Goal: Task Accomplishment & Management: Use online tool/utility

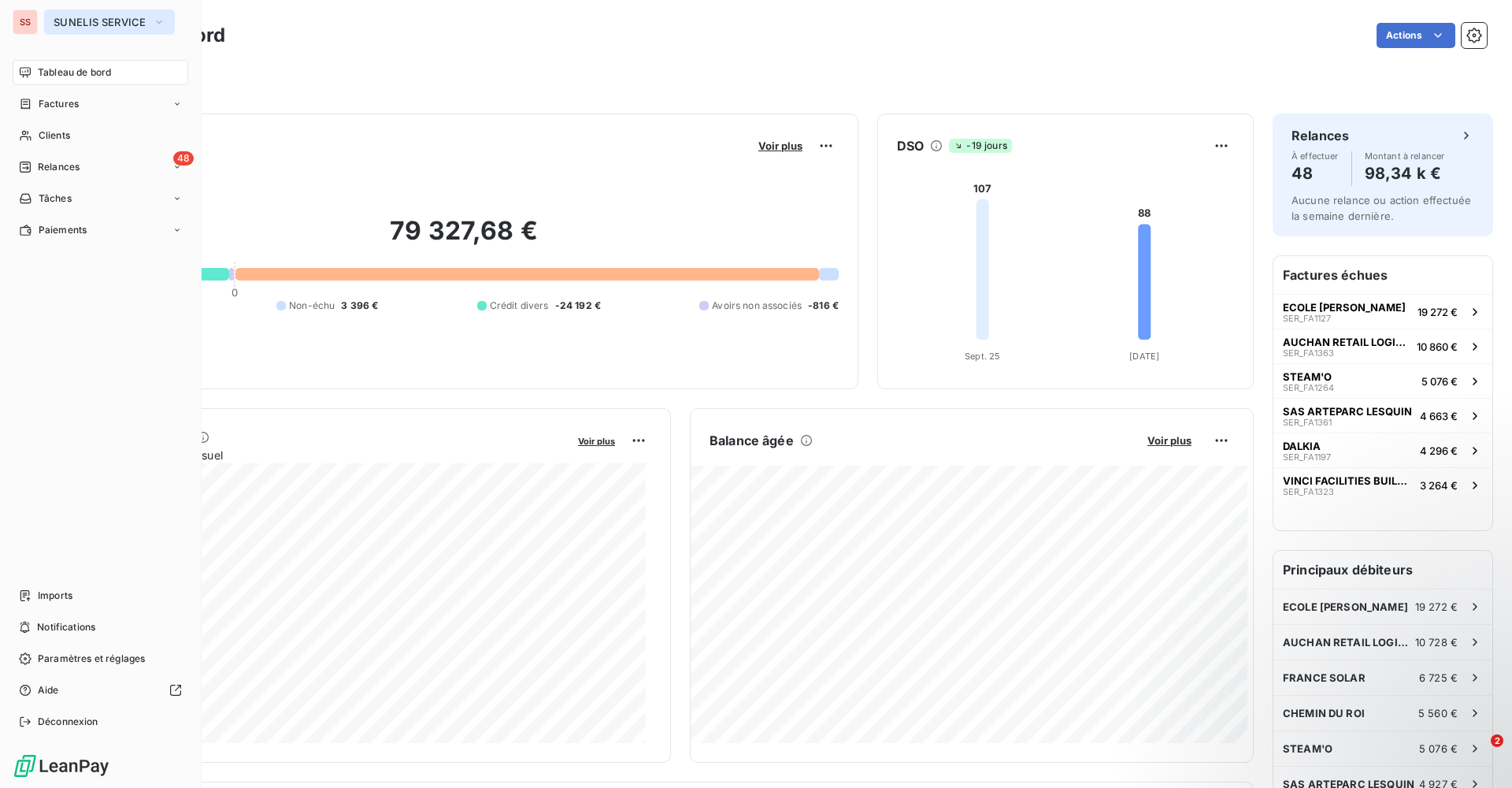
click at [144, 16] on span "SUNELIS SERVICE" at bounding box center [100, 22] width 93 height 13
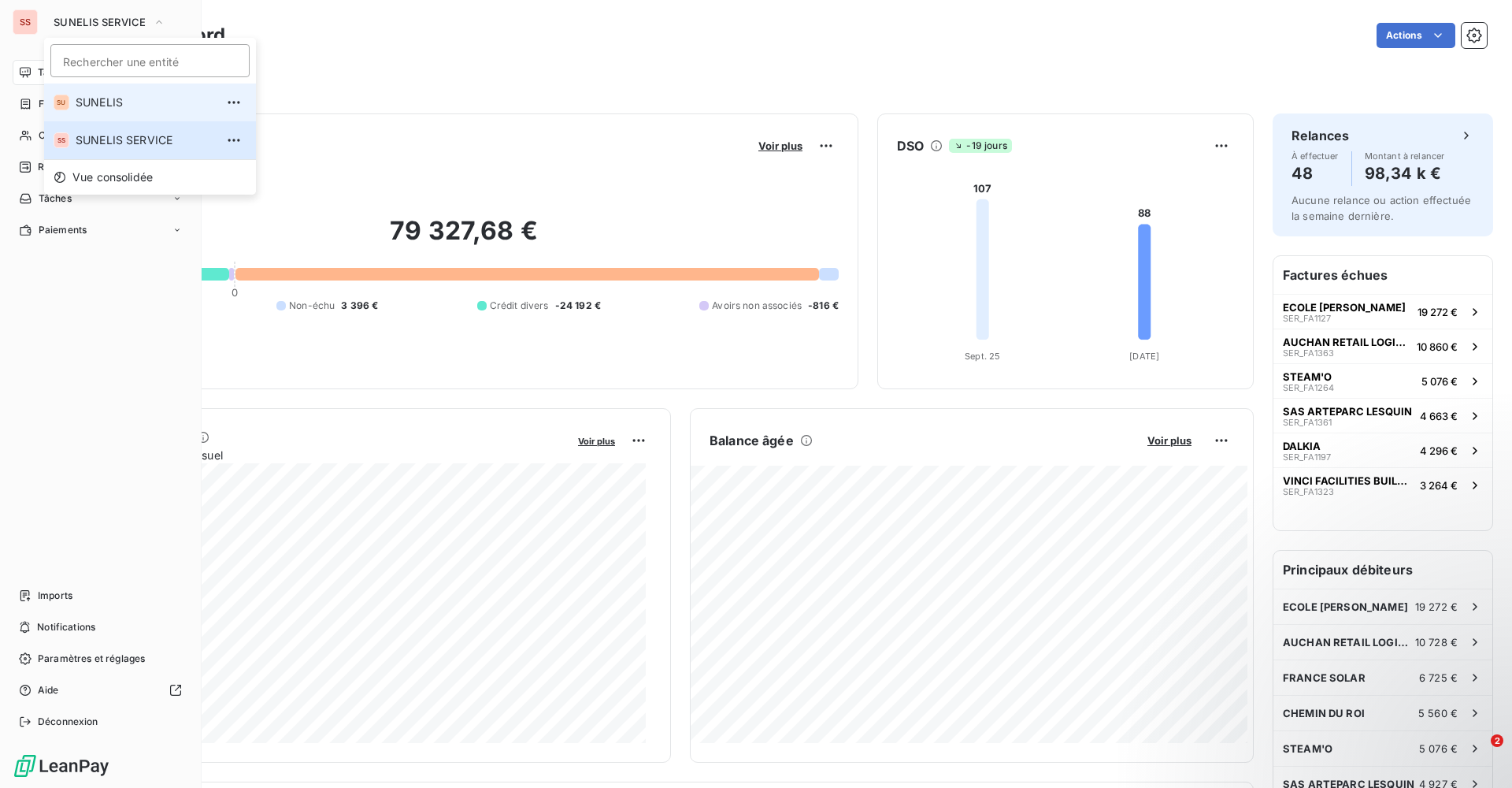
click at [123, 109] on span "SUNELIS" at bounding box center [144, 102] width 139 height 15
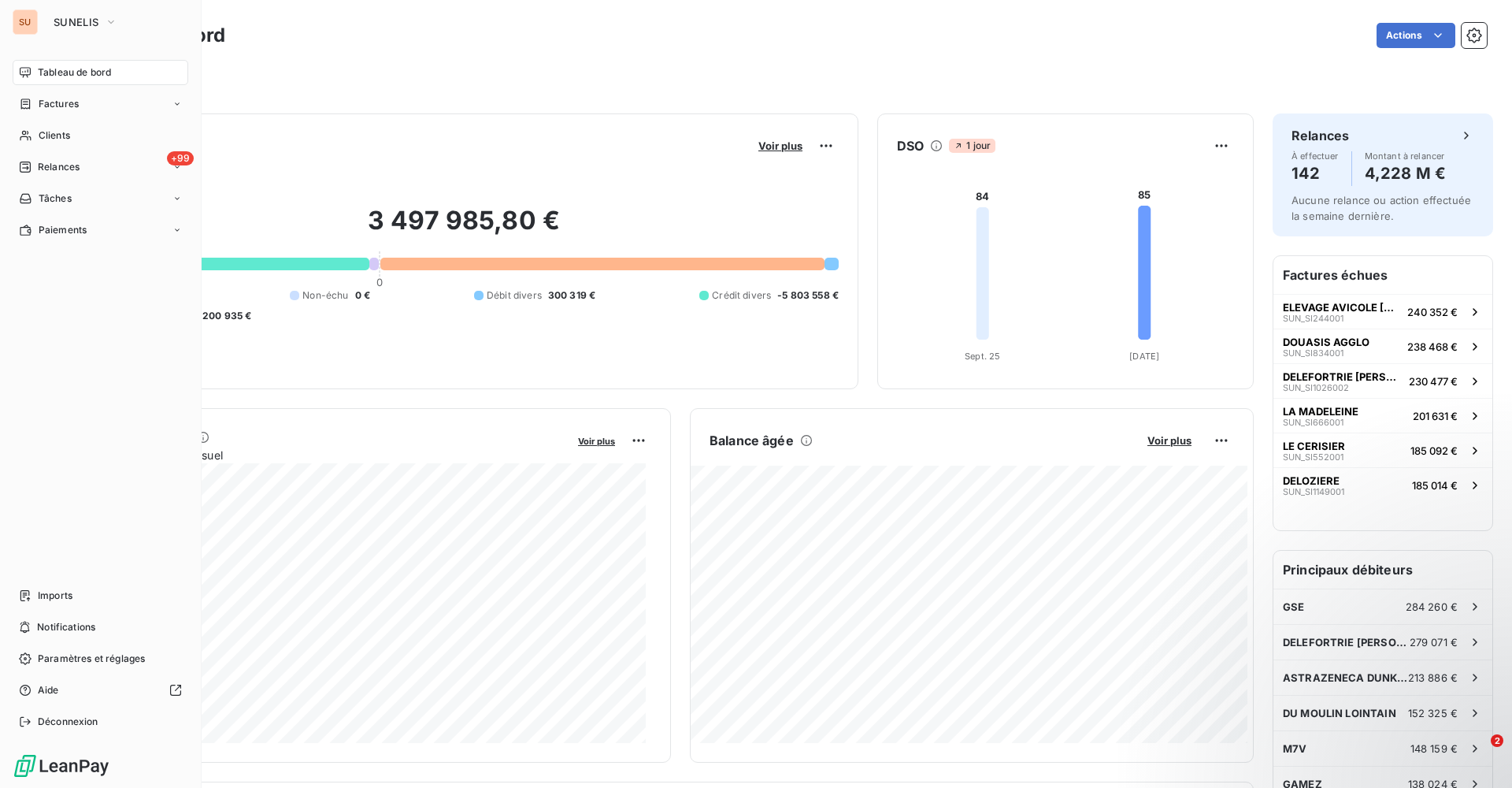
click at [64, 582] on div "Tableau de bord Factures Clients +99 Relances Tâches Paiements Imports Notifica…" at bounding box center [100, 397] width 175 height 674
click at [57, 588] on span "Imports" at bounding box center [55, 595] width 35 height 15
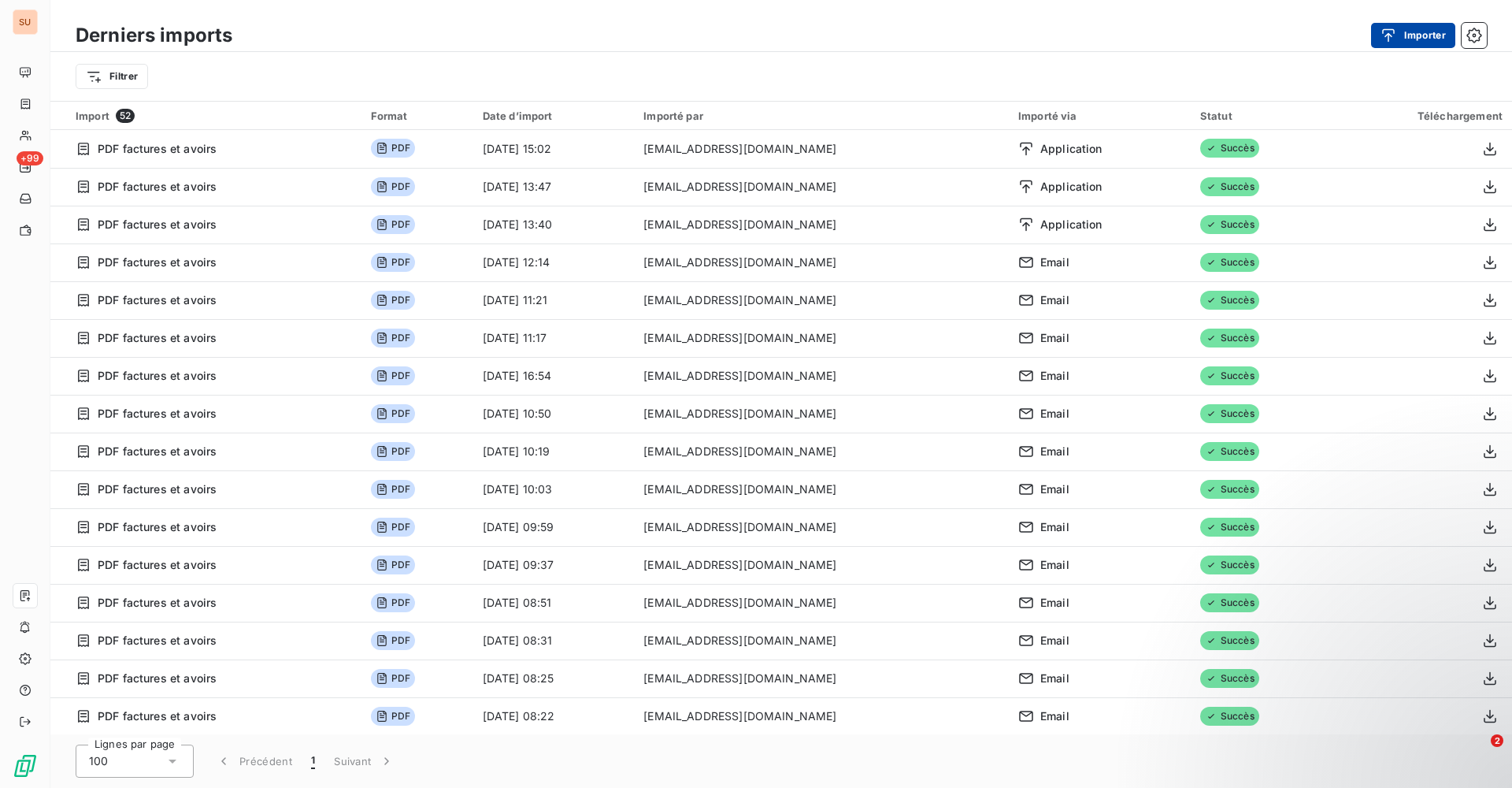
click at [1378, 33] on button "Importer" at bounding box center [1413, 35] width 85 height 25
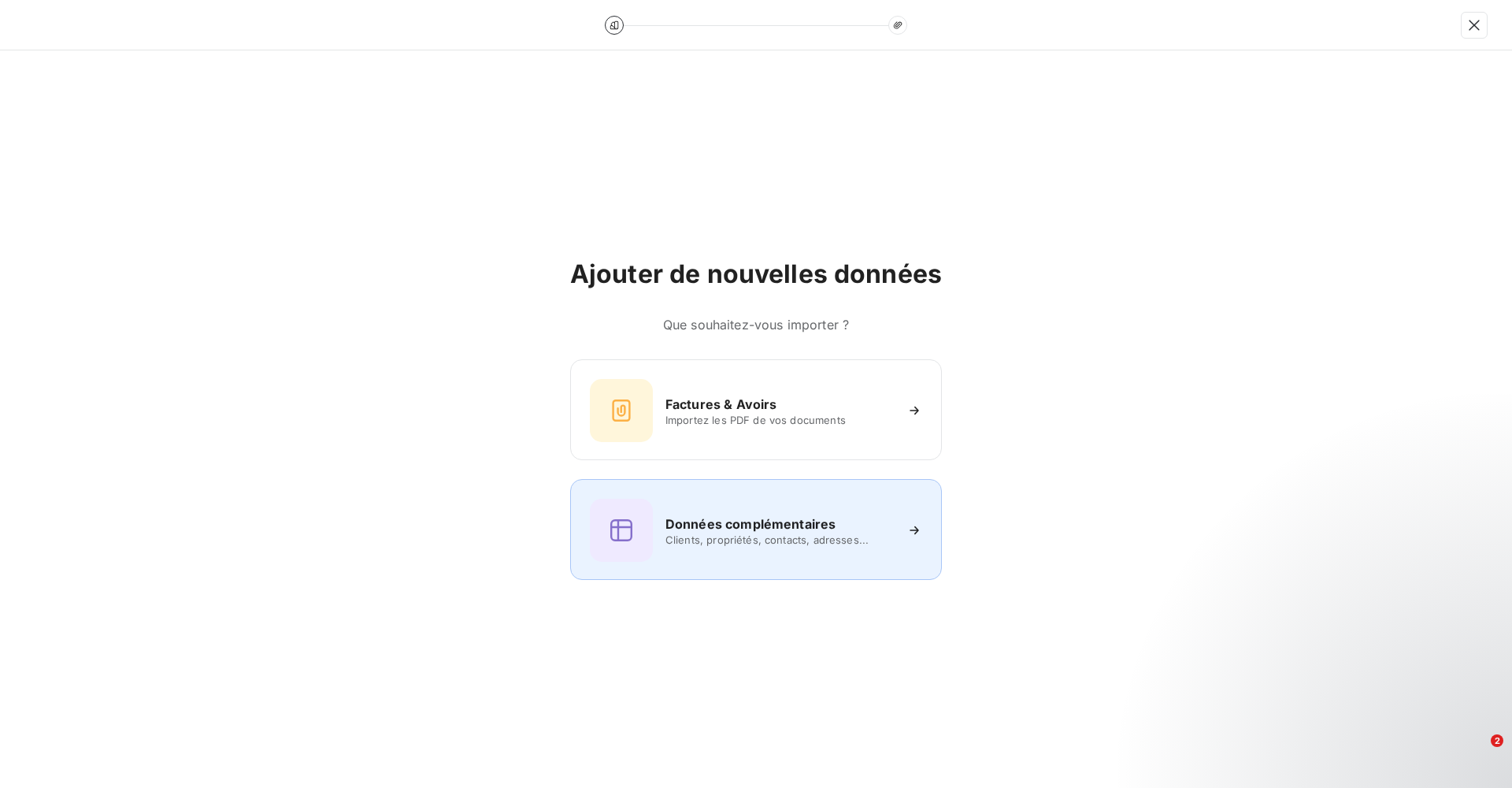
click at [706, 527] on h6 "Données complémentaires" at bounding box center [750, 524] width 170 height 19
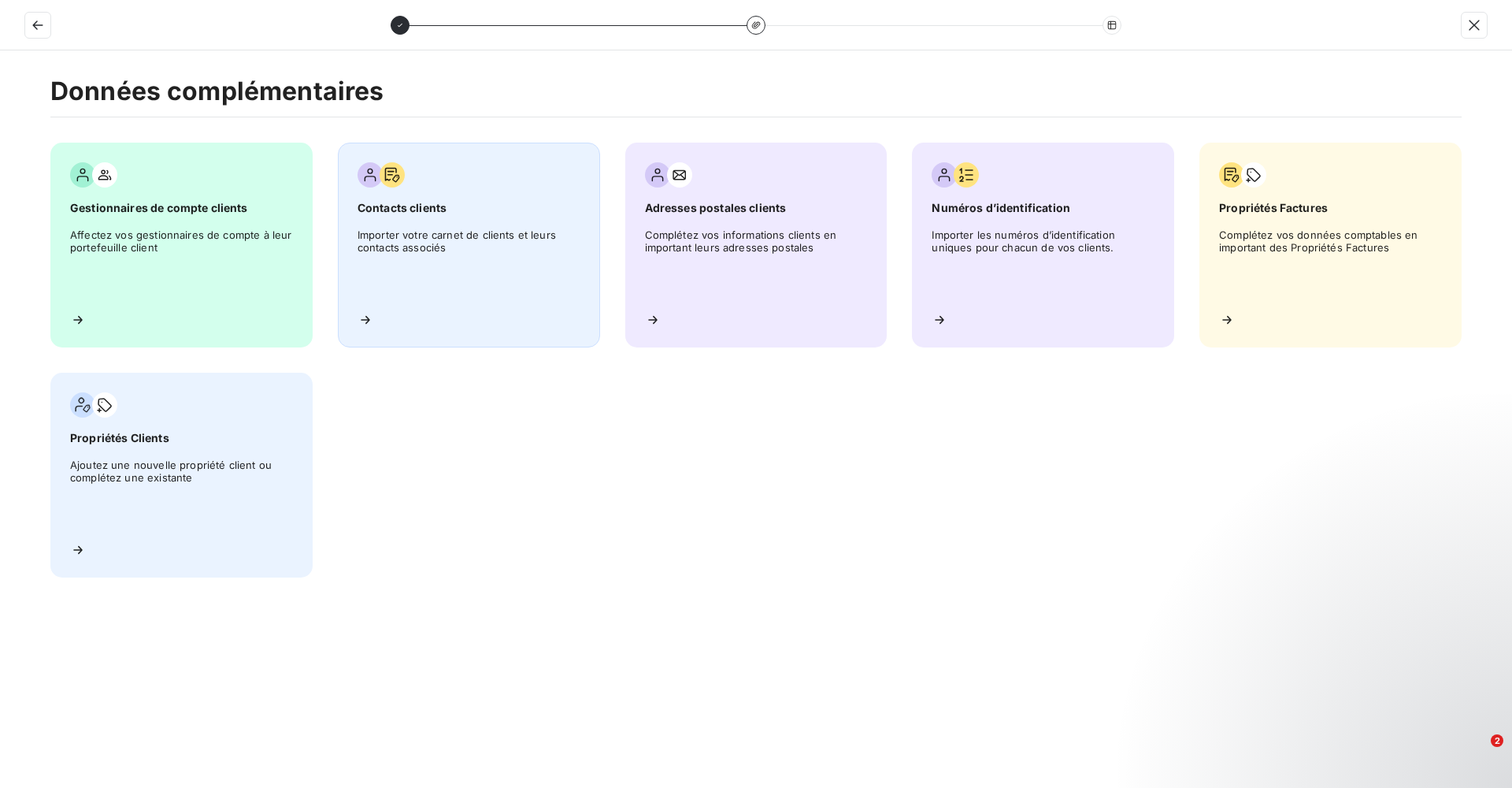
click at [524, 304] on div "Contacts clients Importer votre carnet de clients et leurs contacts associés" at bounding box center [469, 244] width 263 height 204
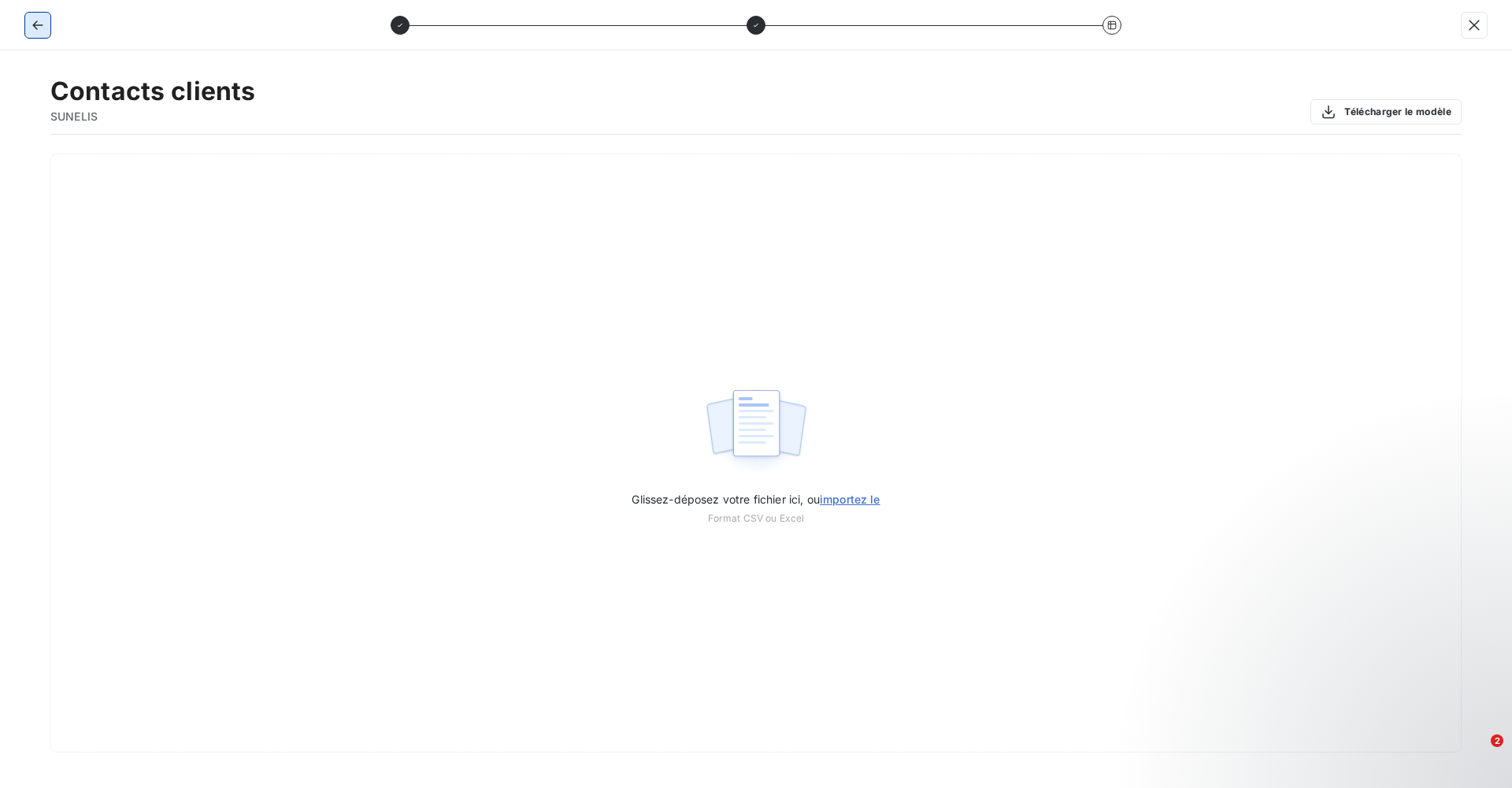
click at [45, 25] on icon "button" at bounding box center [37, 25] width 15 height 15
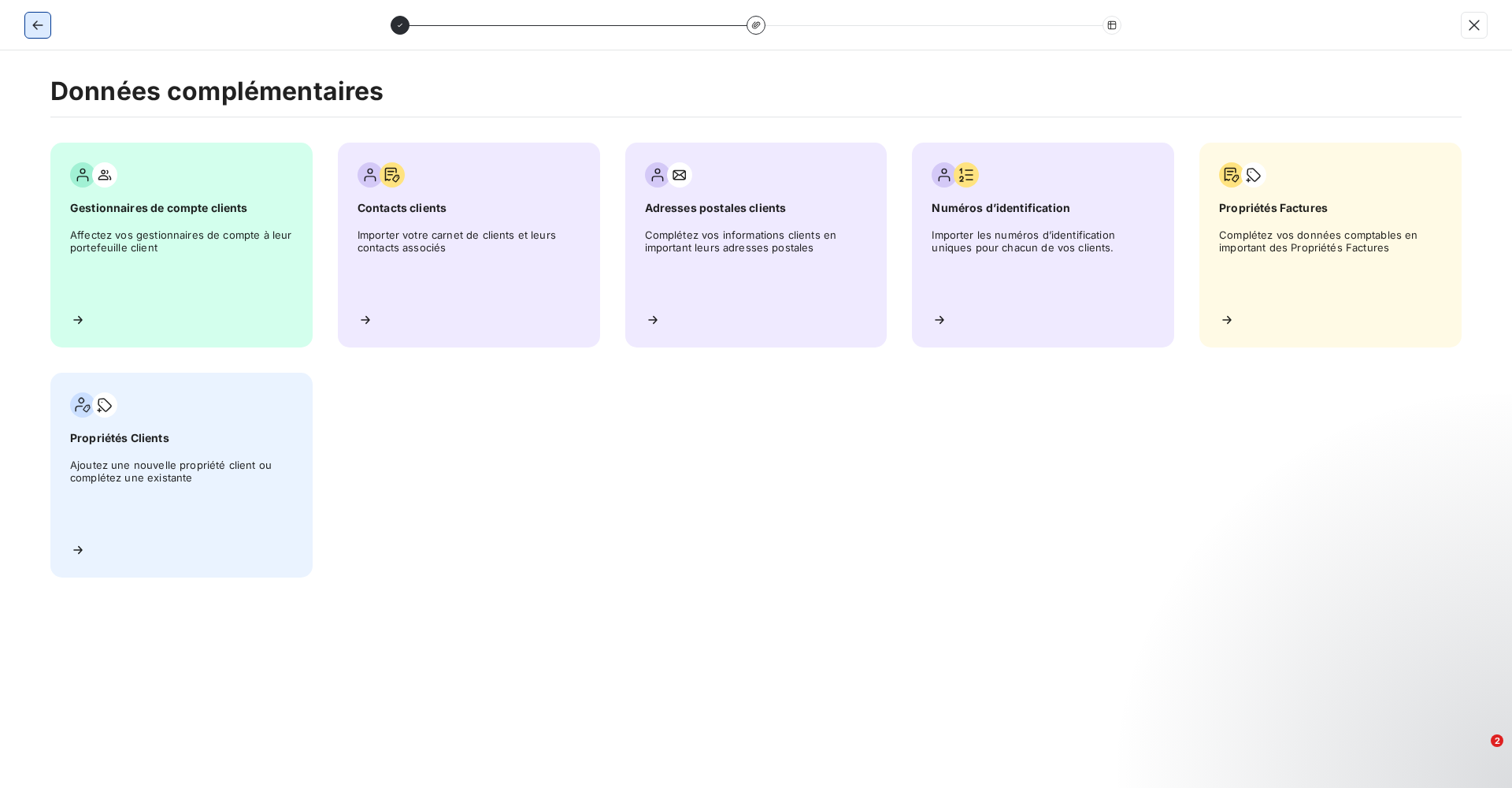
click at [45, 25] on icon "button" at bounding box center [37, 25] width 15 height 15
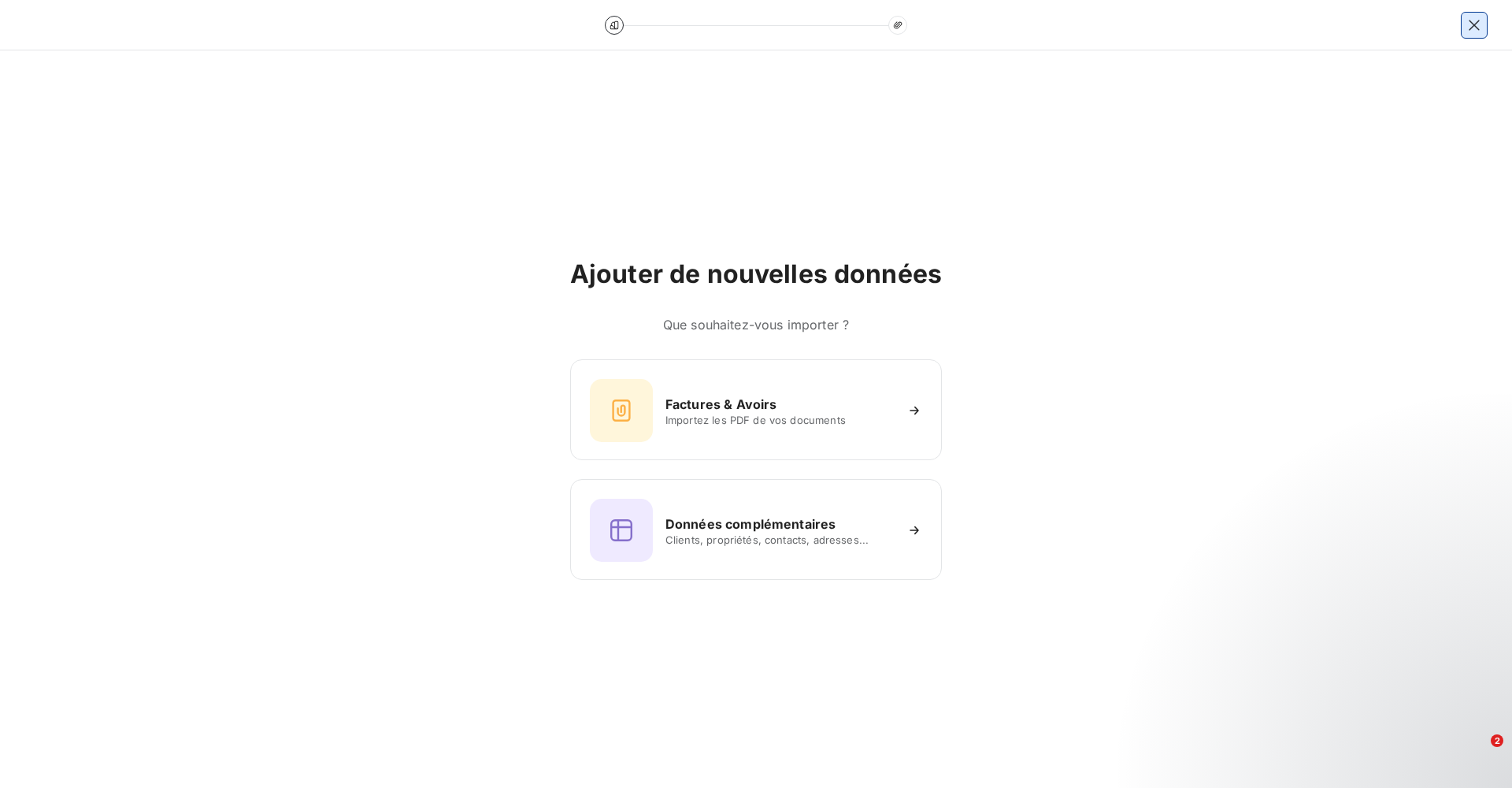
click at [1472, 25] on icon "button" at bounding box center [1474, 25] width 15 height 15
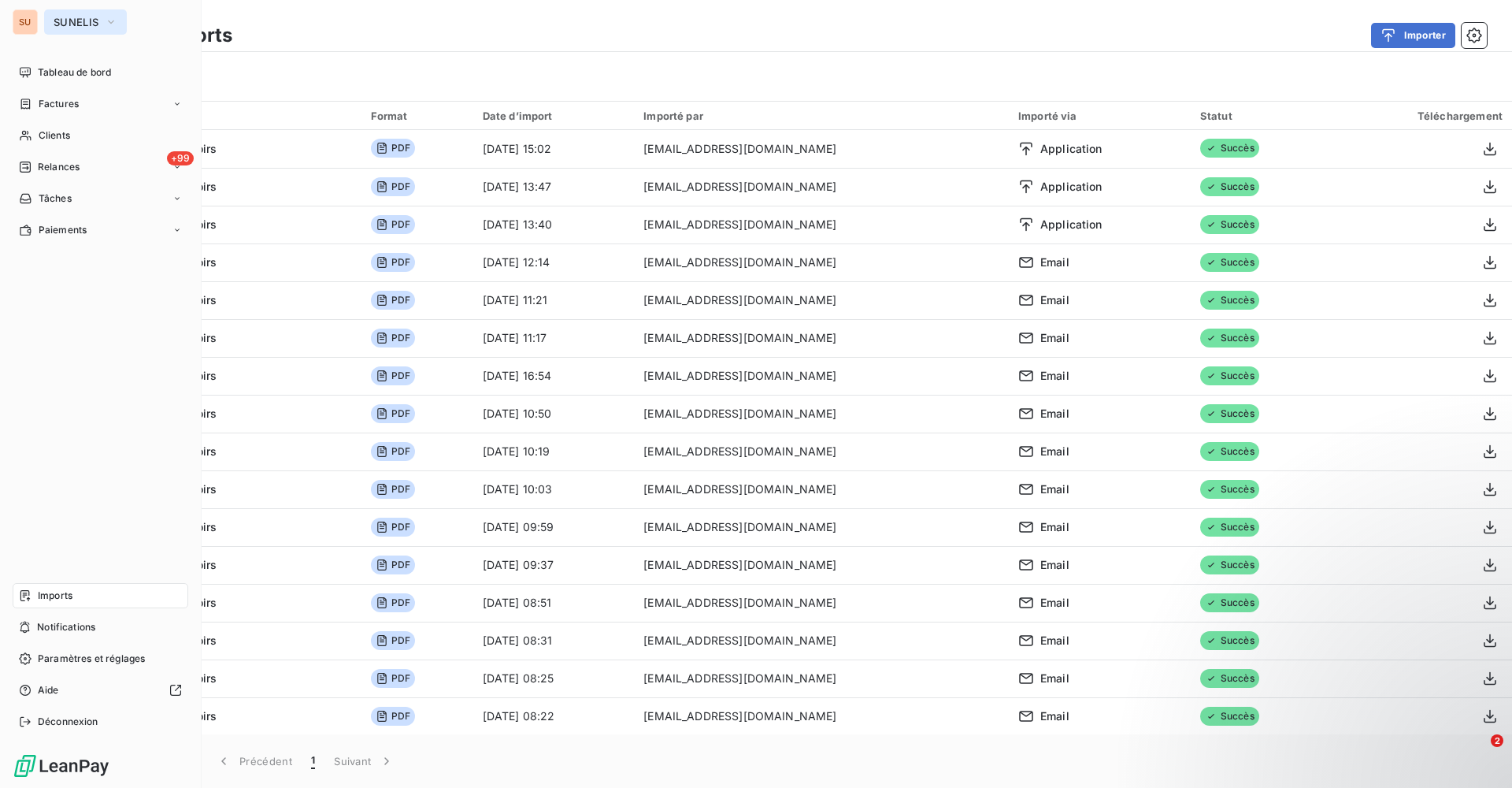
click at [48, 21] on button "SUNELIS" at bounding box center [85, 22] width 83 height 25
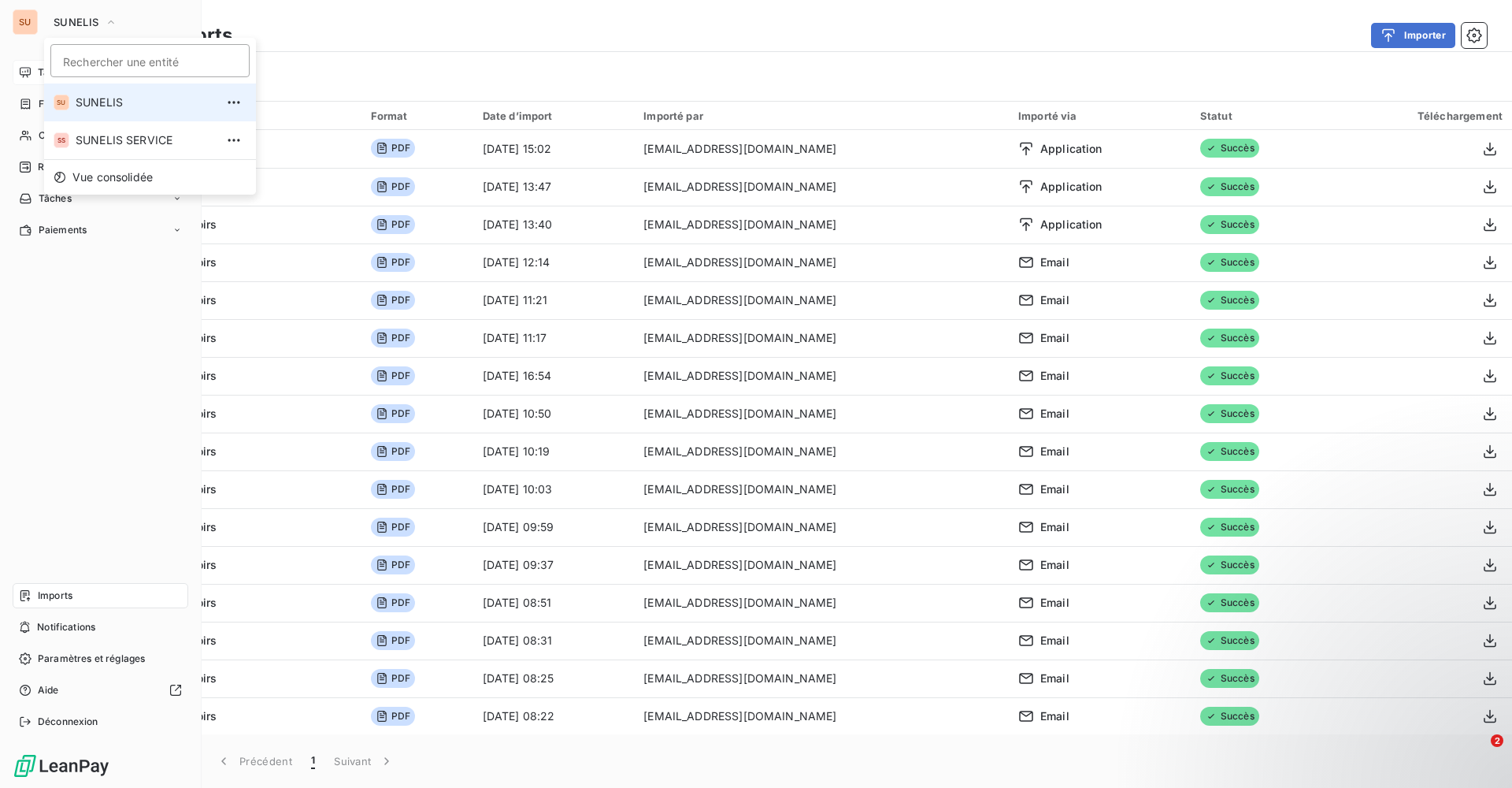
click at [24, 69] on icon at bounding box center [25, 73] width 13 height 13
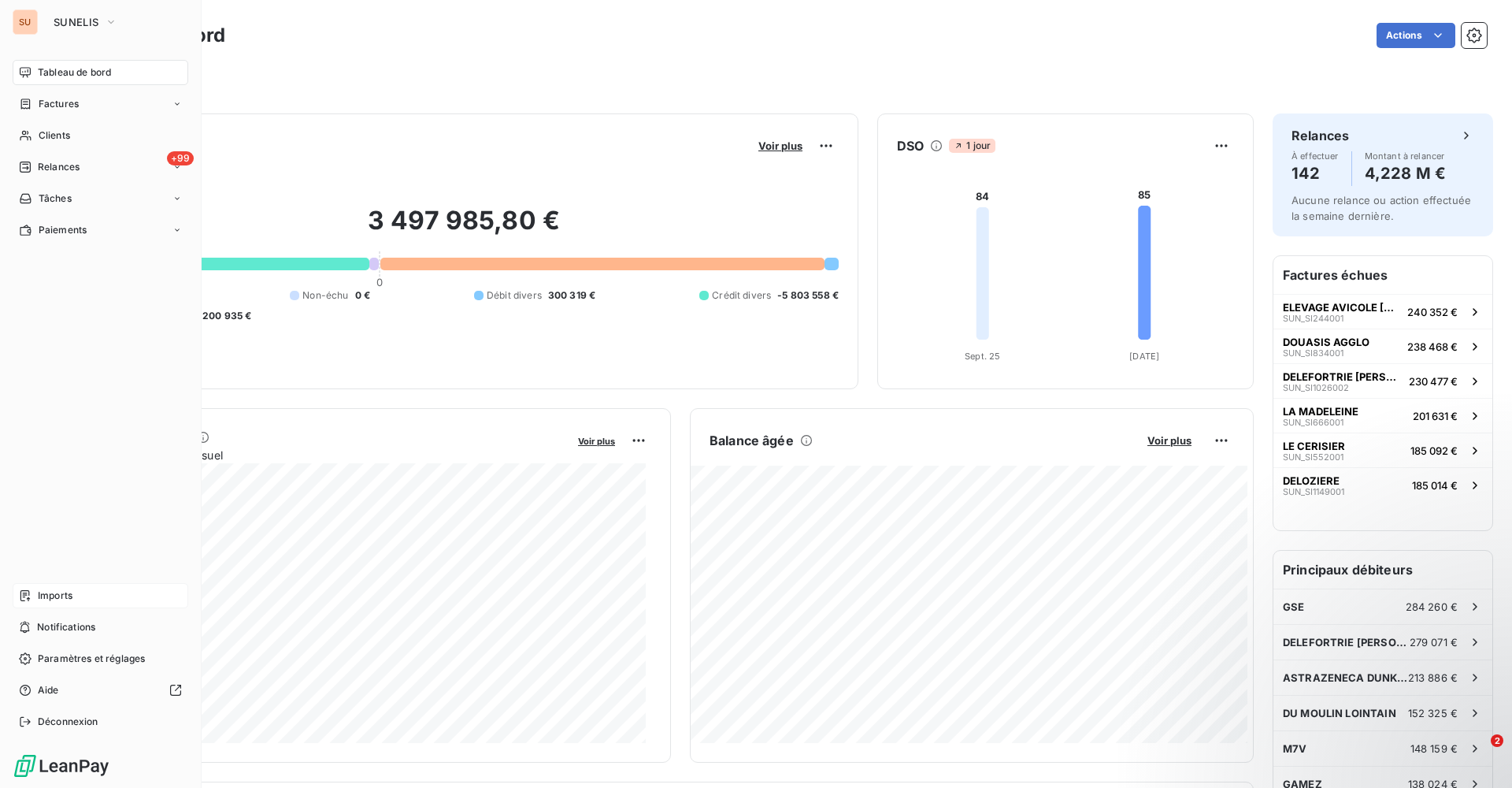
click at [60, 591] on span "Imports" at bounding box center [55, 595] width 35 height 15
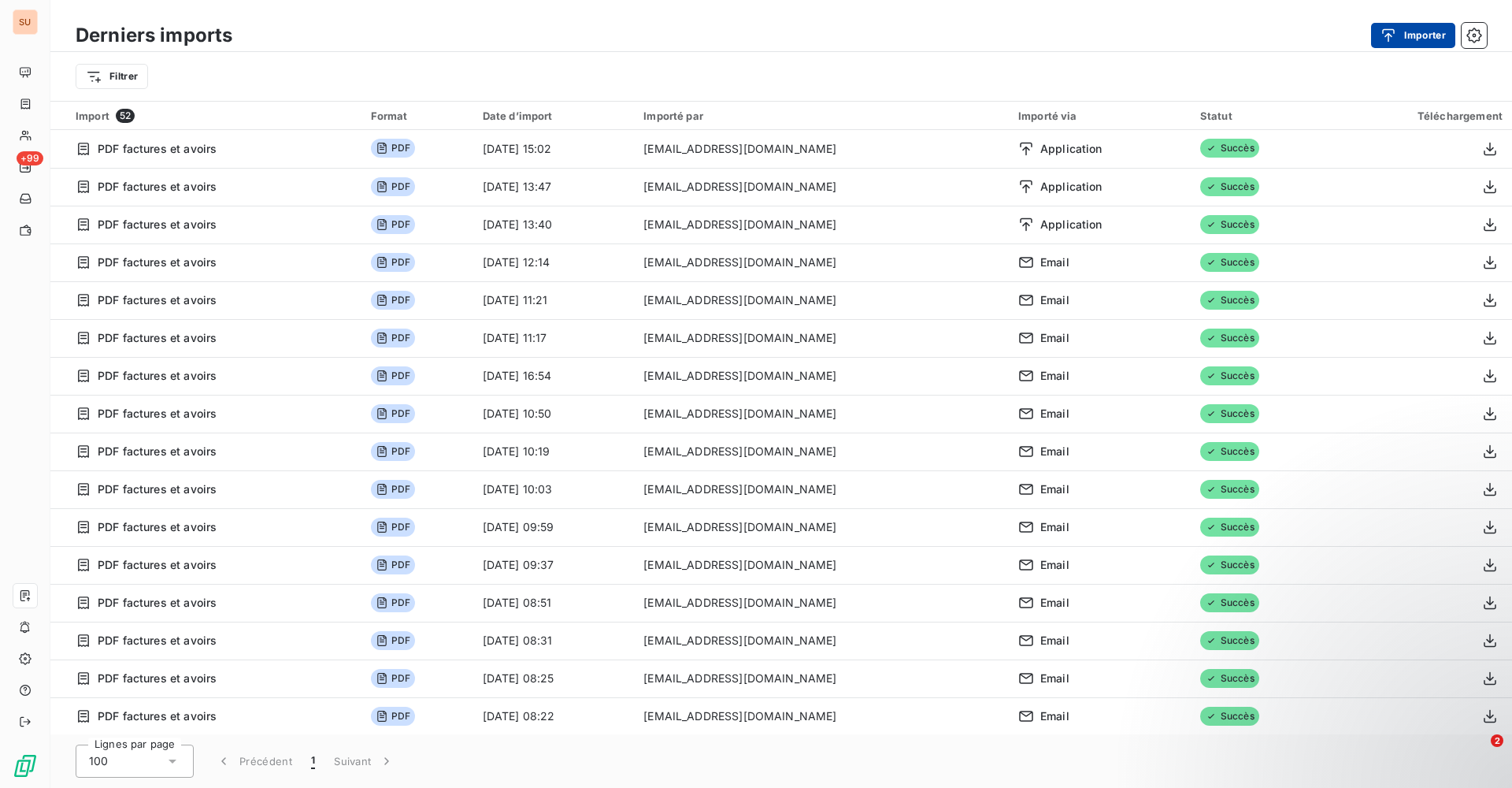
click at [1421, 29] on button "Importer" at bounding box center [1413, 35] width 85 height 25
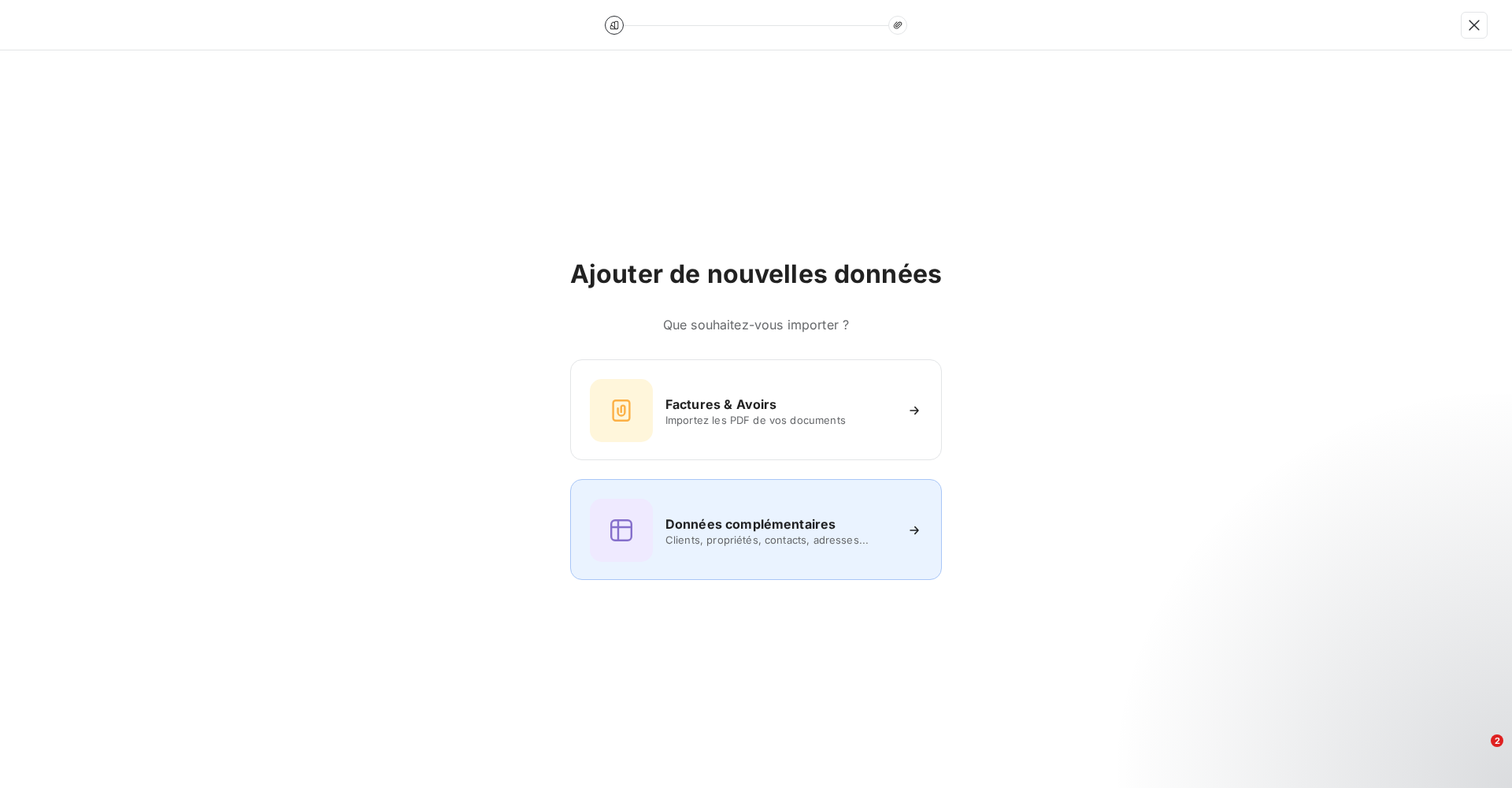
click at [691, 544] on span "Clients, propriétés, contacts, adresses..." at bounding box center [779, 540] width 228 height 13
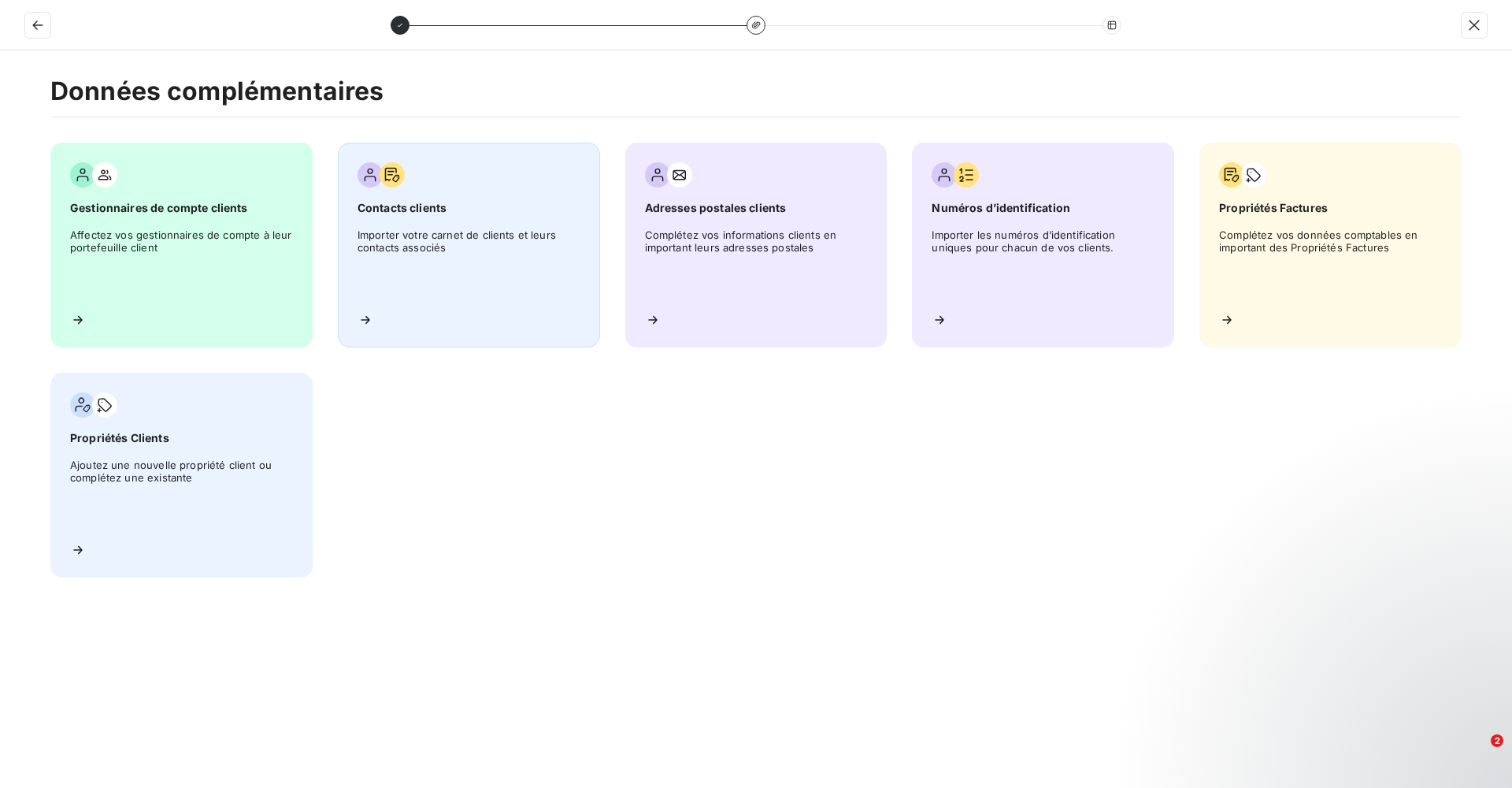
click at [399, 219] on div "Contacts clients Importer votre carnet de clients et leurs contacts associés" at bounding box center [469, 244] width 263 height 204
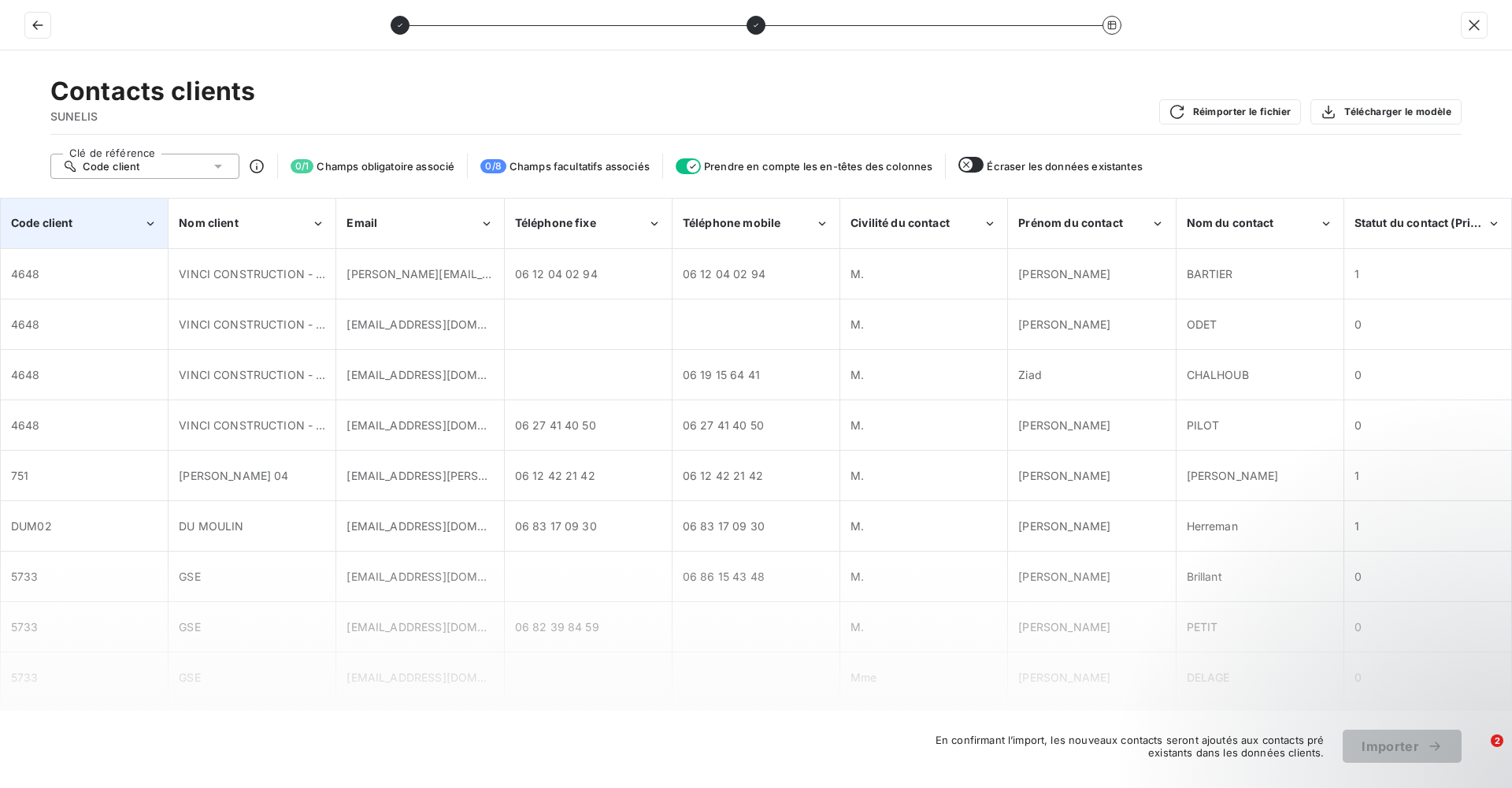
click at [95, 220] on div "Code client" at bounding box center [77, 223] width 133 height 15
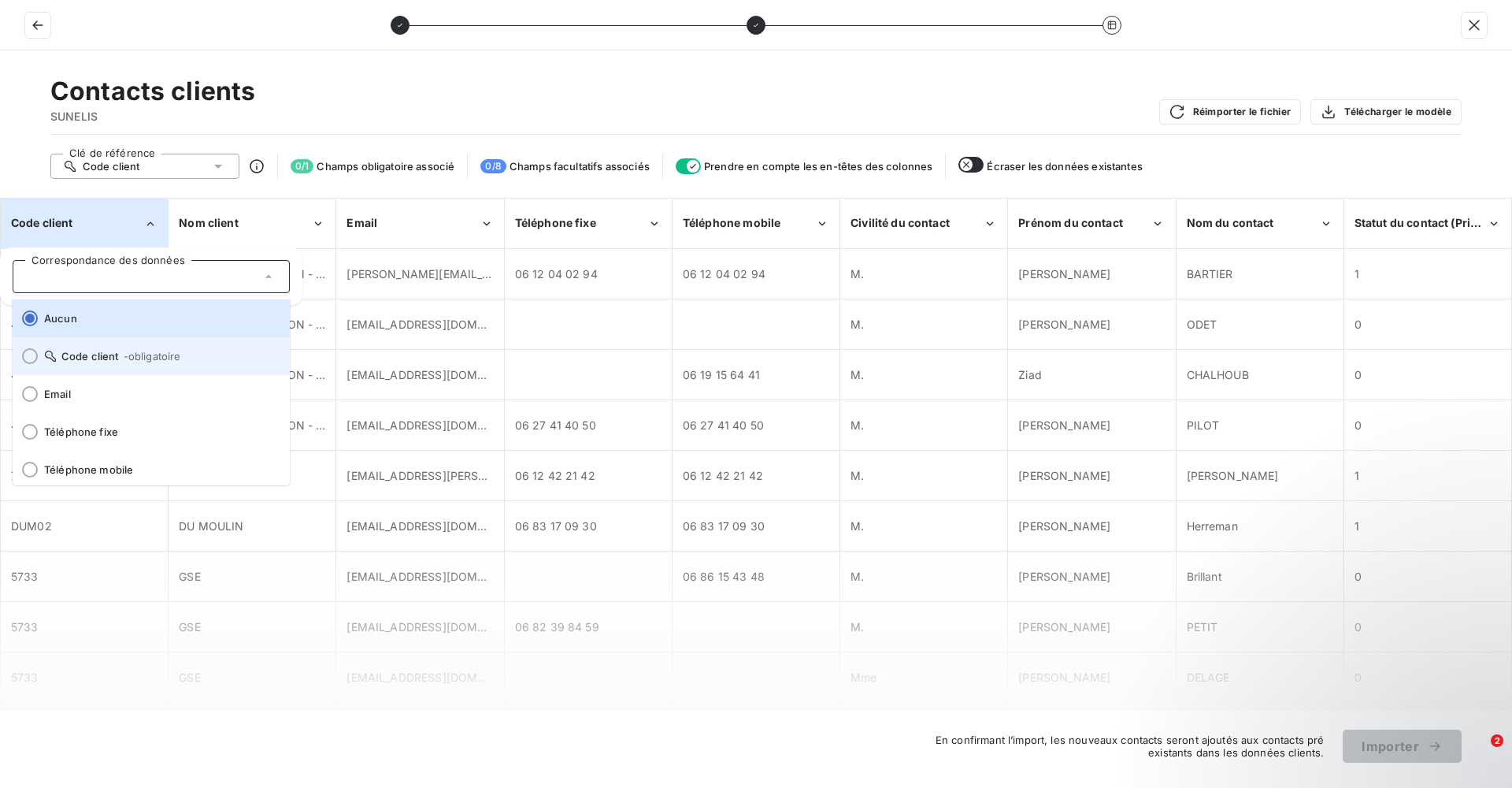
click at [32, 362] on div at bounding box center [29, 355] width 15 height 15
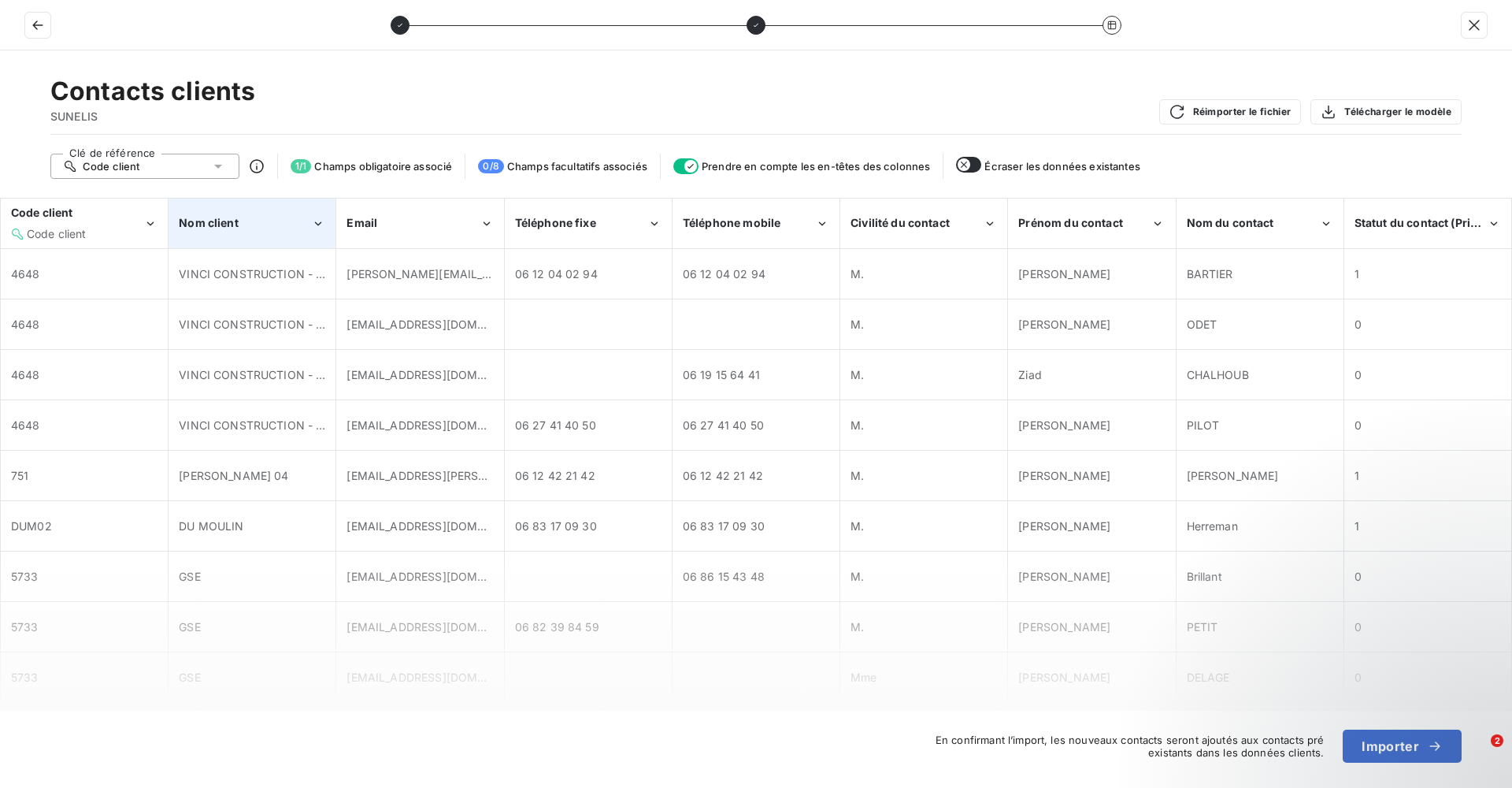
click at [234, 227] on span "Nom client" at bounding box center [209, 222] width 60 height 14
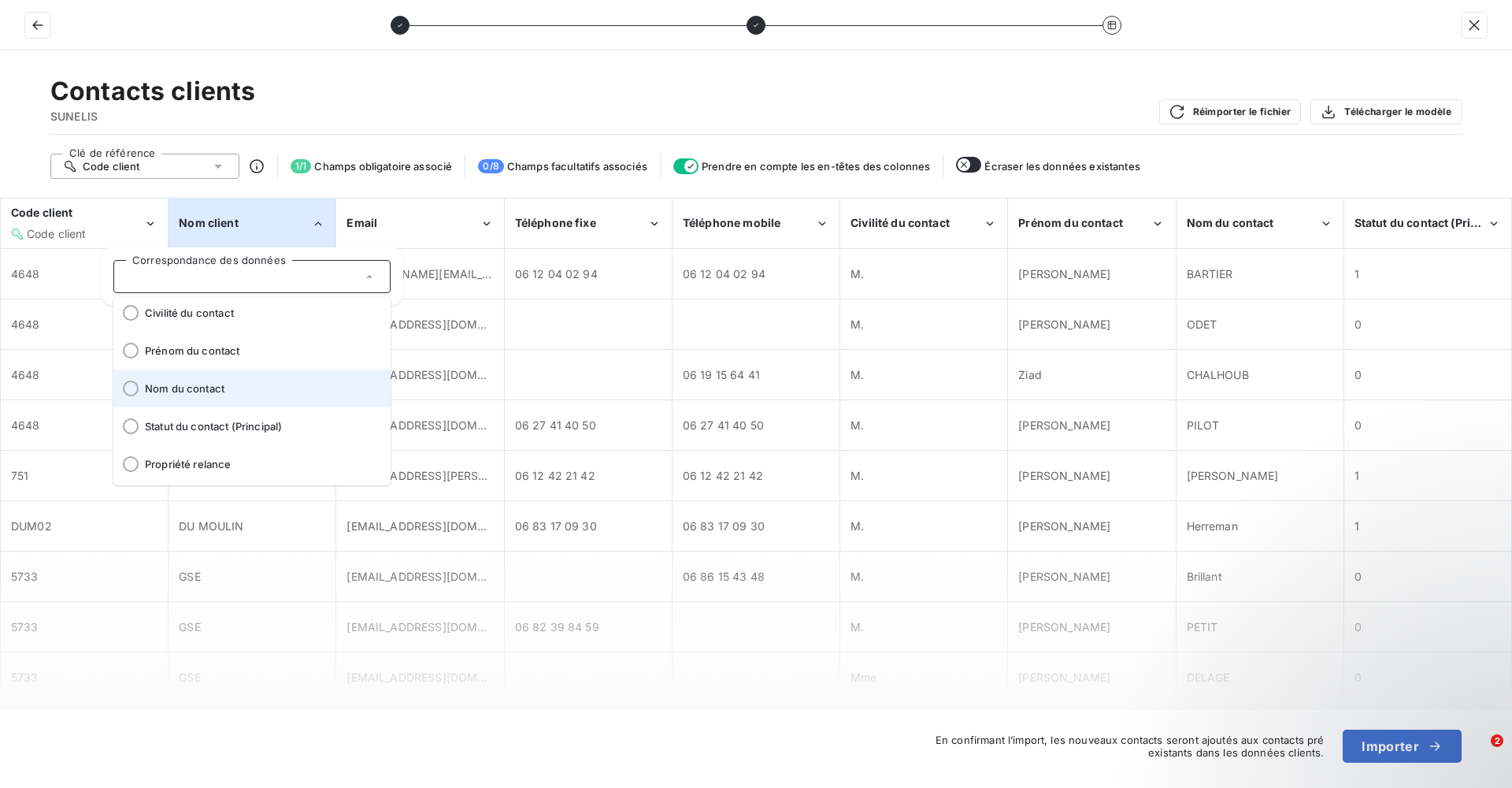
scroll to position [195, 0]
click at [189, 389] on span "Nom du contact" at bounding box center [261, 387] width 234 height 13
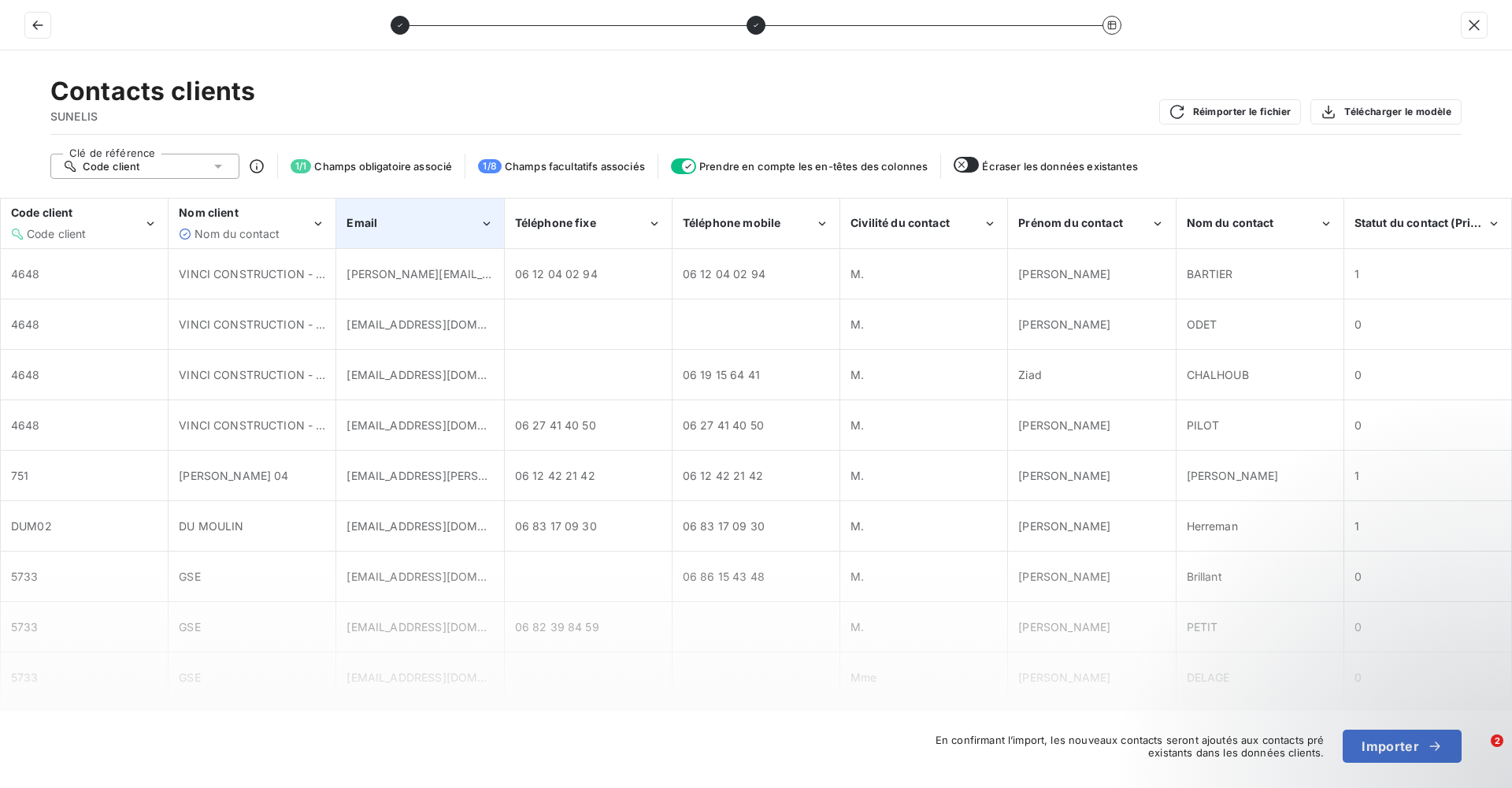
click at [404, 234] on div "Email" at bounding box center [420, 223] width 165 height 48
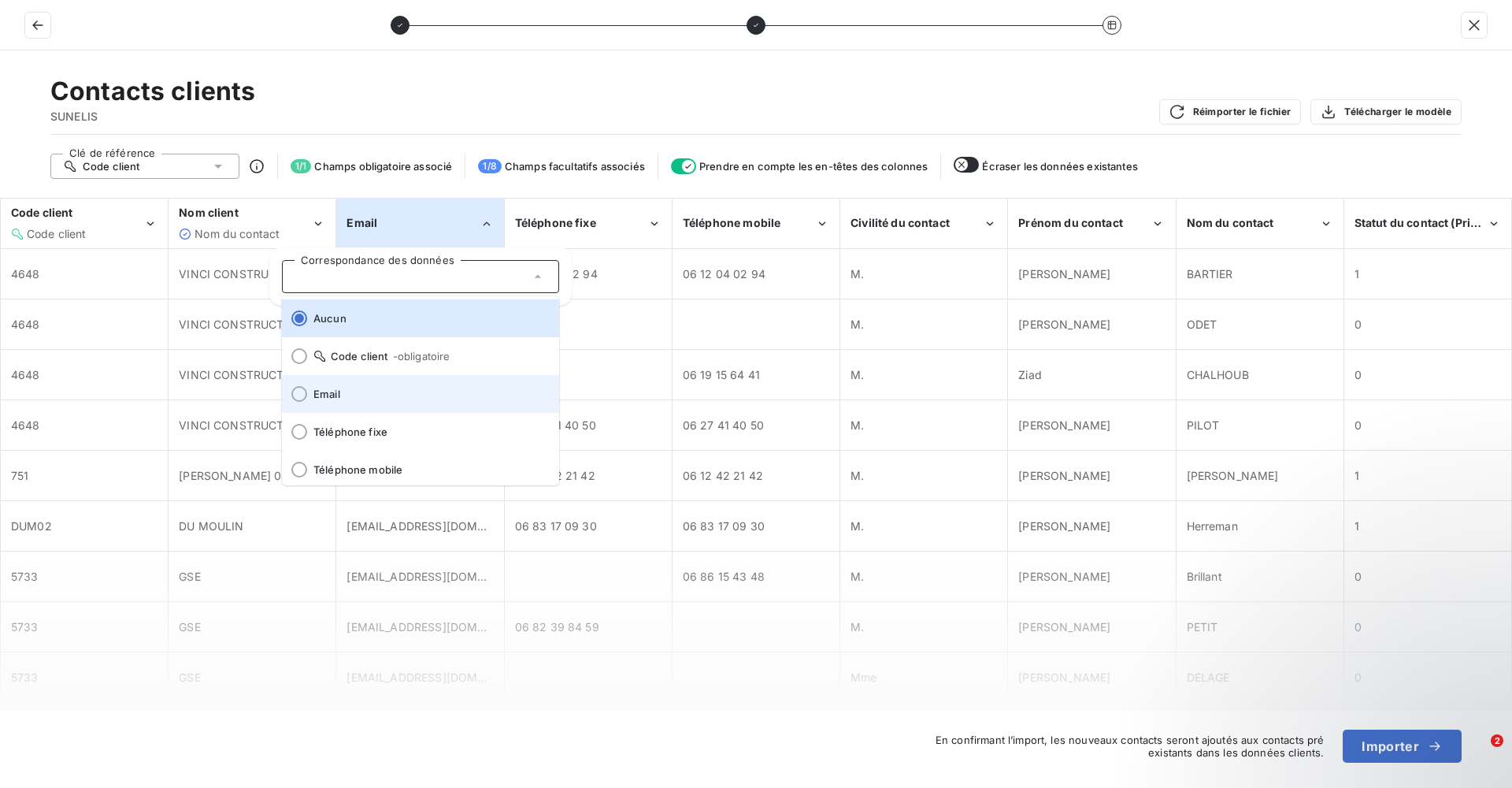
click at [358, 394] on span "Email" at bounding box center [430, 394] width 234 height 13
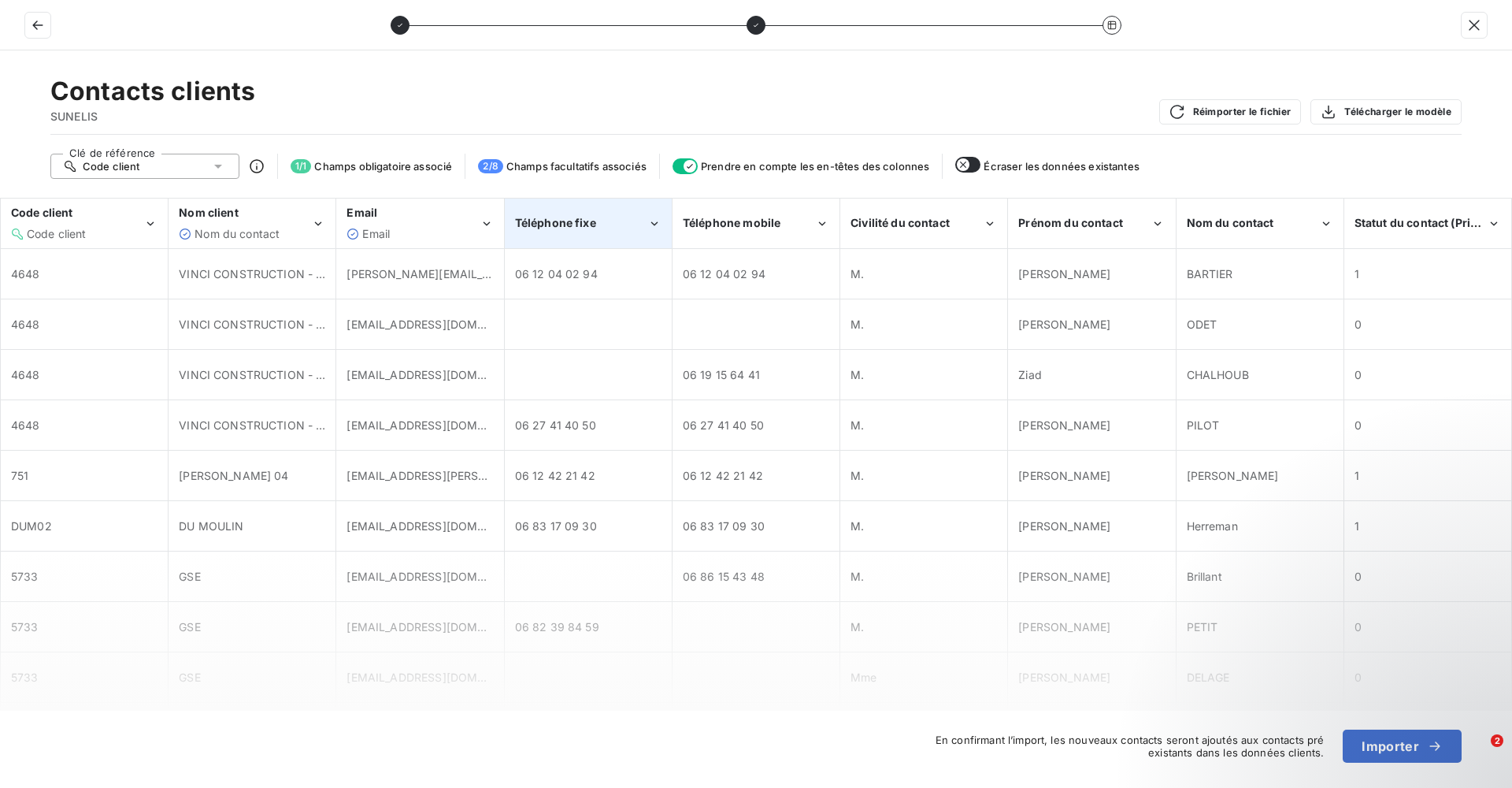
click at [590, 239] on div "Téléphone fixe" at bounding box center [588, 223] width 165 height 48
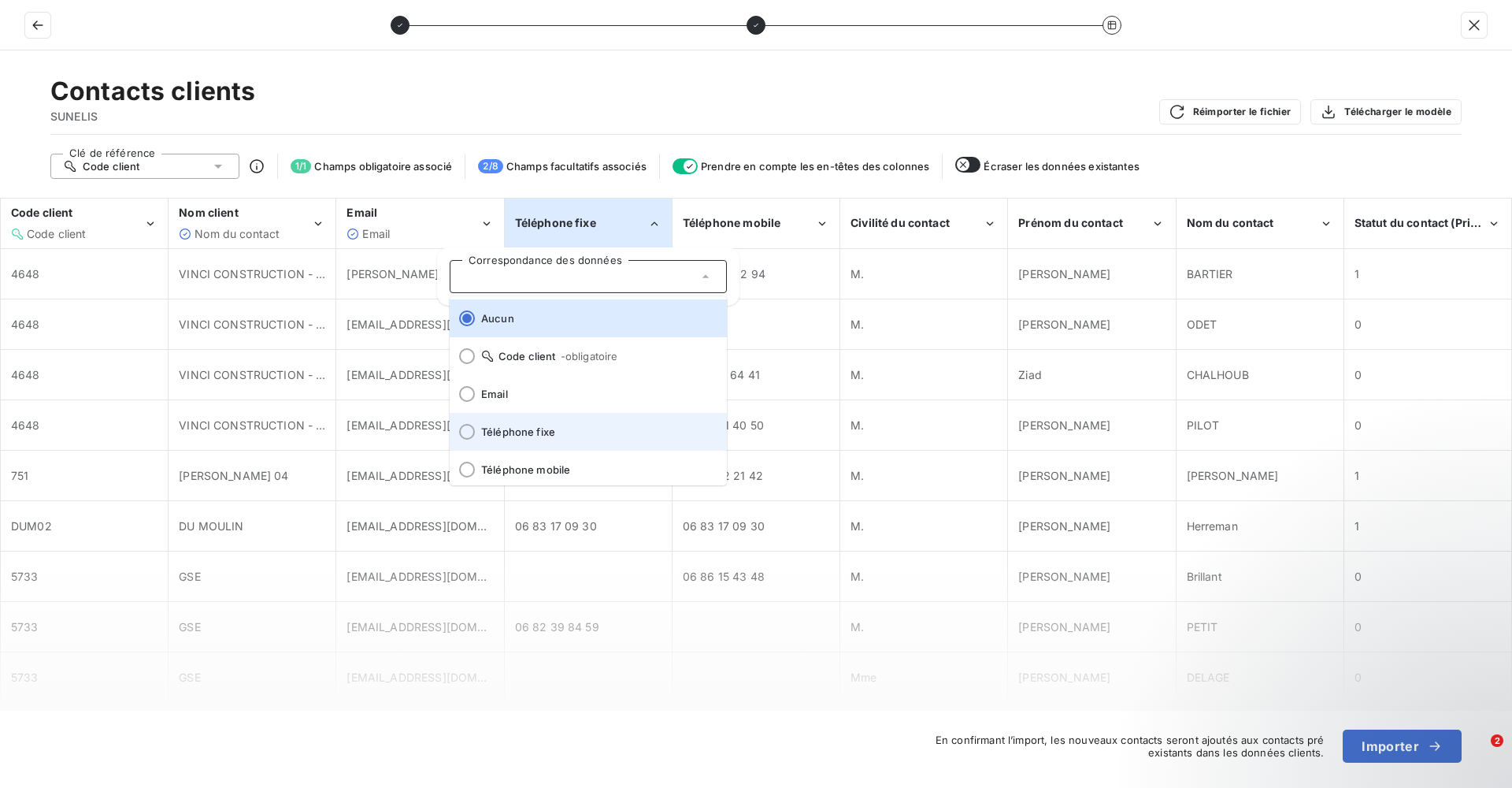
click at [551, 433] on span "Téléphone fixe" at bounding box center [598, 432] width 234 height 13
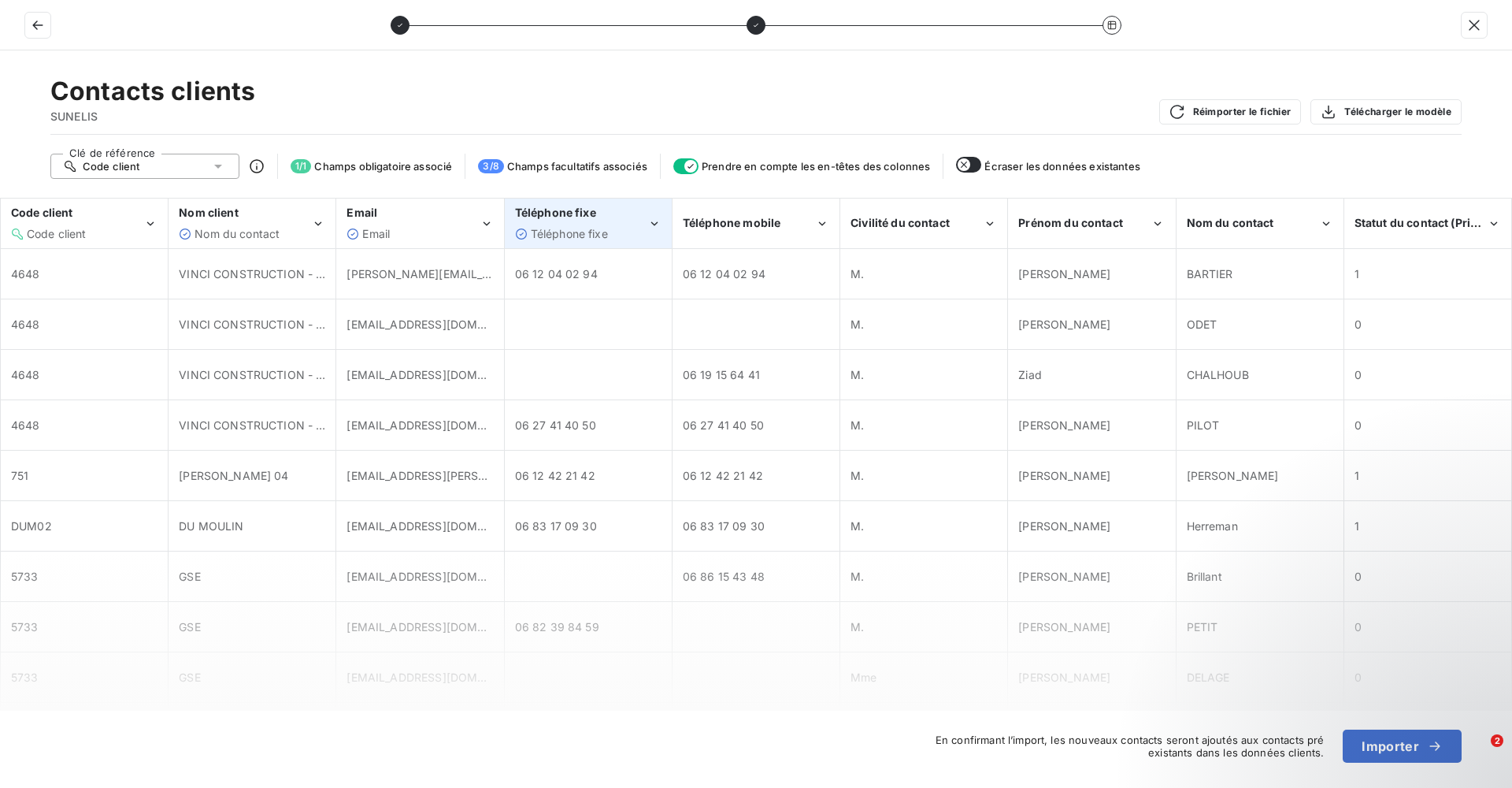
click at [616, 224] on div "Téléphone fixe Téléphone fixe" at bounding box center [582, 223] width 133 height 36
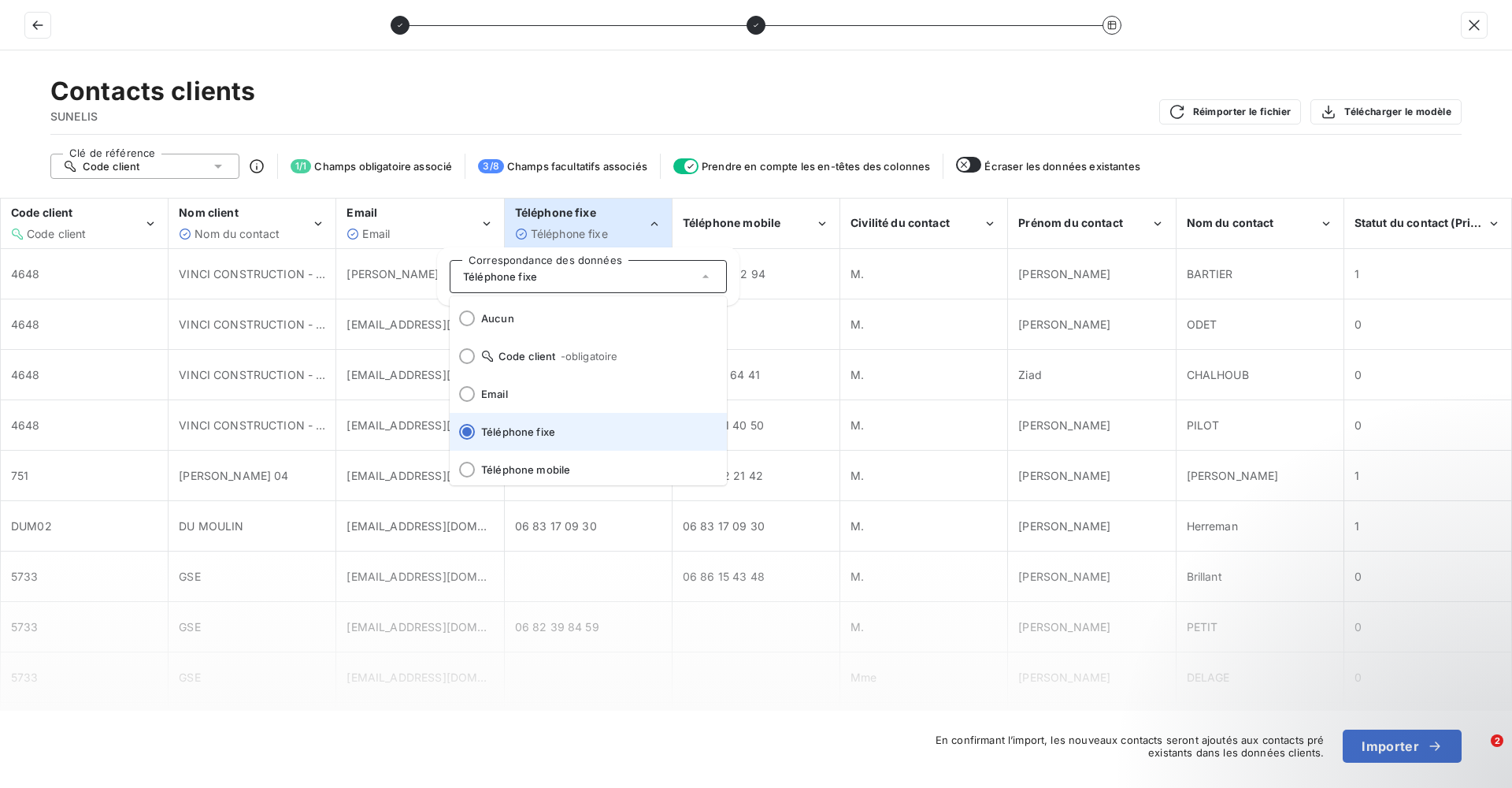
scroll to position [79, 0]
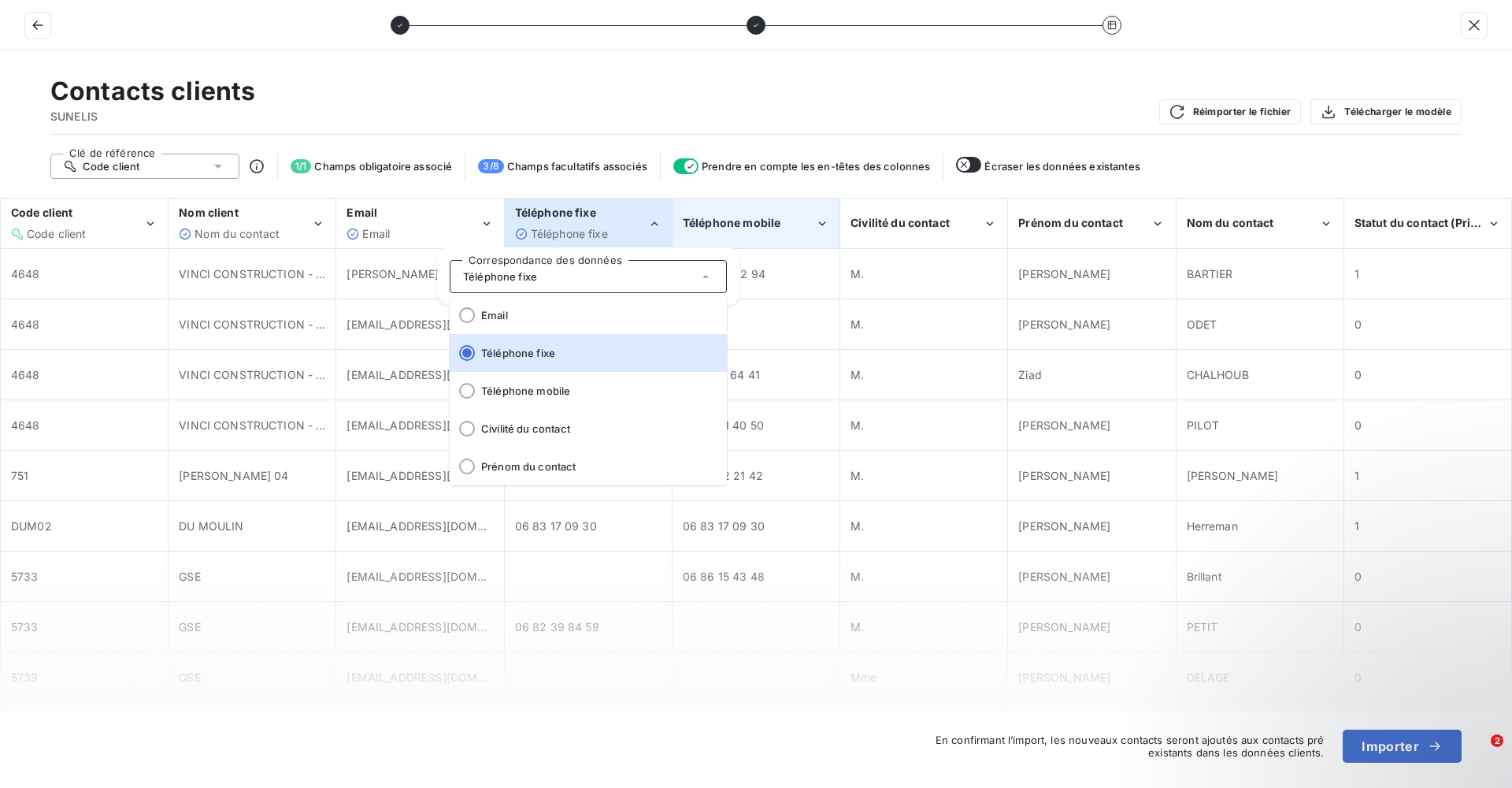
click at [784, 216] on div "Téléphone mobile" at bounding box center [749, 223] width 133 height 15
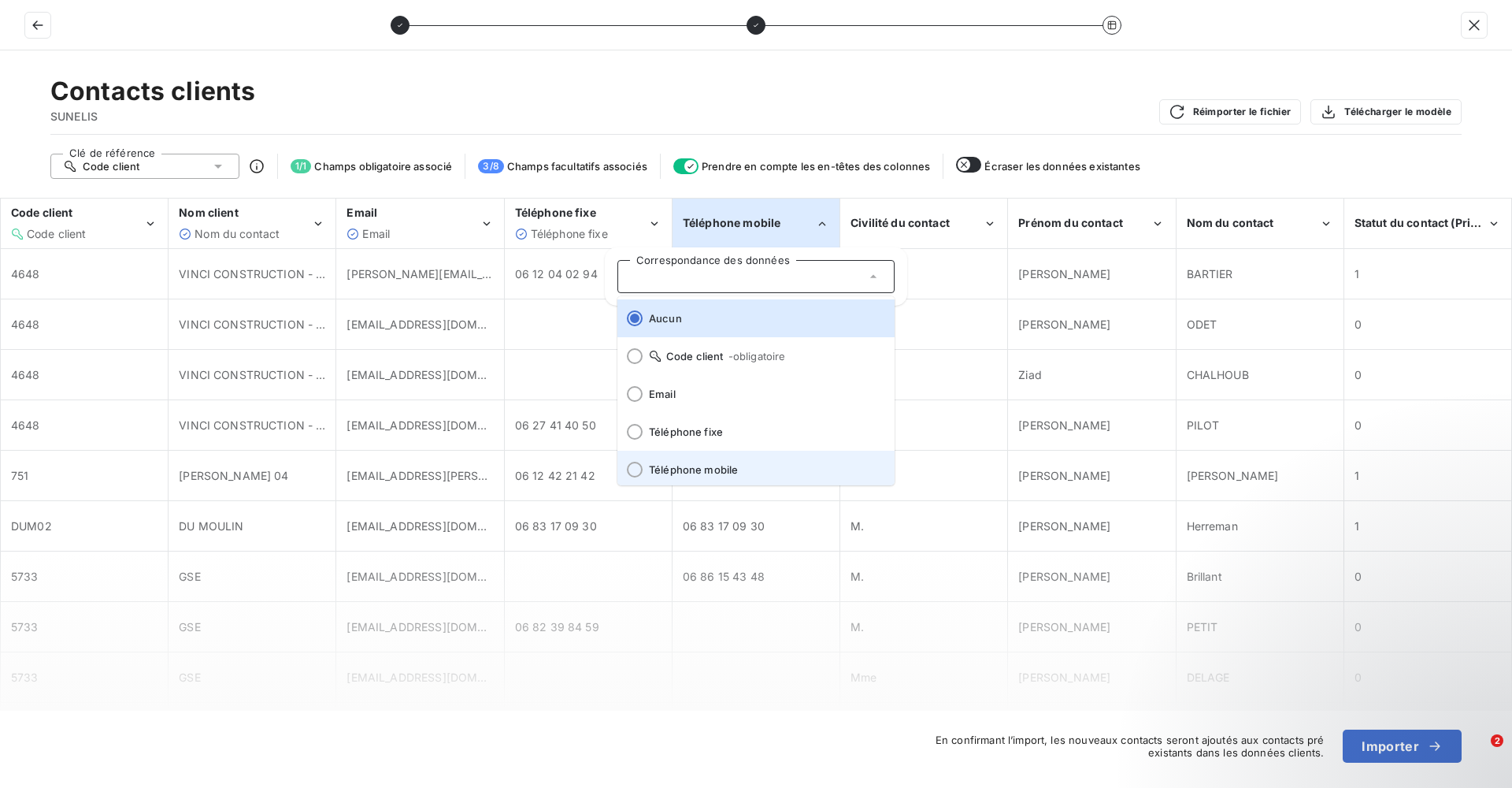
click at [732, 463] on li "Téléphone mobile" at bounding box center [755, 470] width 277 height 38
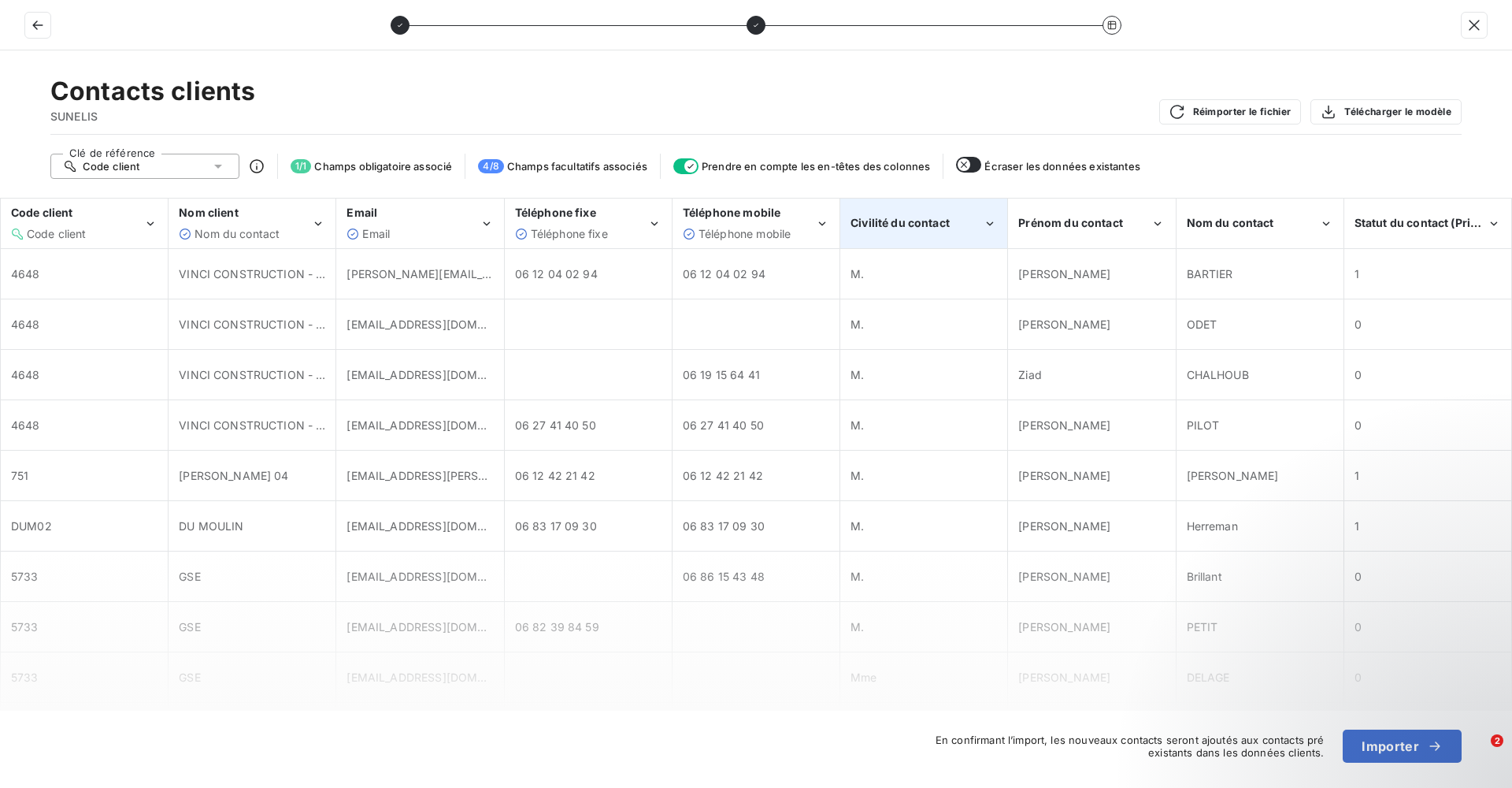
click at [916, 224] on span "Civilité du contact" at bounding box center [900, 222] width 99 height 14
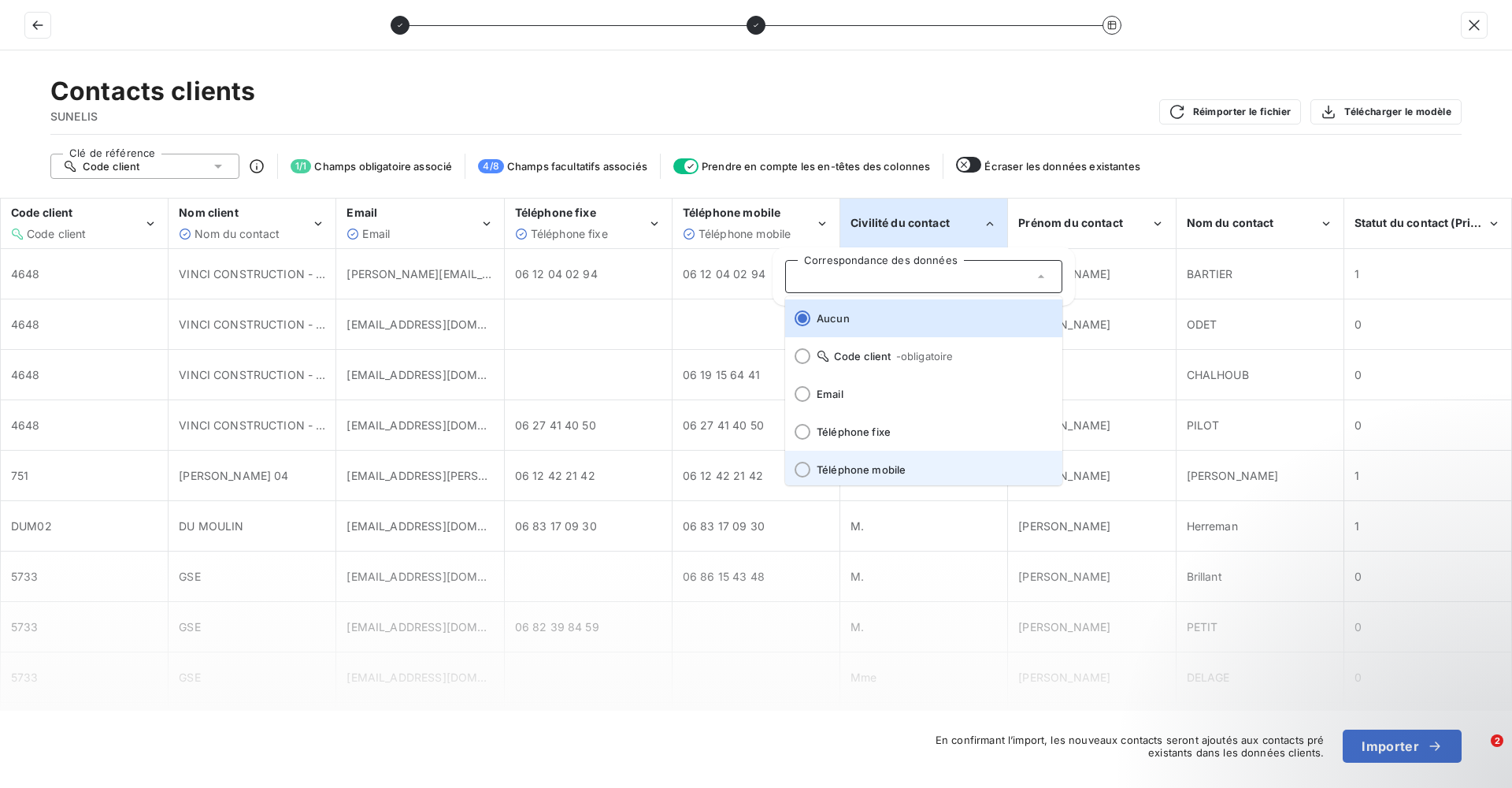
scroll to position [79, 0]
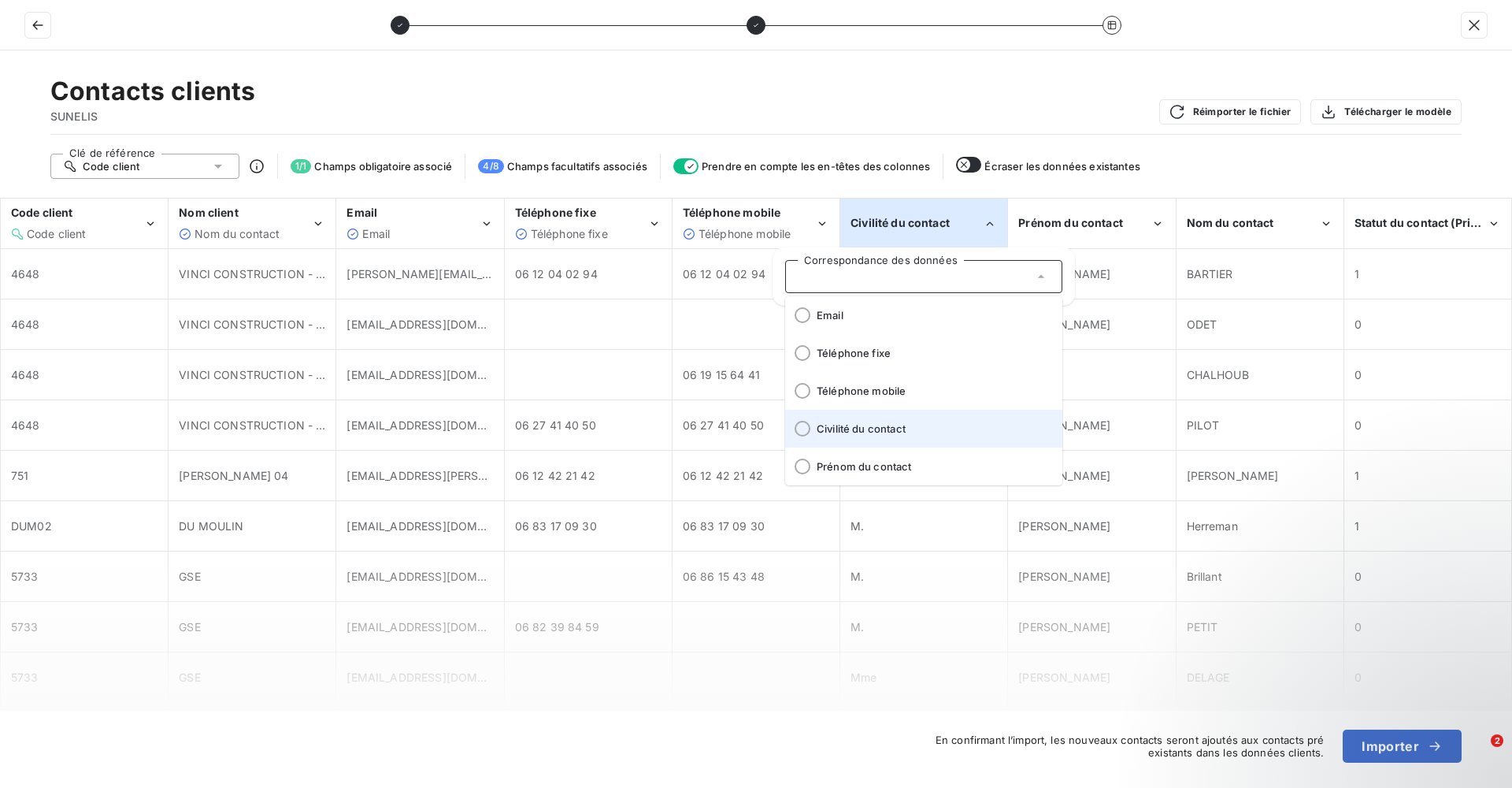
click at [889, 435] on li "Civilité du contact" at bounding box center [923, 429] width 277 height 38
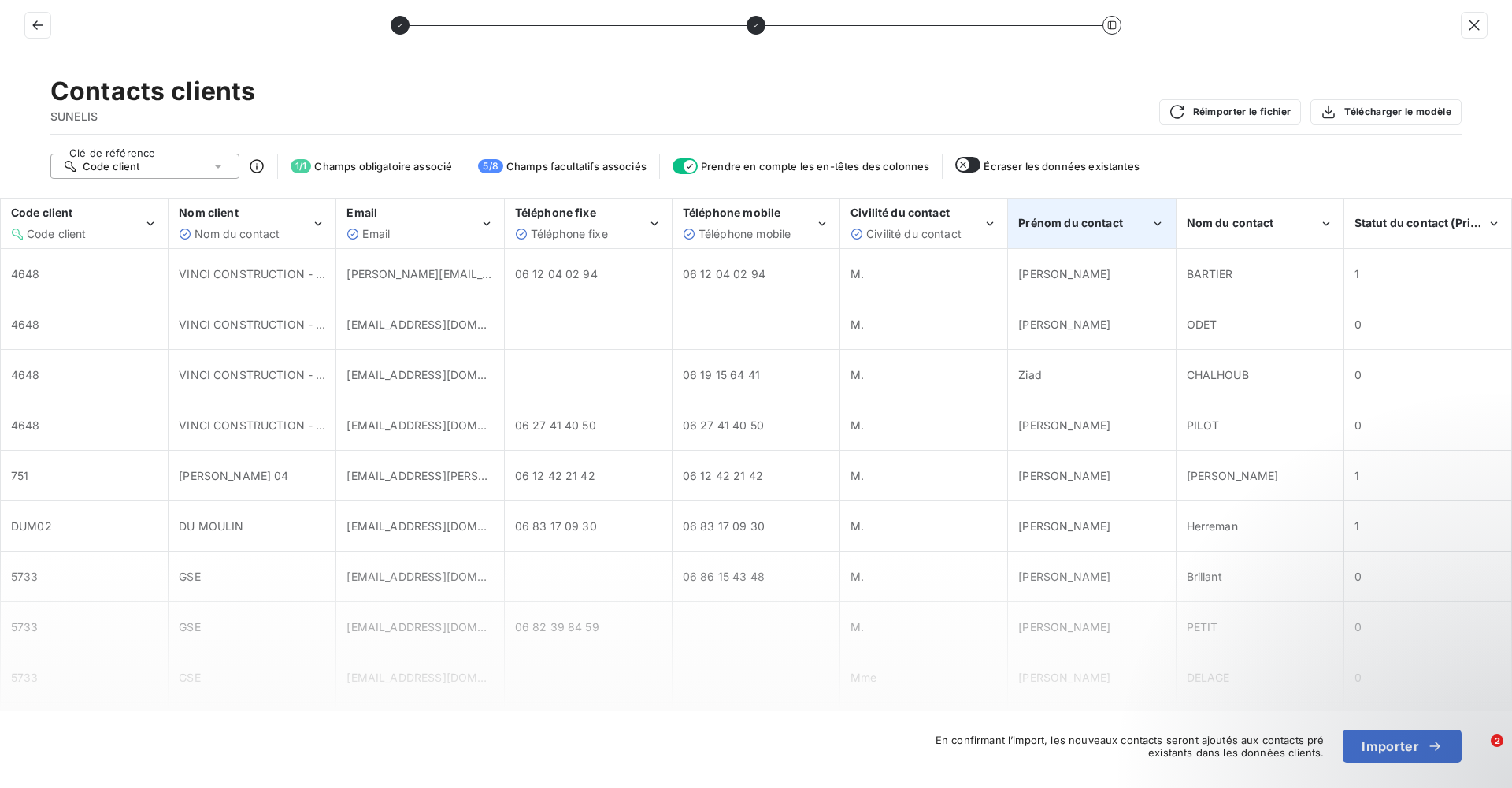
click at [1134, 224] on div "Prénom du contact" at bounding box center [1085, 223] width 133 height 15
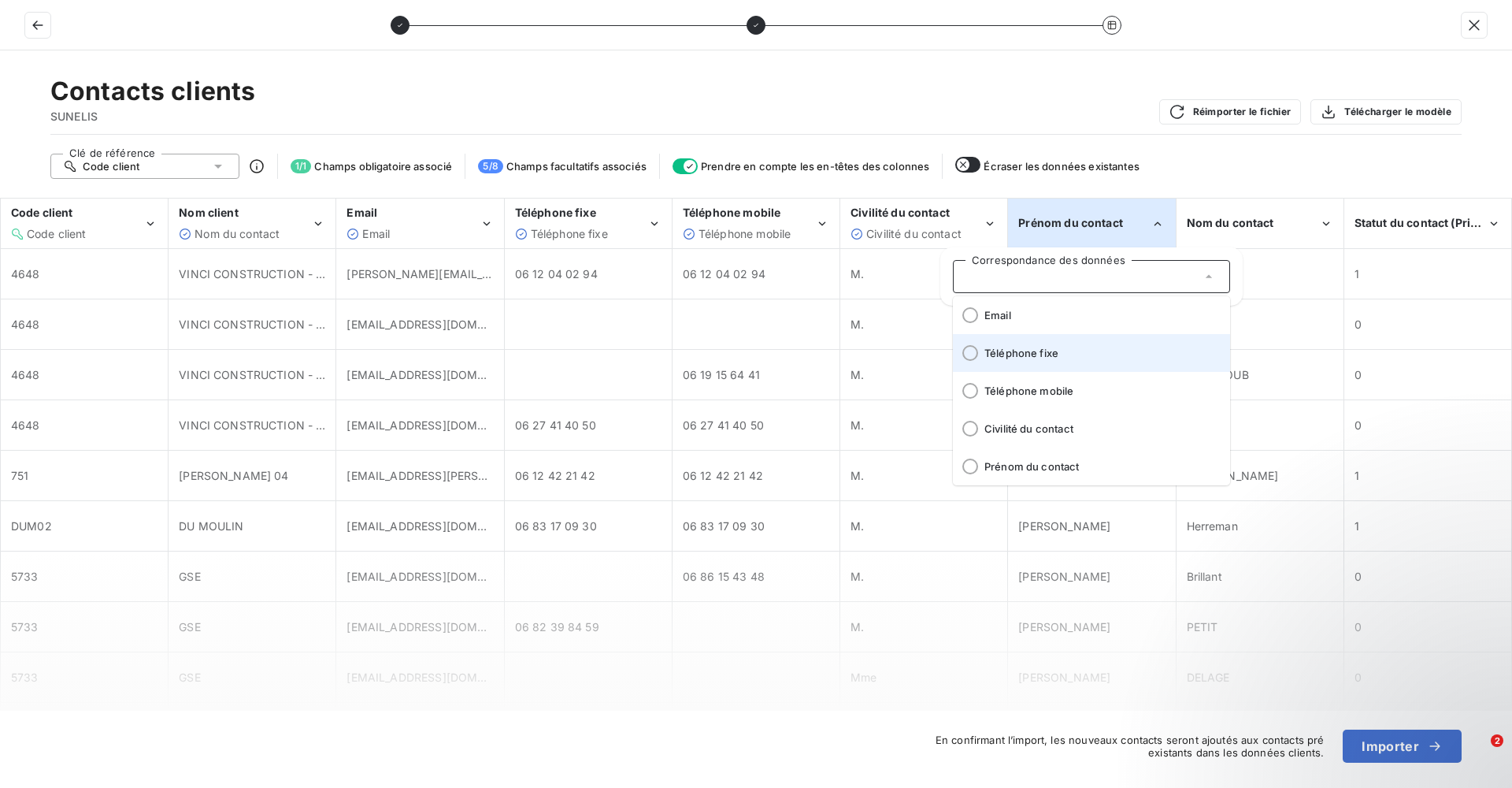
scroll to position [157, 0]
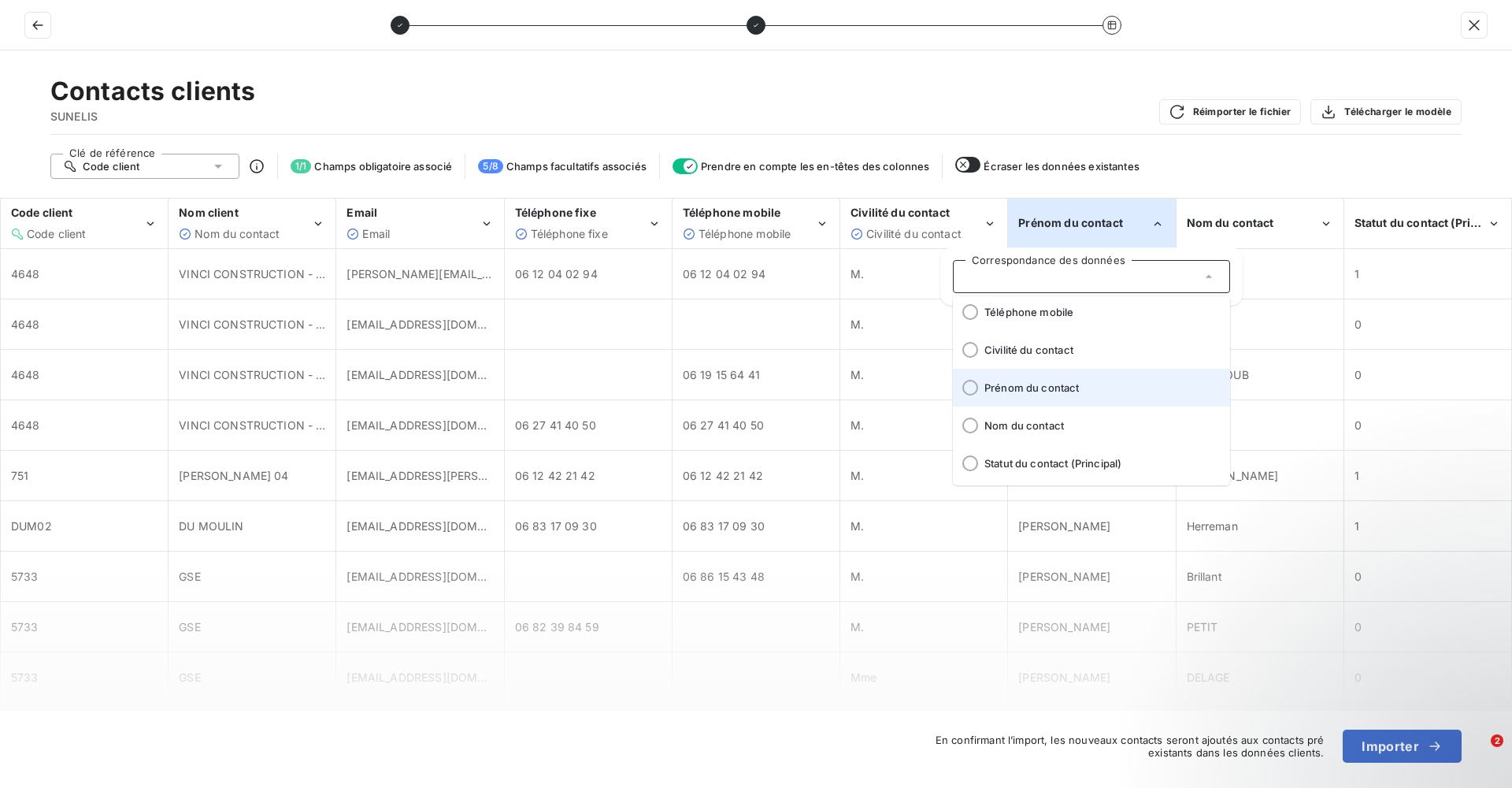
click at [1054, 393] on span "Prénom du contact" at bounding box center [1100, 387] width 234 height 13
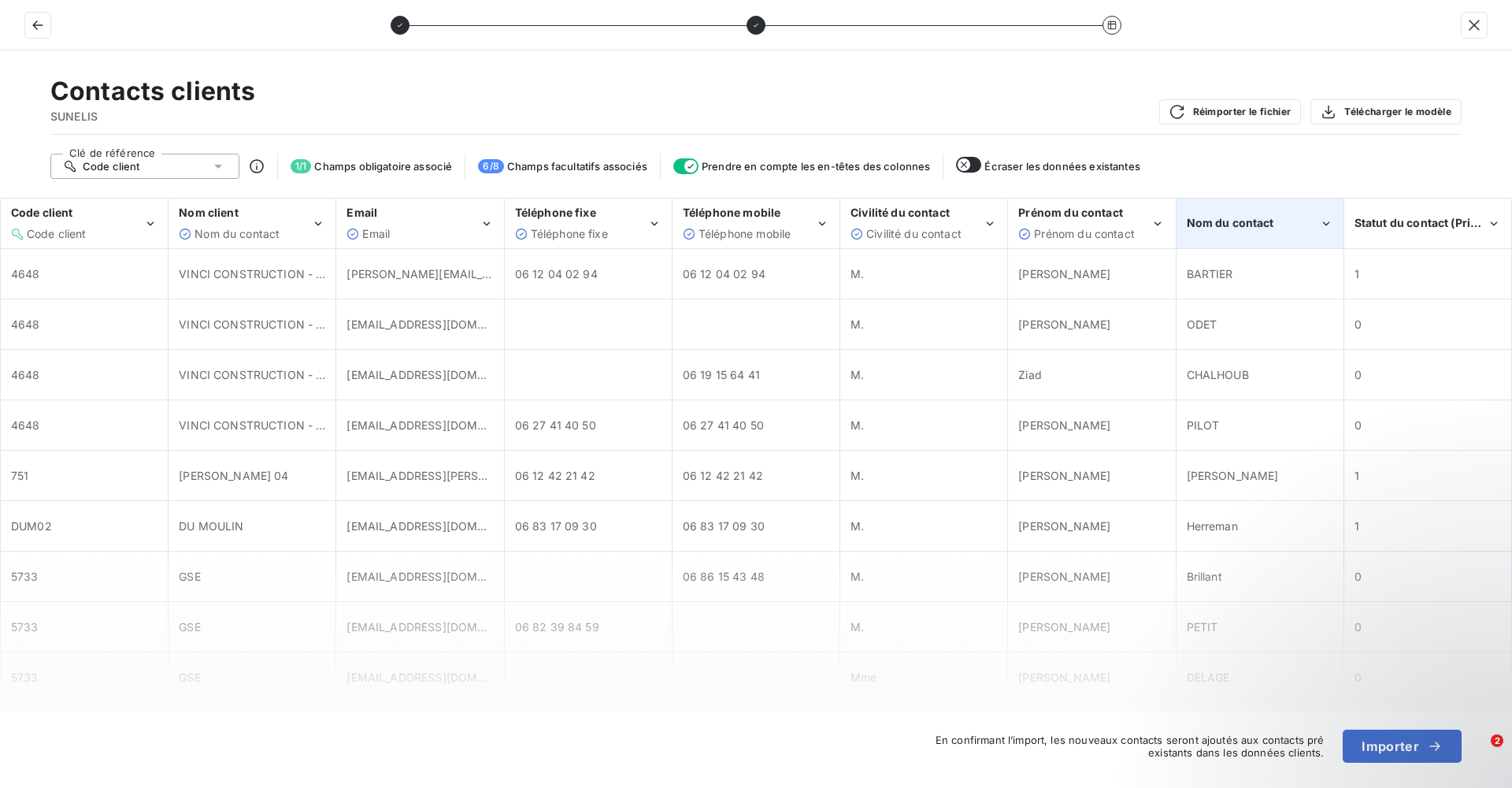
click at [1222, 222] on span "Nom du contact" at bounding box center [1230, 222] width 87 height 14
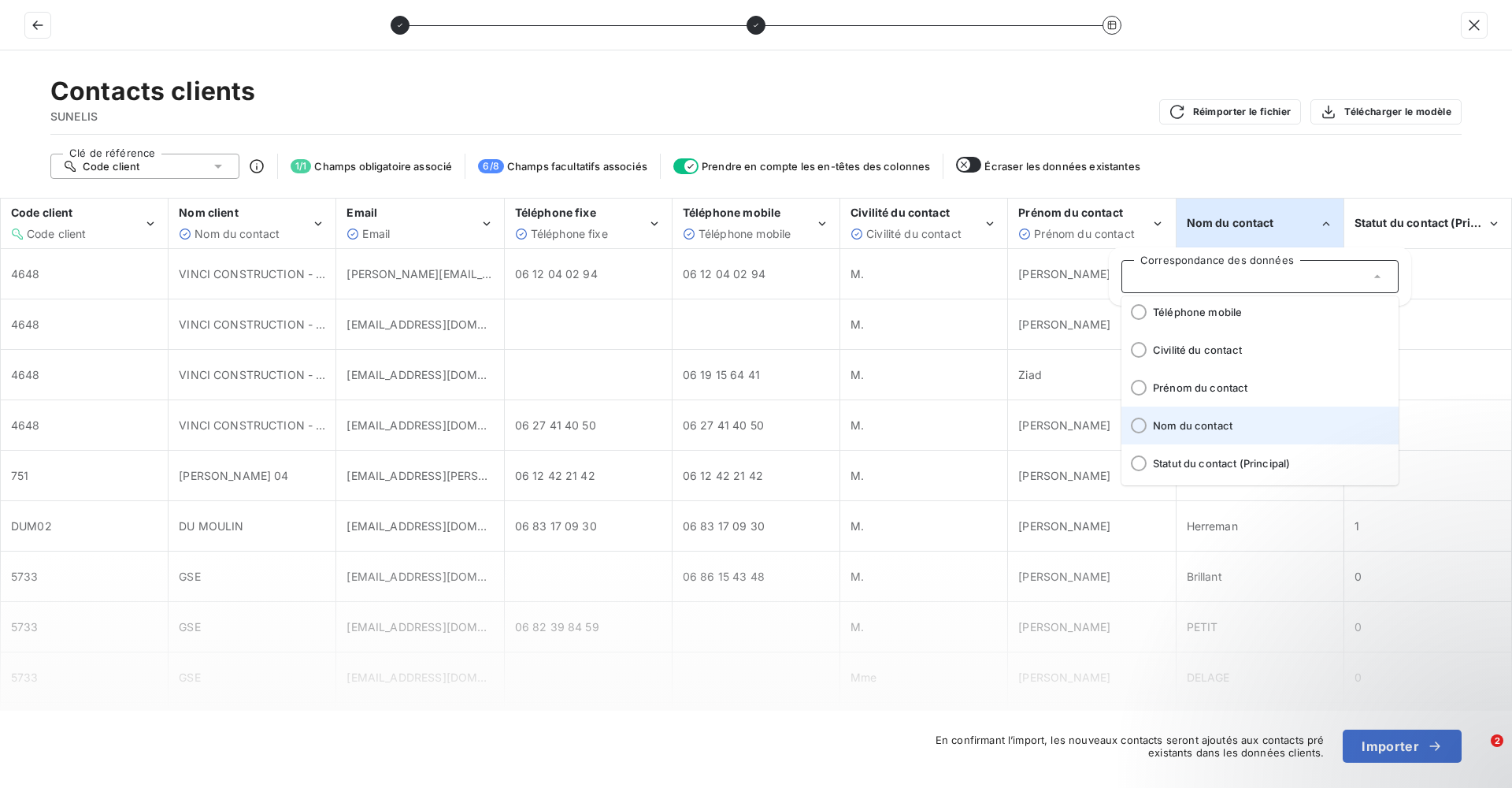
click at [1272, 424] on span "Nom du contact" at bounding box center [1269, 425] width 234 height 13
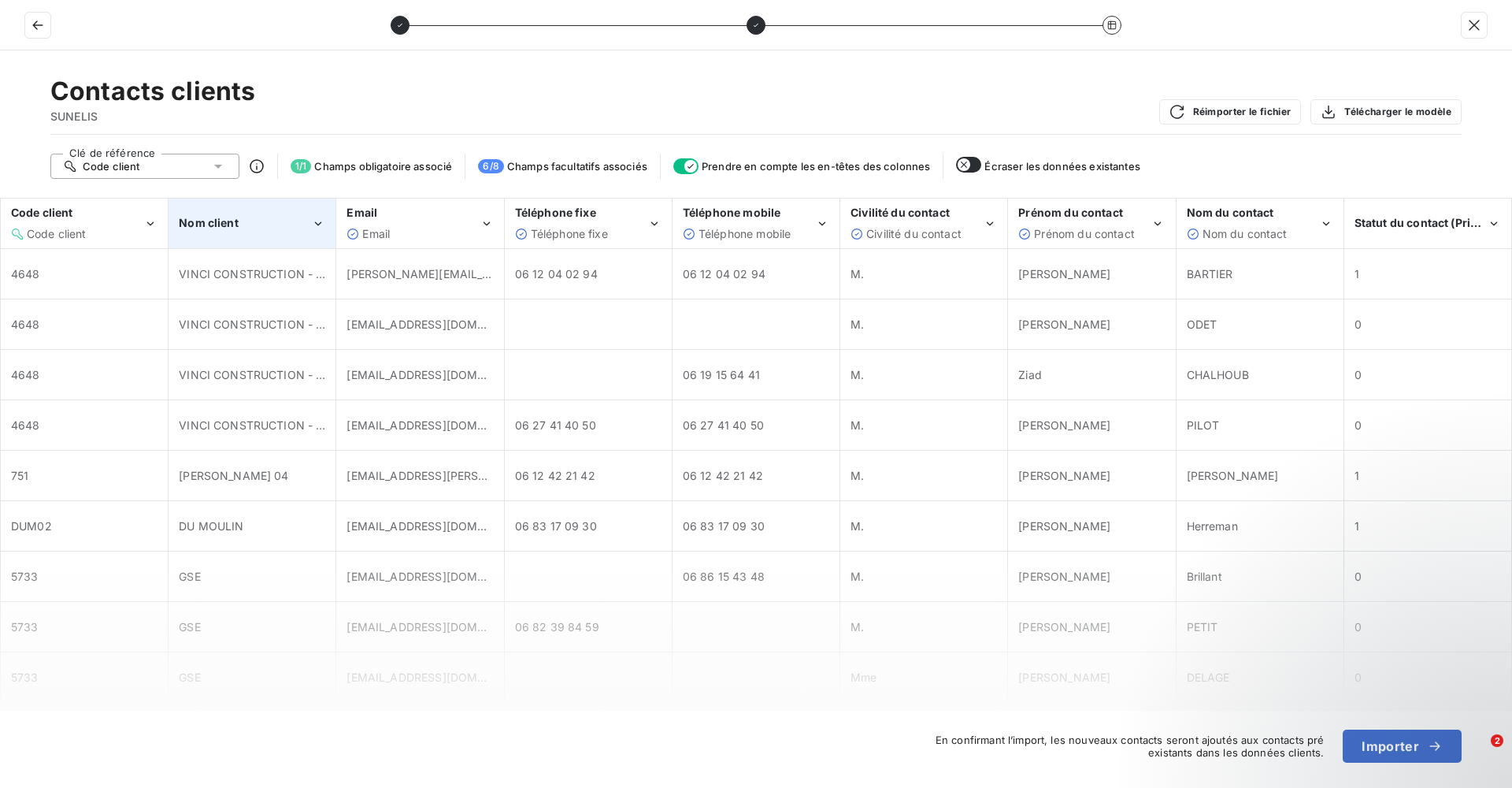
click at [289, 234] on div "Nom client" at bounding box center [252, 223] width 165 height 48
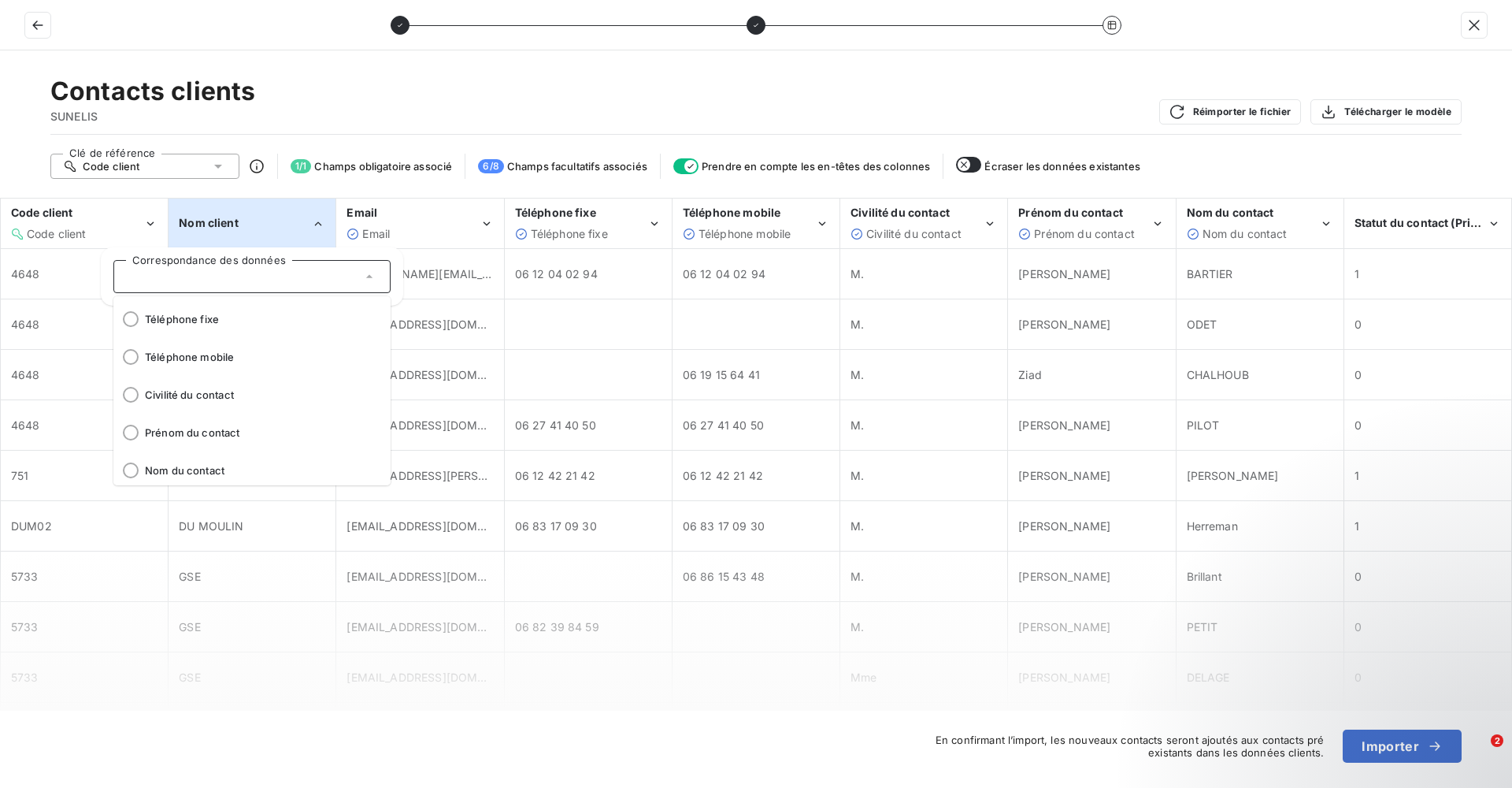
scroll to position [0, 0]
click at [174, 272] on div at bounding box center [252, 276] width 277 height 33
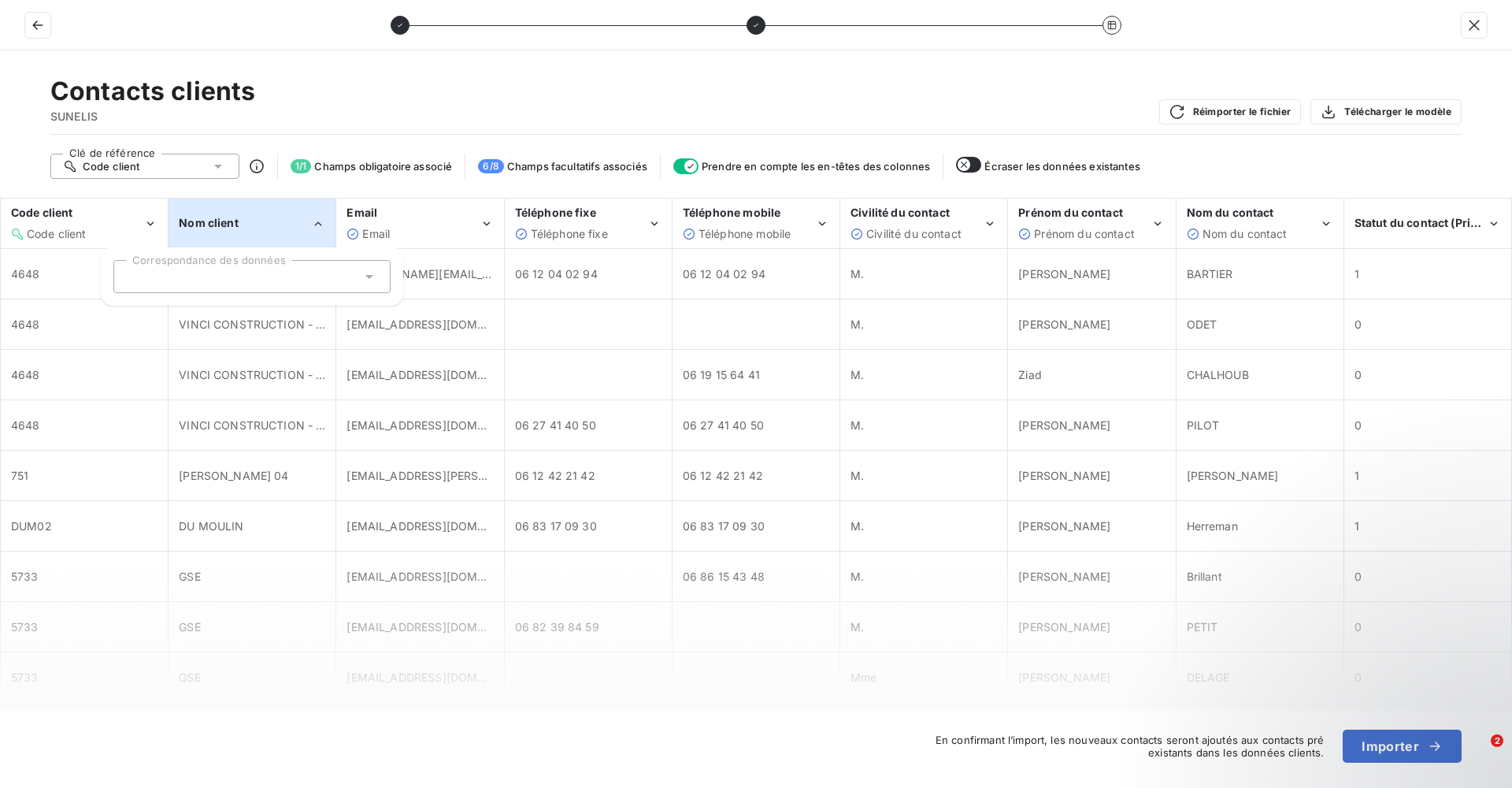
click at [188, 279] on div at bounding box center [244, 276] width 234 height 6
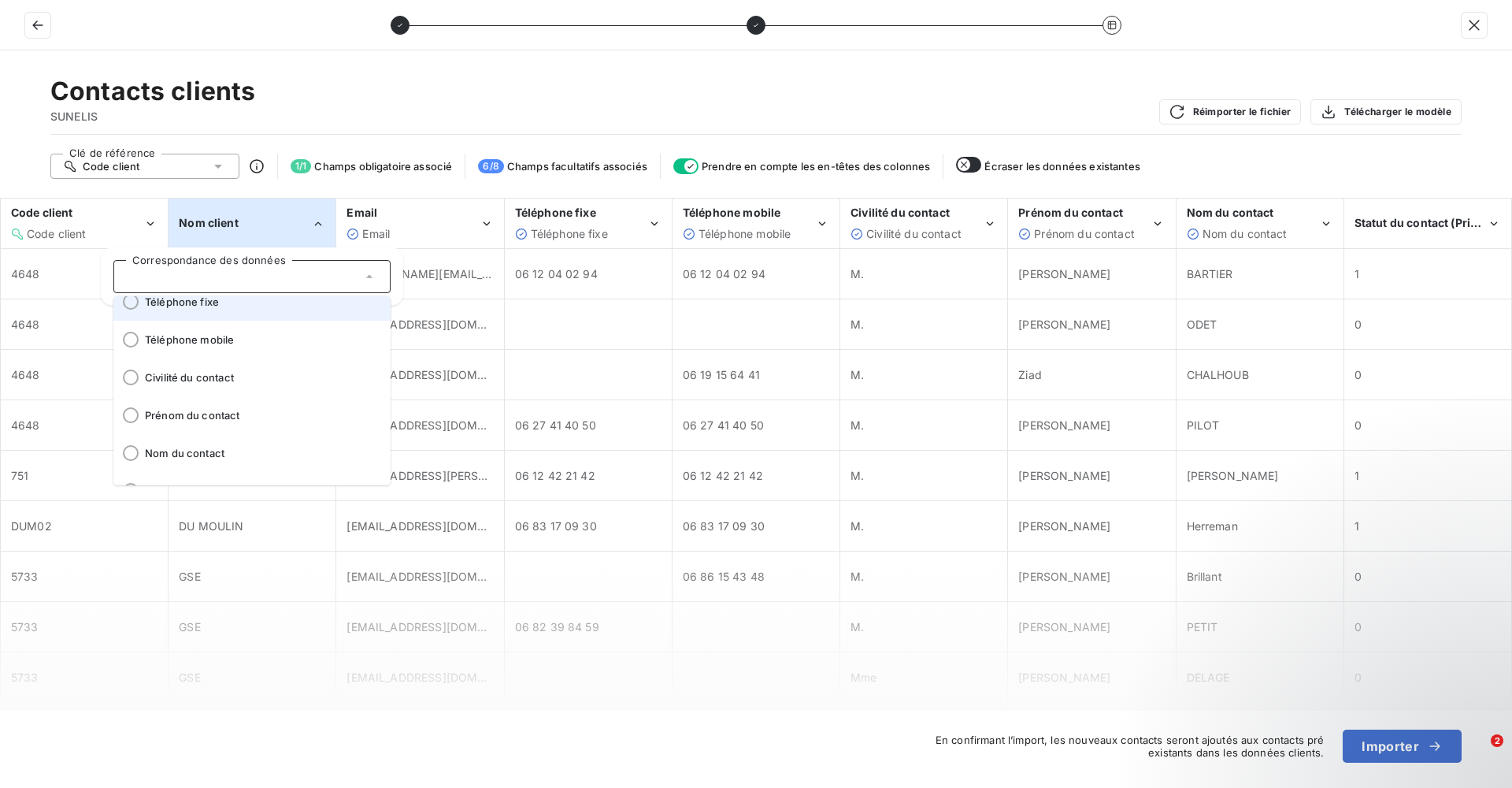
scroll to position [157, 0]
click at [344, 99] on div "Contacts clients SUNELIS Réimporter le fichier Télécharger le modèle" at bounding box center [755, 105] width 1411 height 59
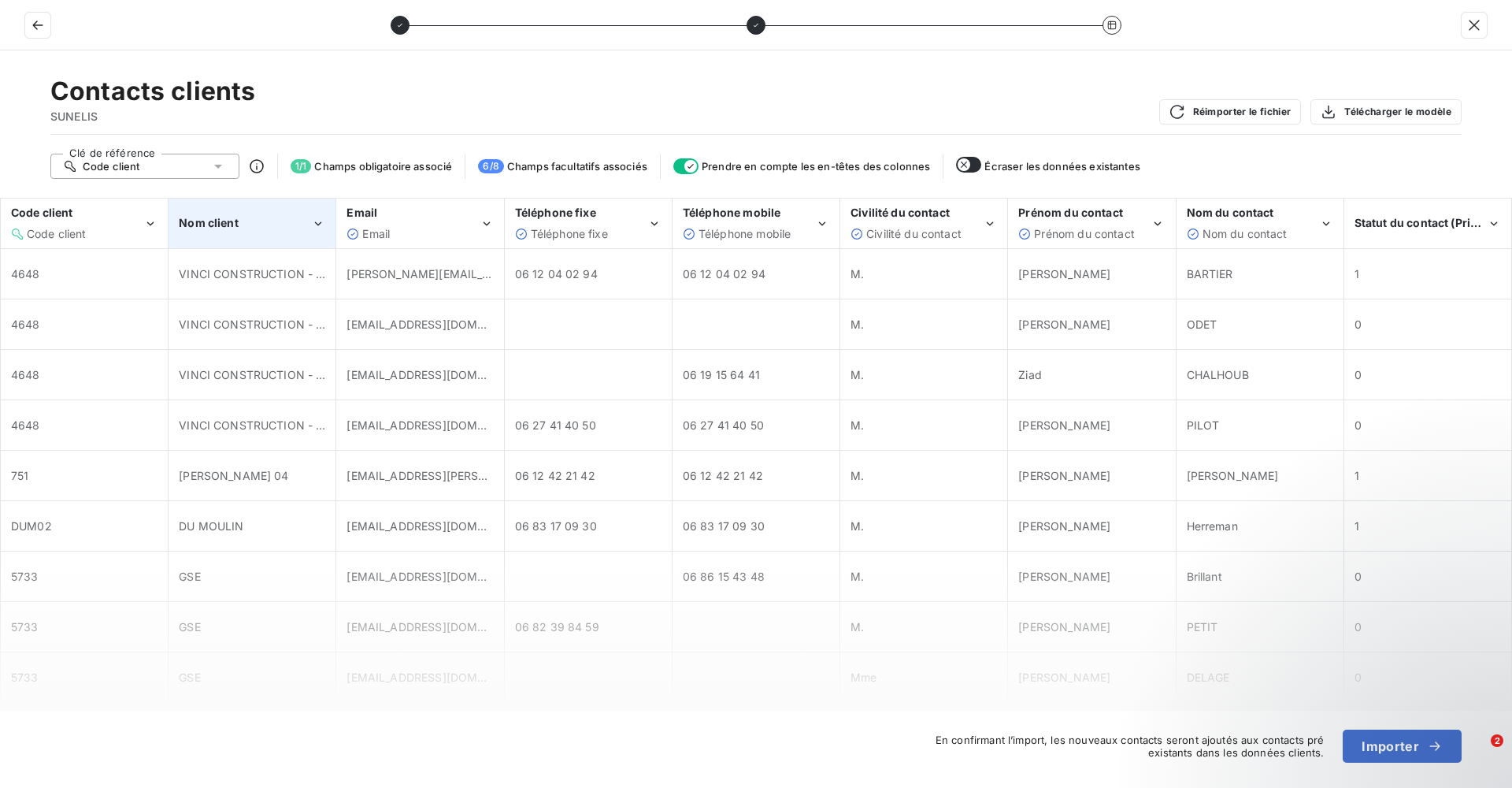
click at [298, 232] on div "Nom client" at bounding box center [252, 223] width 165 height 48
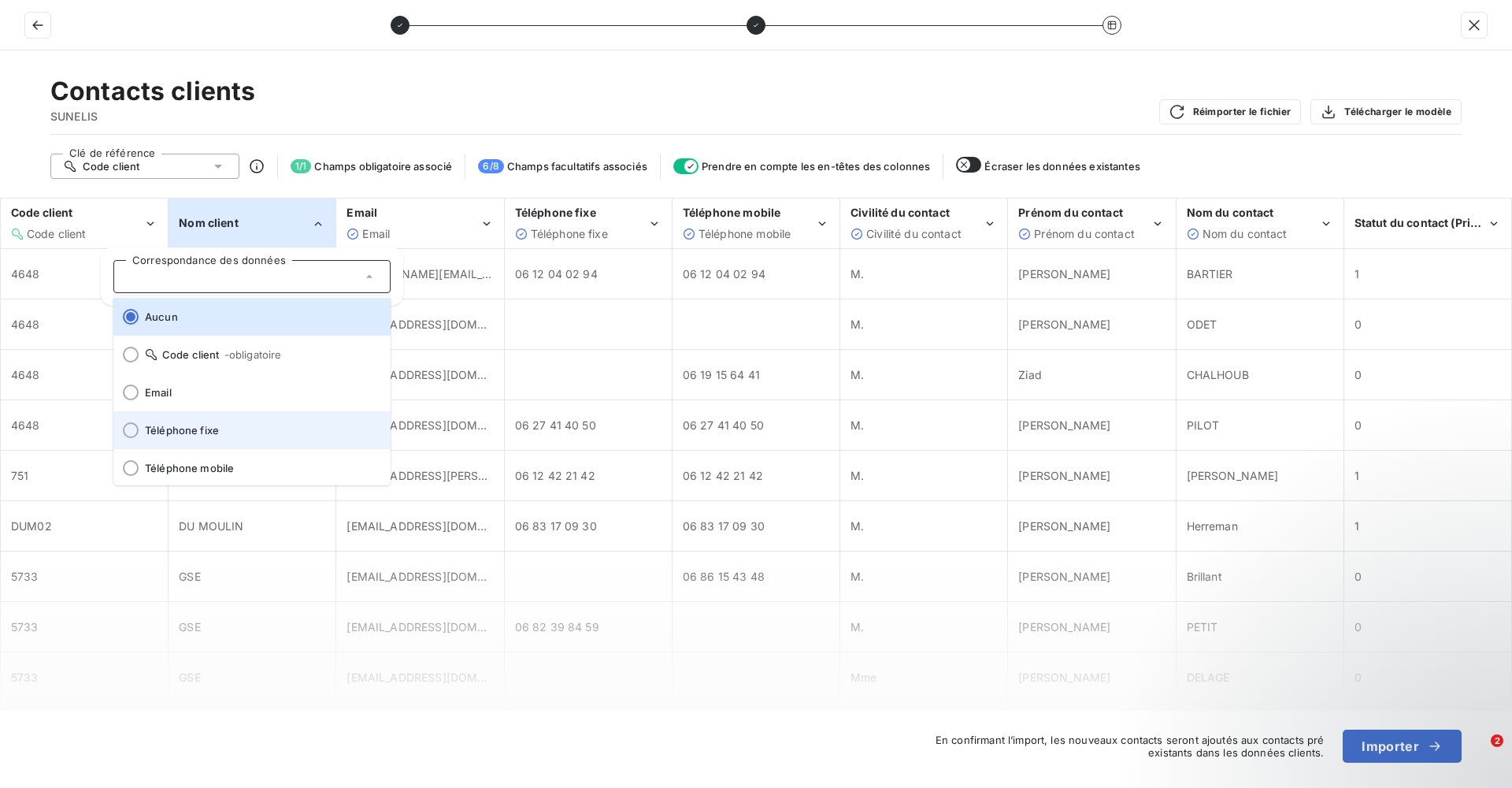
scroll to position [0, 0]
click at [186, 274] on div at bounding box center [244, 276] width 234 height 6
click at [174, 288] on div at bounding box center [252, 276] width 277 height 33
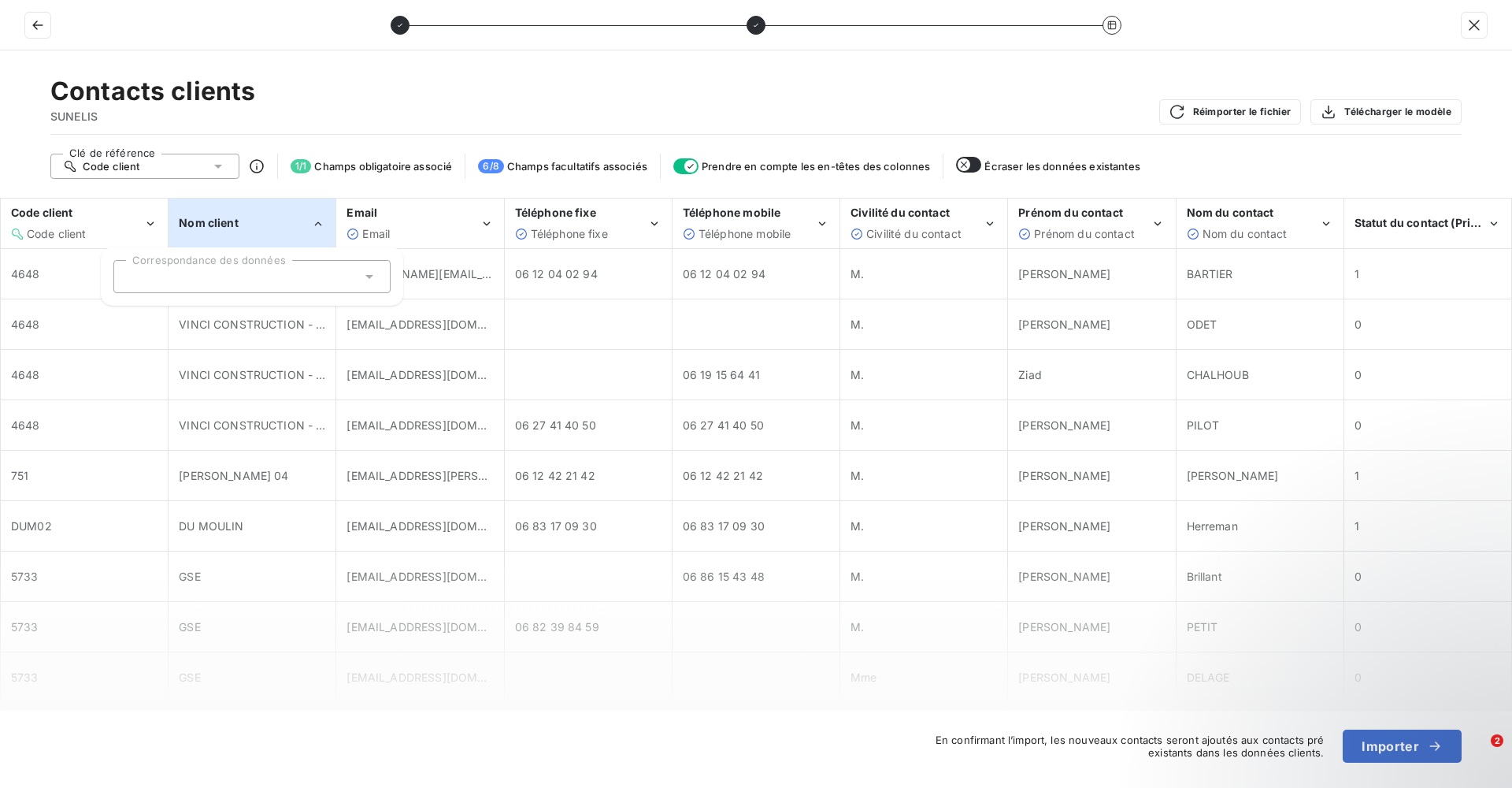
click at [215, 165] on icon at bounding box center [218, 166] width 8 height 4
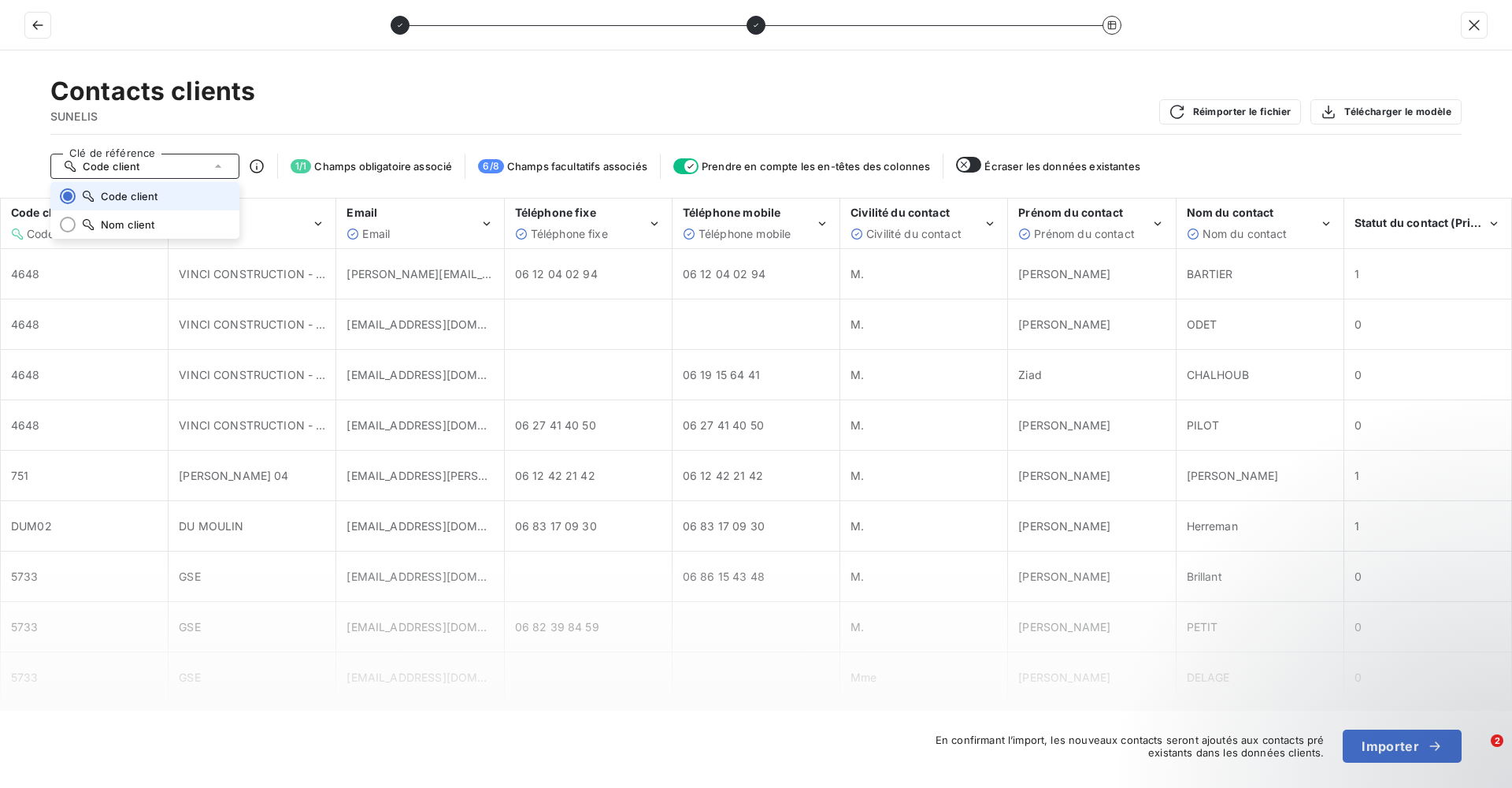
click at [215, 165] on icon at bounding box center [217, 165] width 15 height 15
click at [215, 158] on icon at bounding box center [217, 165] width 15 height 15
click at [120, 222] on span "Nom client" at bounding box center [128, 224] width 55 height 13
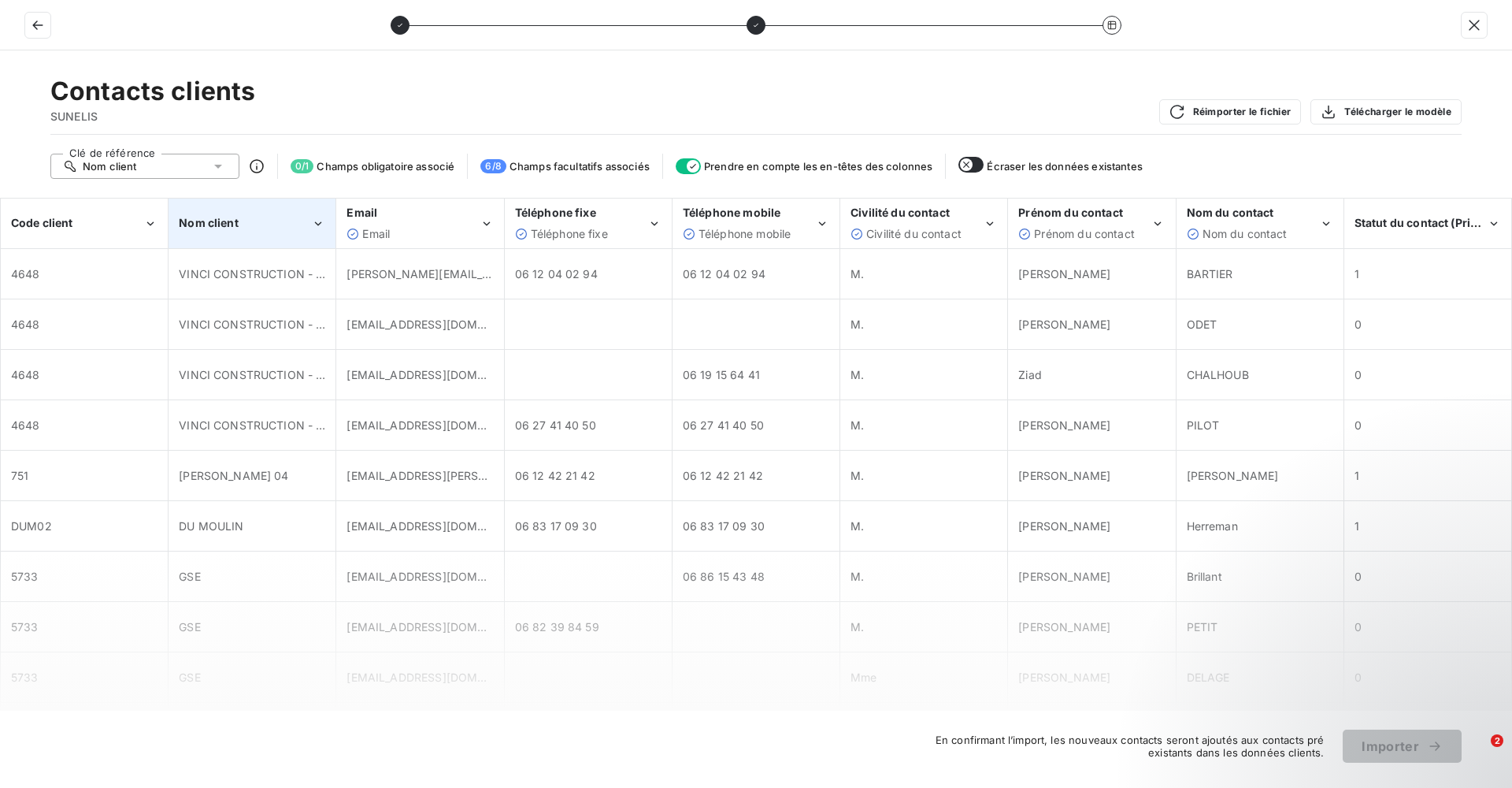
click at [194, 224] on span "Nom client" at bounding box center [209, 222] width 60 height 14
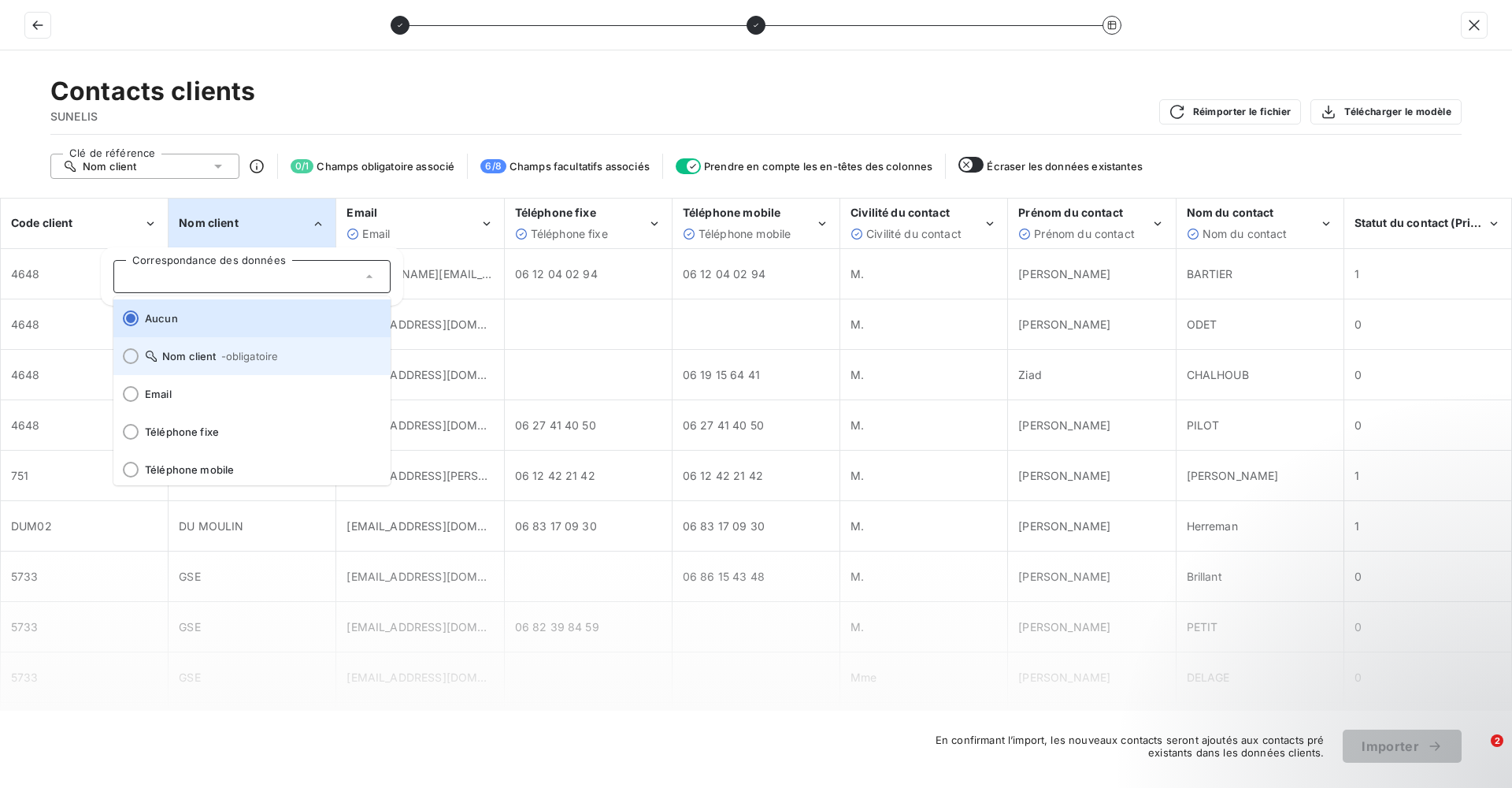
click at [201, 349] on li "Nom client - obligatoire" at bounding box center [252, 356] width 277 height 38
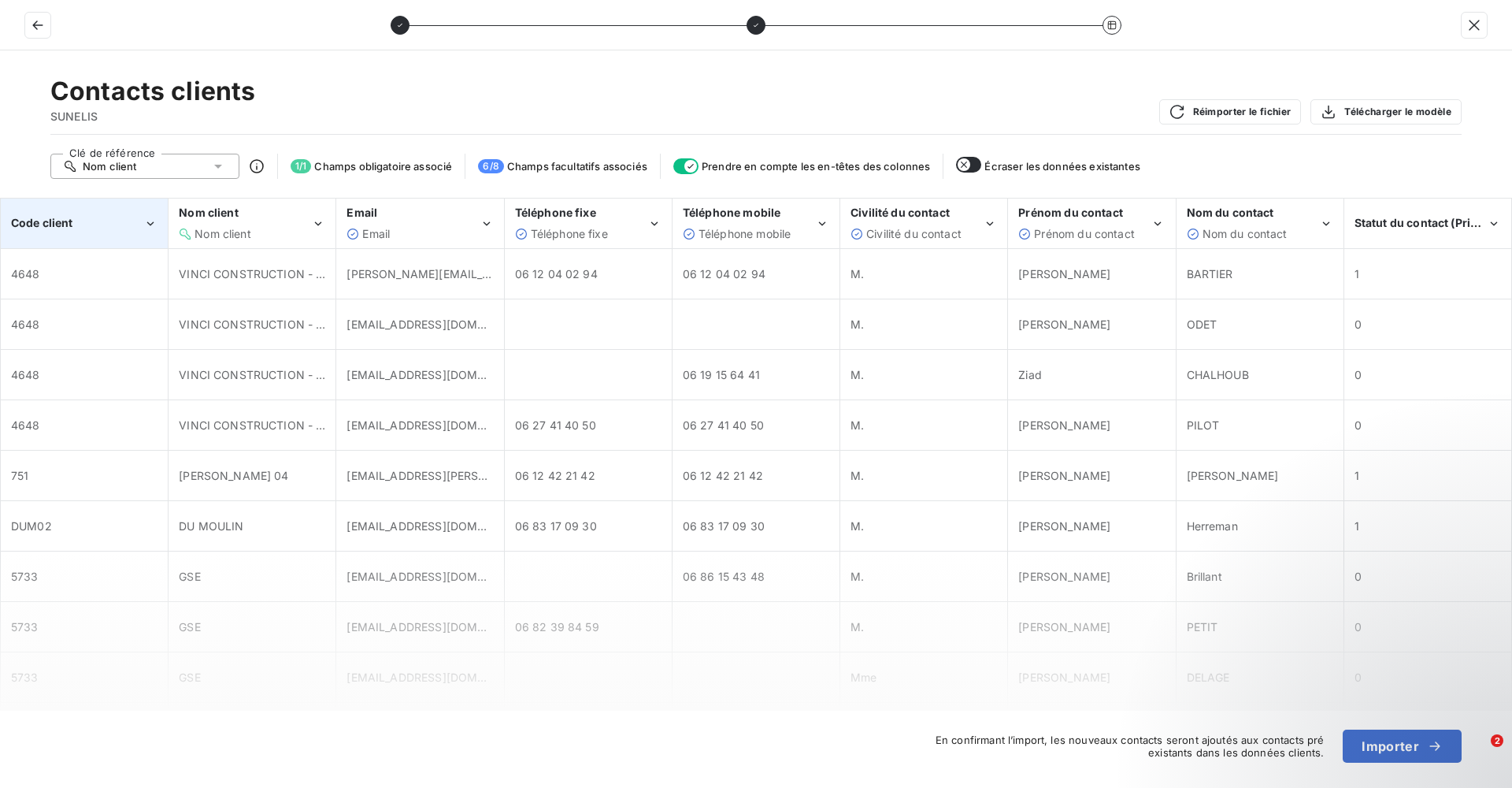
click at [133, 221] on div "Code client" at bounding box center [77, 223] width 133 height 15
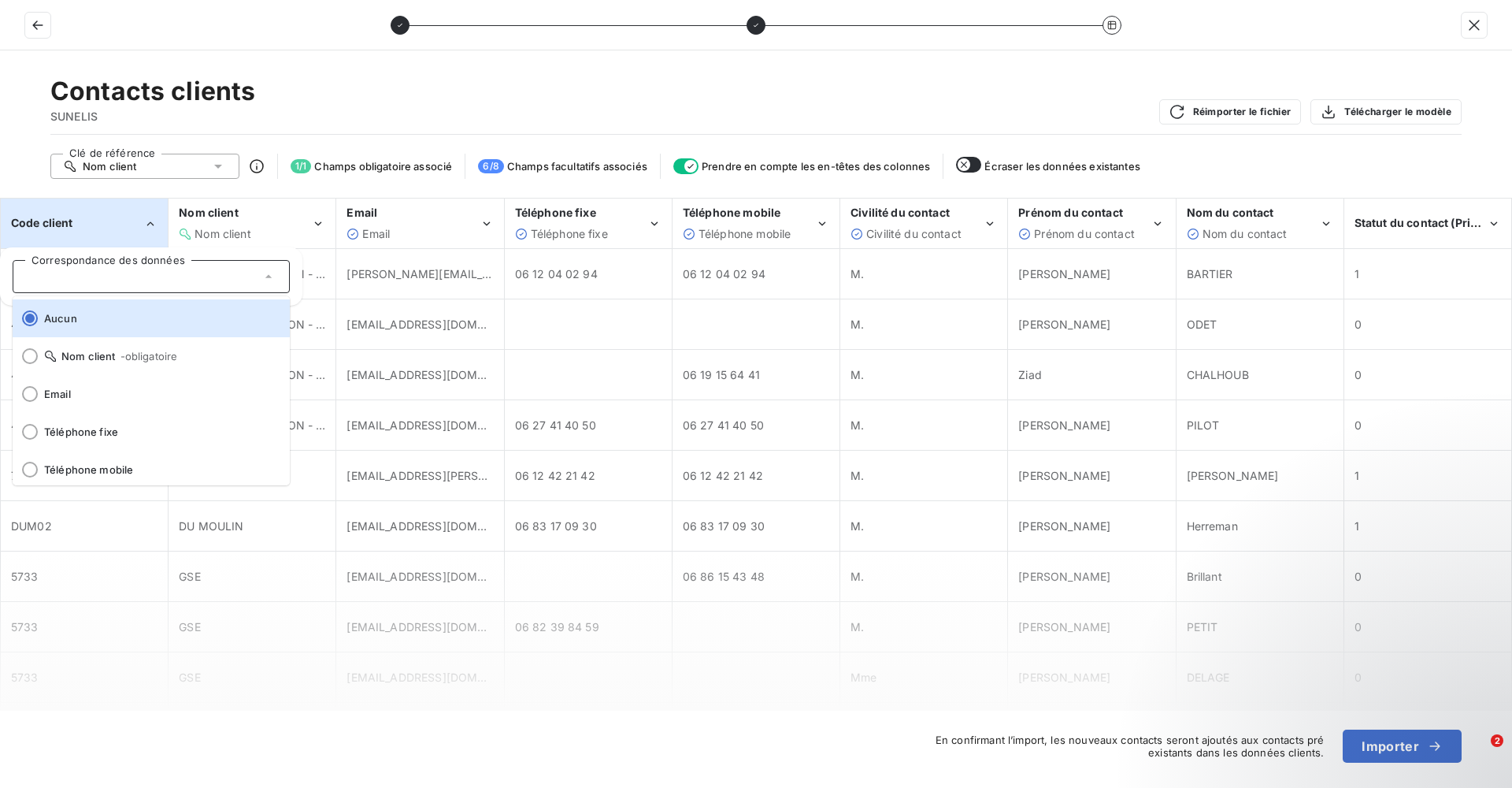
click at [227, 162] on div "Nom client" at bounding box center [144, 166] width 189 height 25
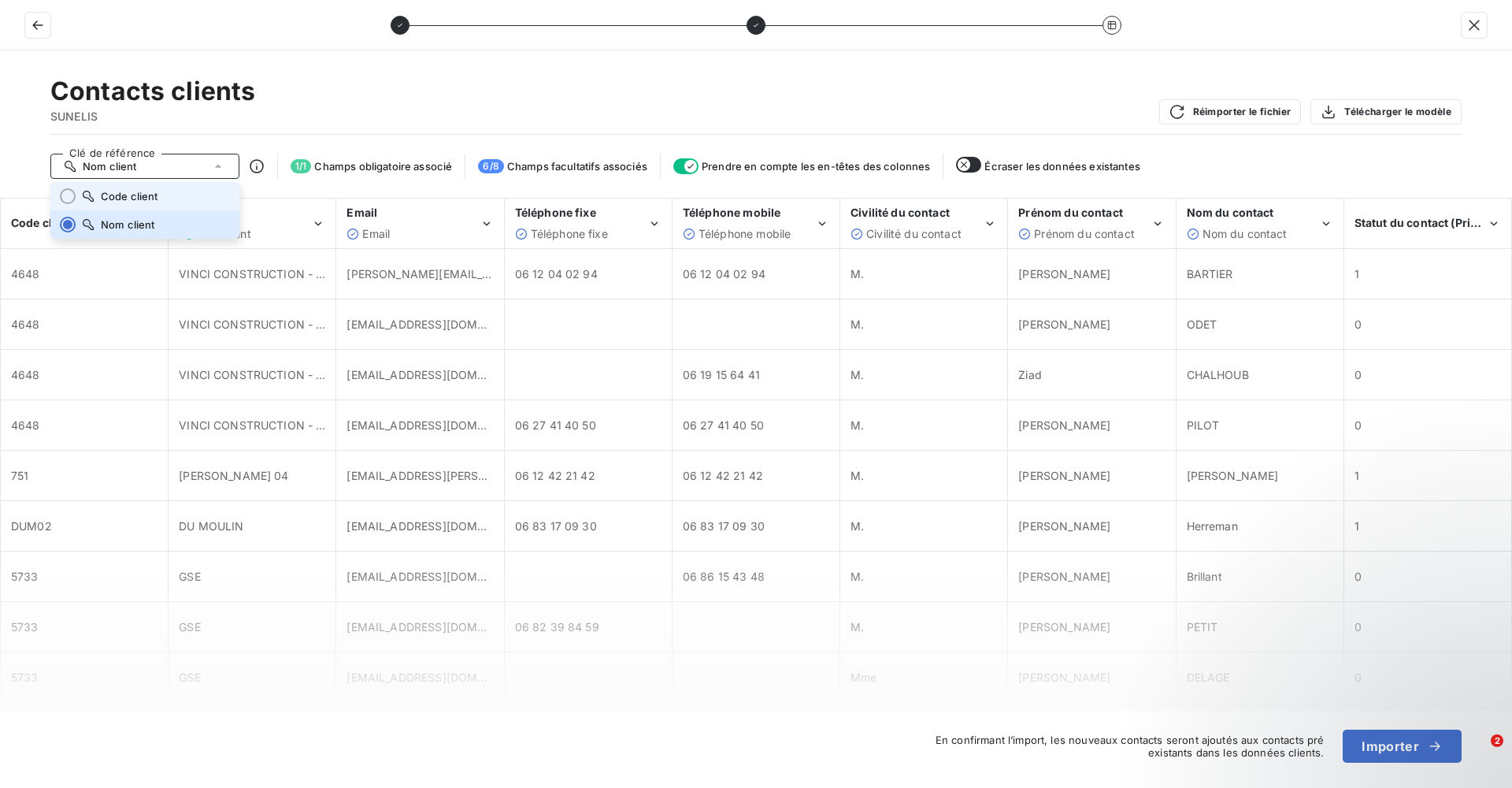
click at [184, 195] on li "Code client" at bounding box center [144, 195] width 189 height 28
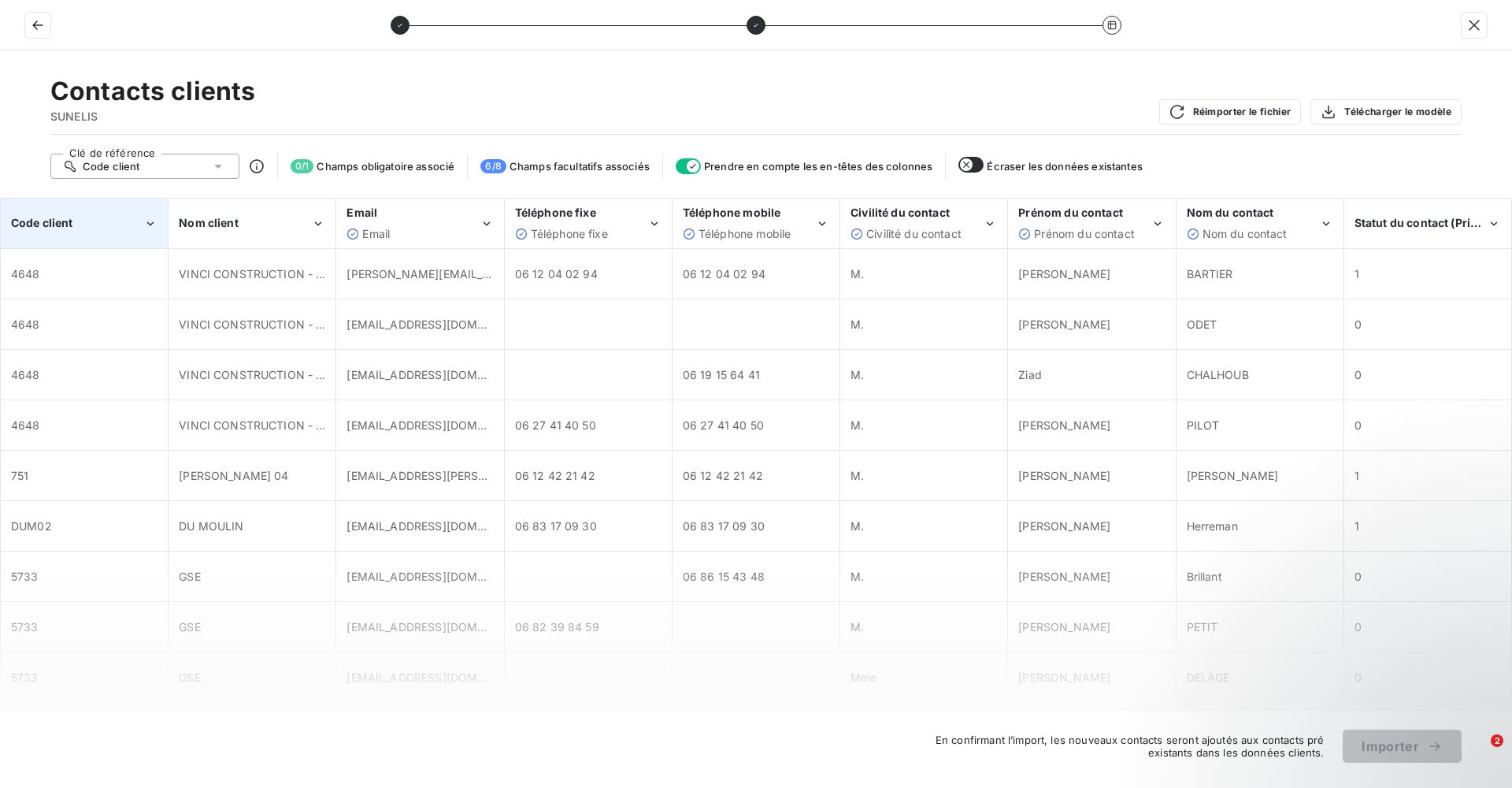
click at [132, 225] on div "Code client" at bounding box center [77, 223] width 133 height 15
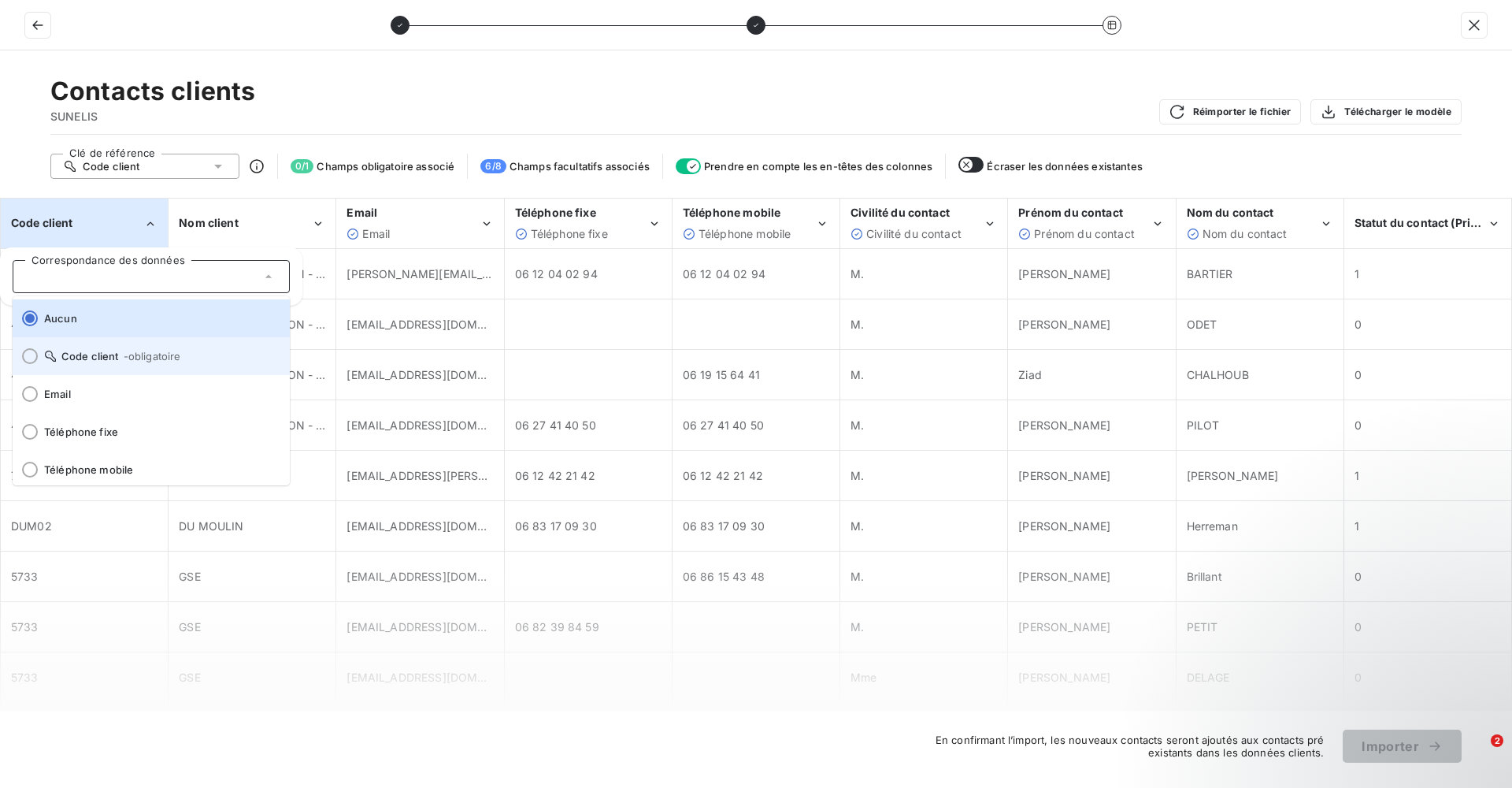
click at [90, 356] on span "Code client - obligatoire" at bounding box center [161, 356] width 234 height 13
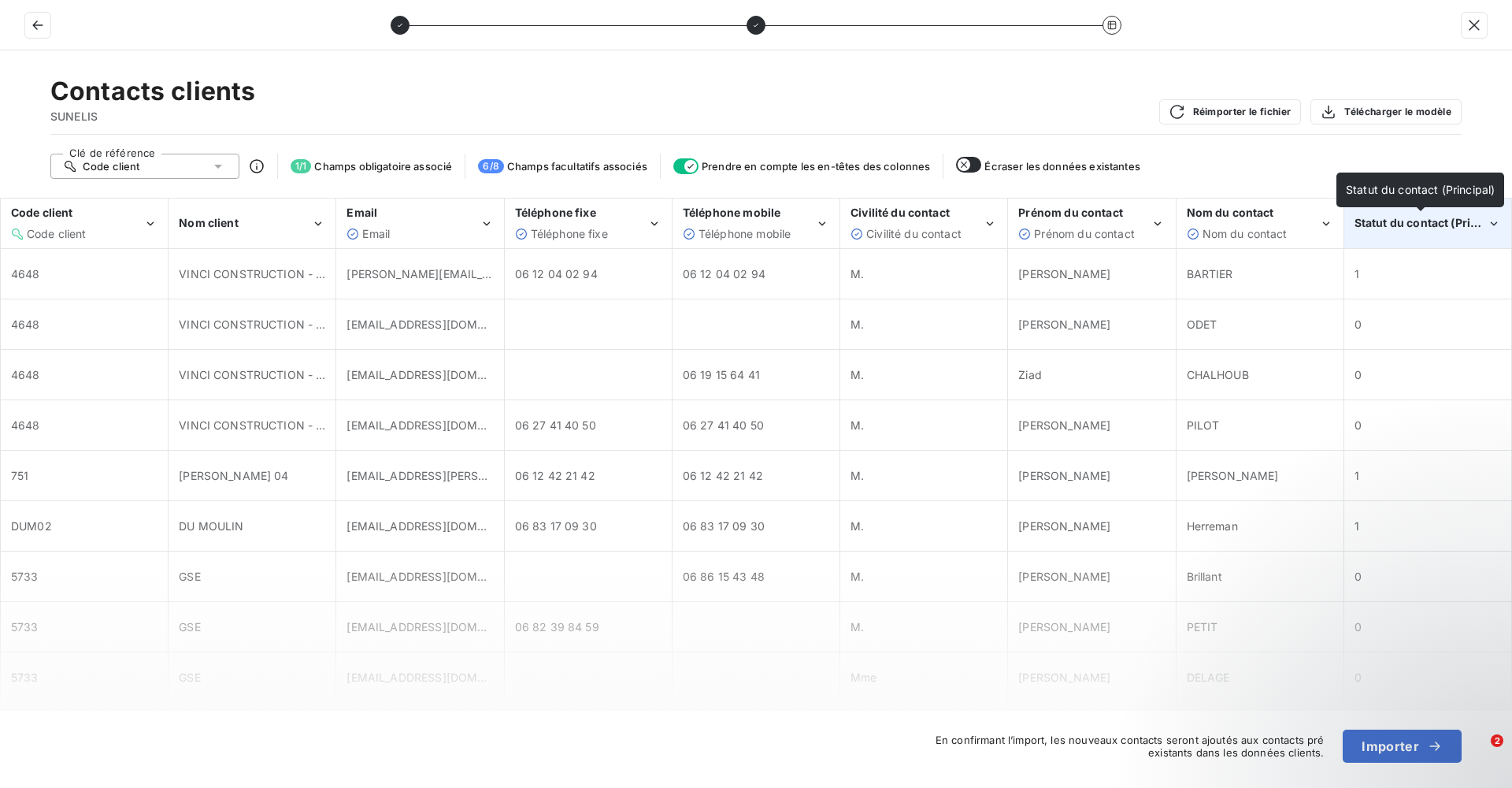
click at [1418, 221] on span "Statut du contact (Principal)" at bounding box center [1431, 222] width 154 height 14
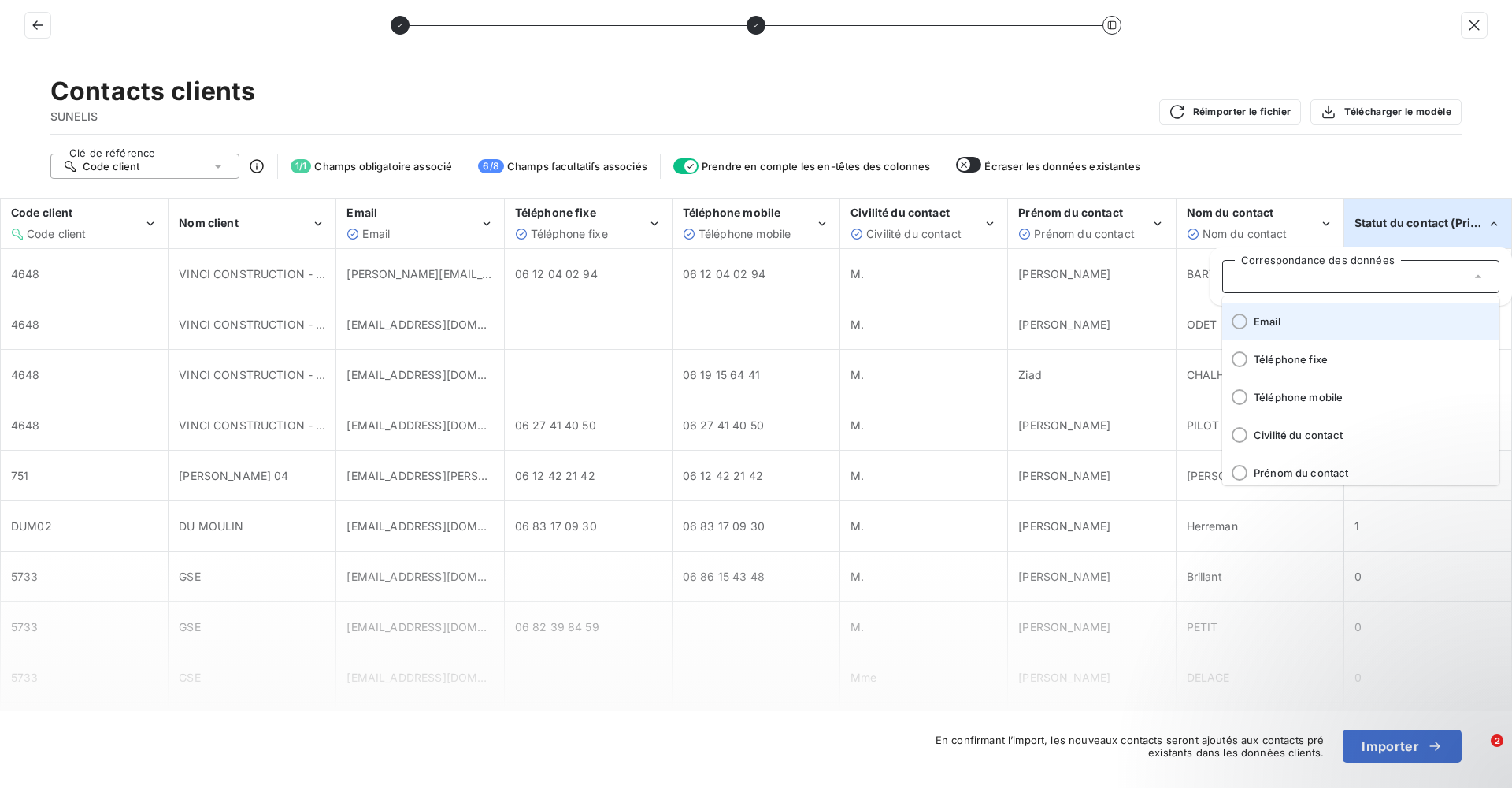
scroll to position [195, 0]
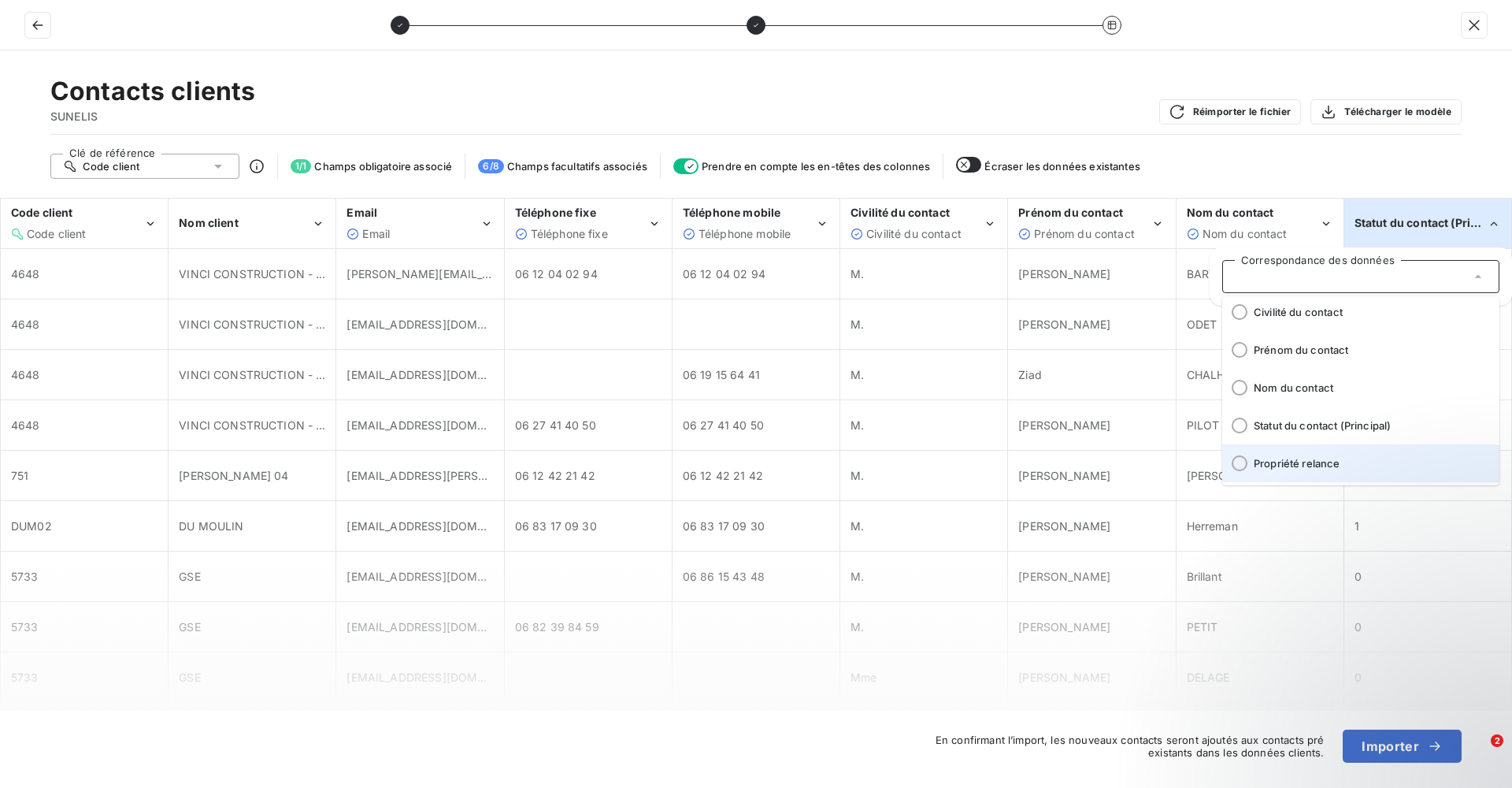
click at [1328, 454] on li "Propriété relance" at bounding box center [1360, 464] width 277 height 38
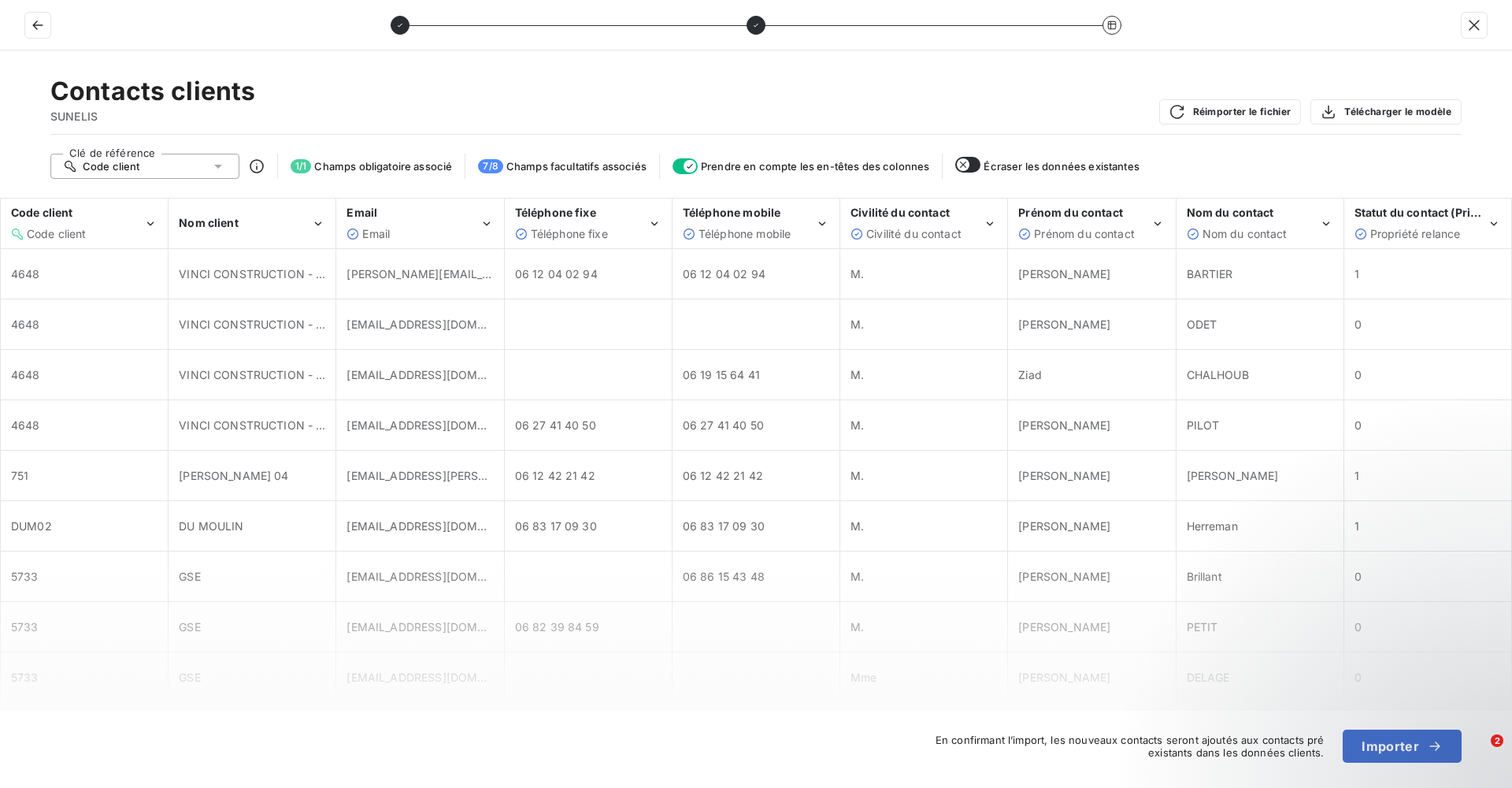
click at [696, 172] on icon "button" at bounding box center [690, 166] width 13 height 13
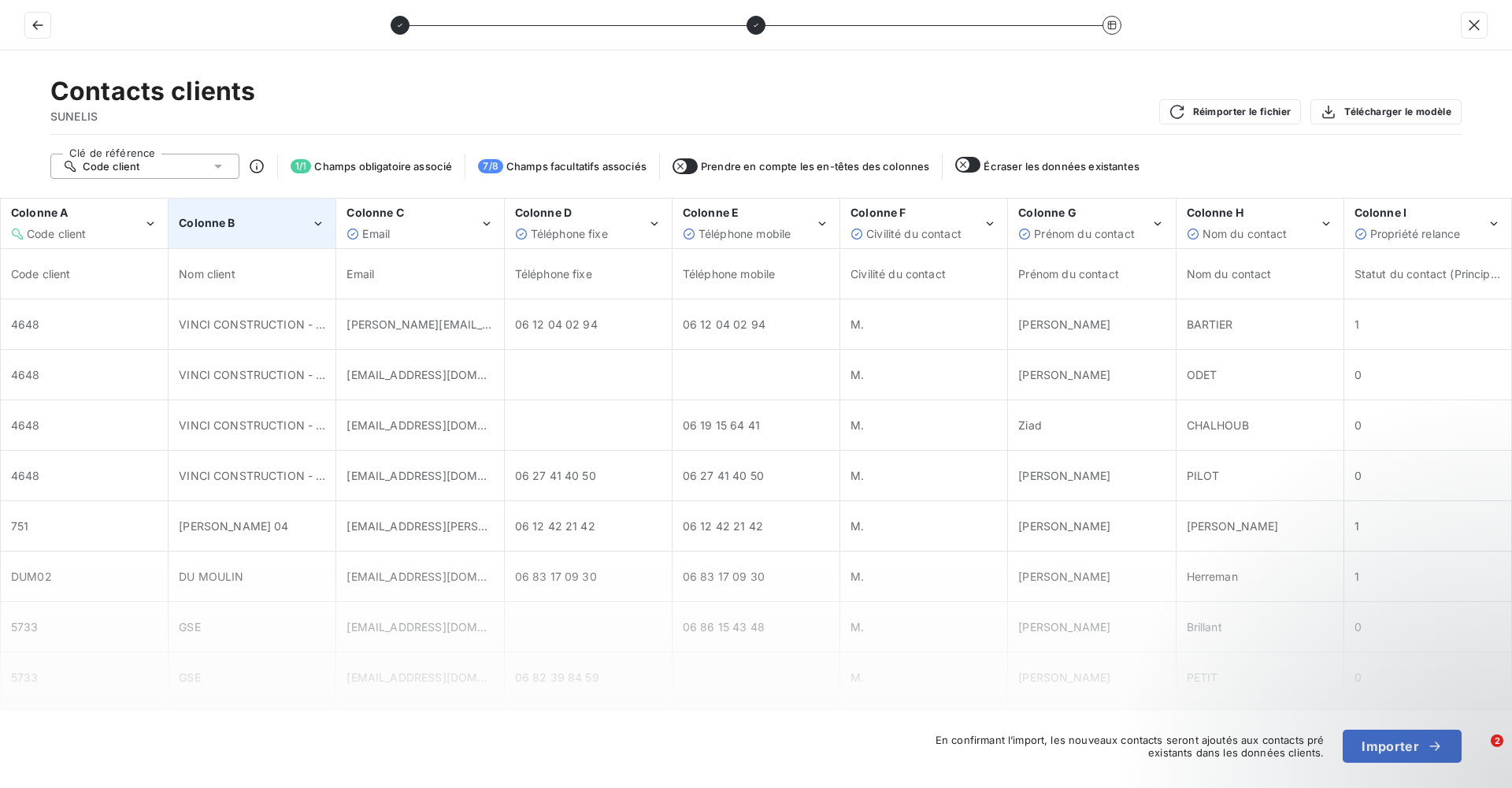
click at [299, 232] on div "Colonne B" at bounding box center [252, 223] width 165 height 48
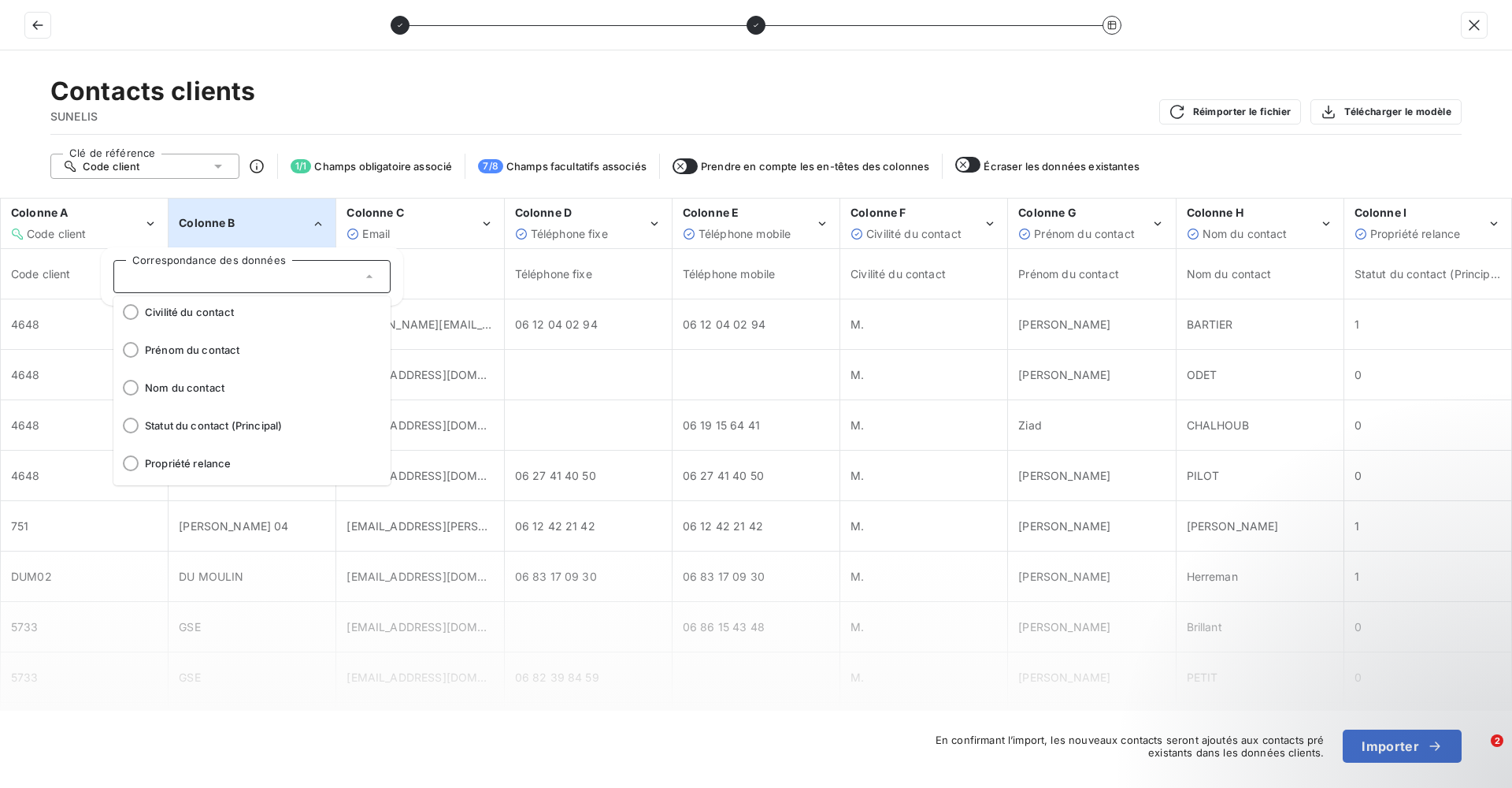
click at [696, 158] on div "Prendre en compte les en-têtes des colonnes" at bounding box center [801, 165] width 257 height 15
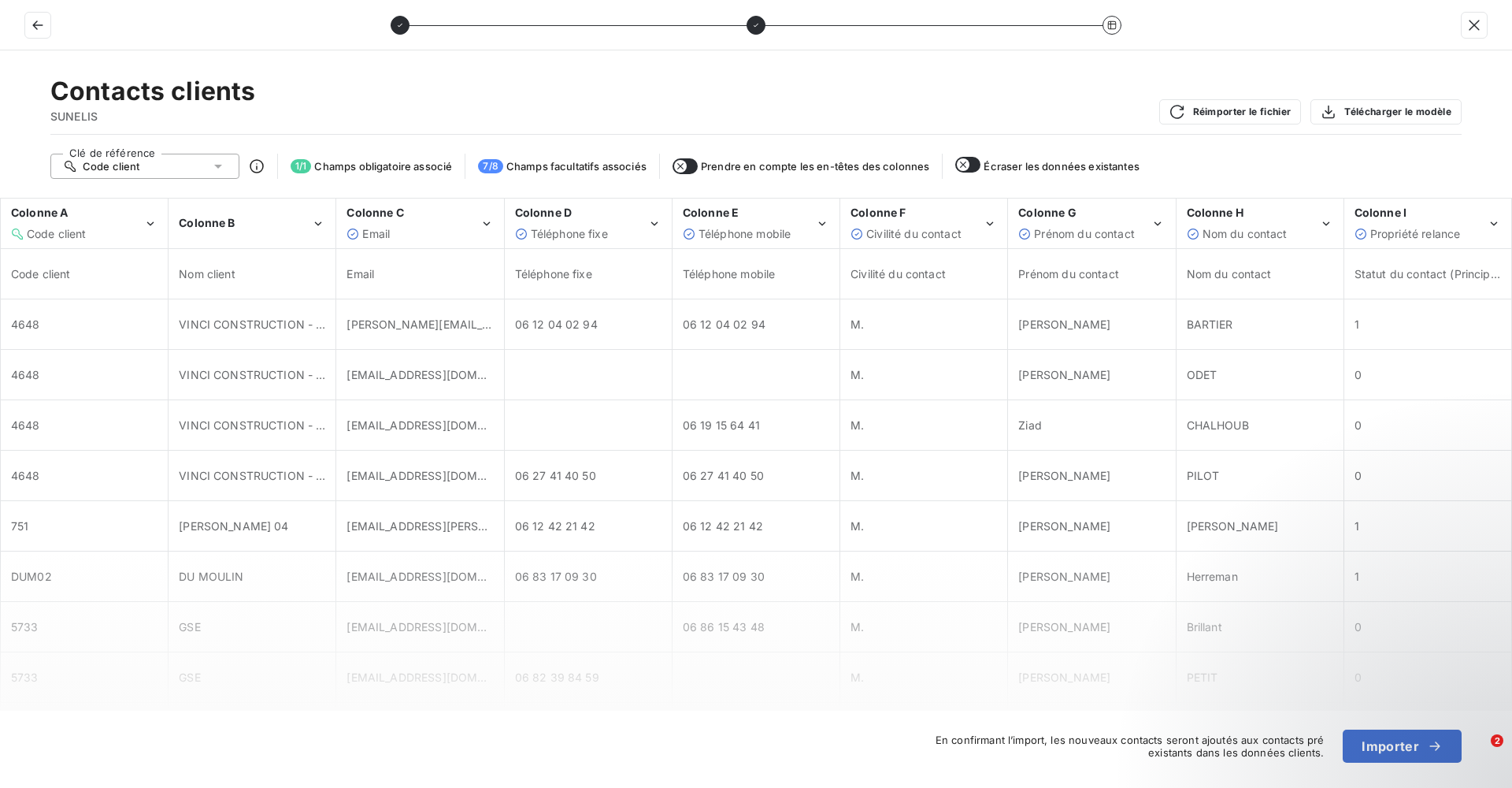
click at [696, 163] on button "button" at bounding box center [685, 165] width 25 height 15
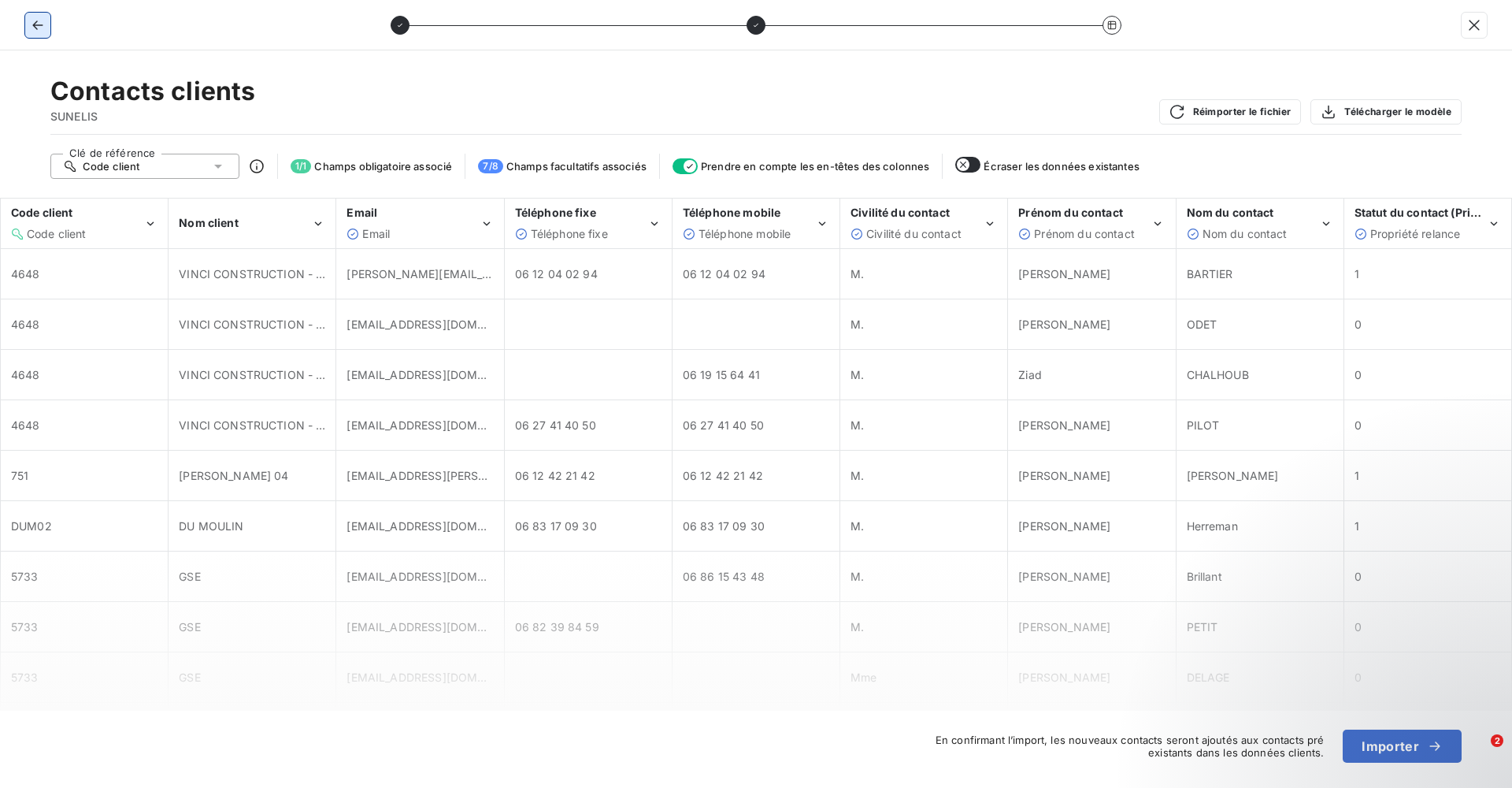
click at [35, 32] on icon "button" at bounding box center [37, 25] width 15 height 15
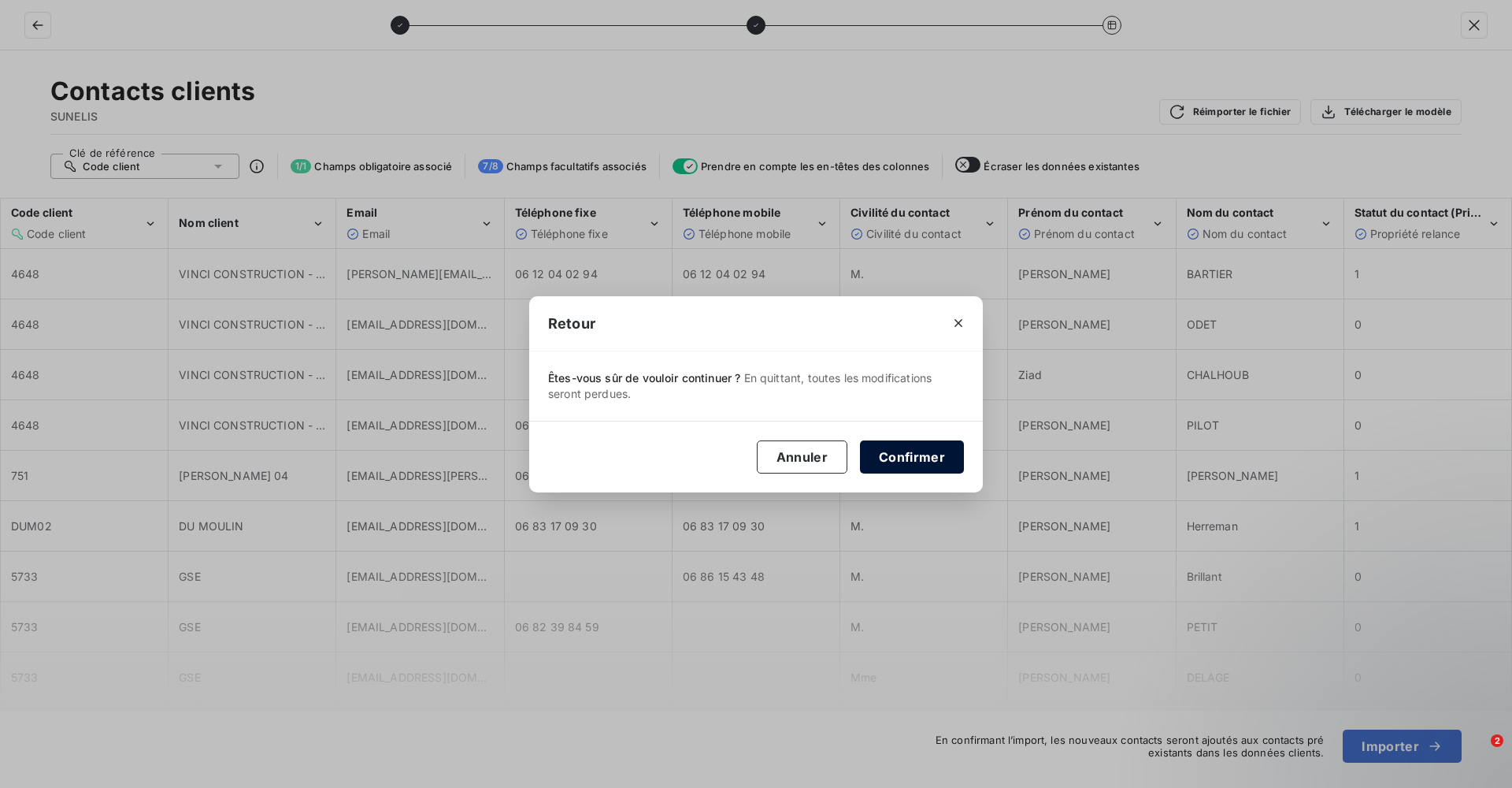
click at [912, 440] on button "Confirmer" at bounding box center [911, 456] width 104 height 33
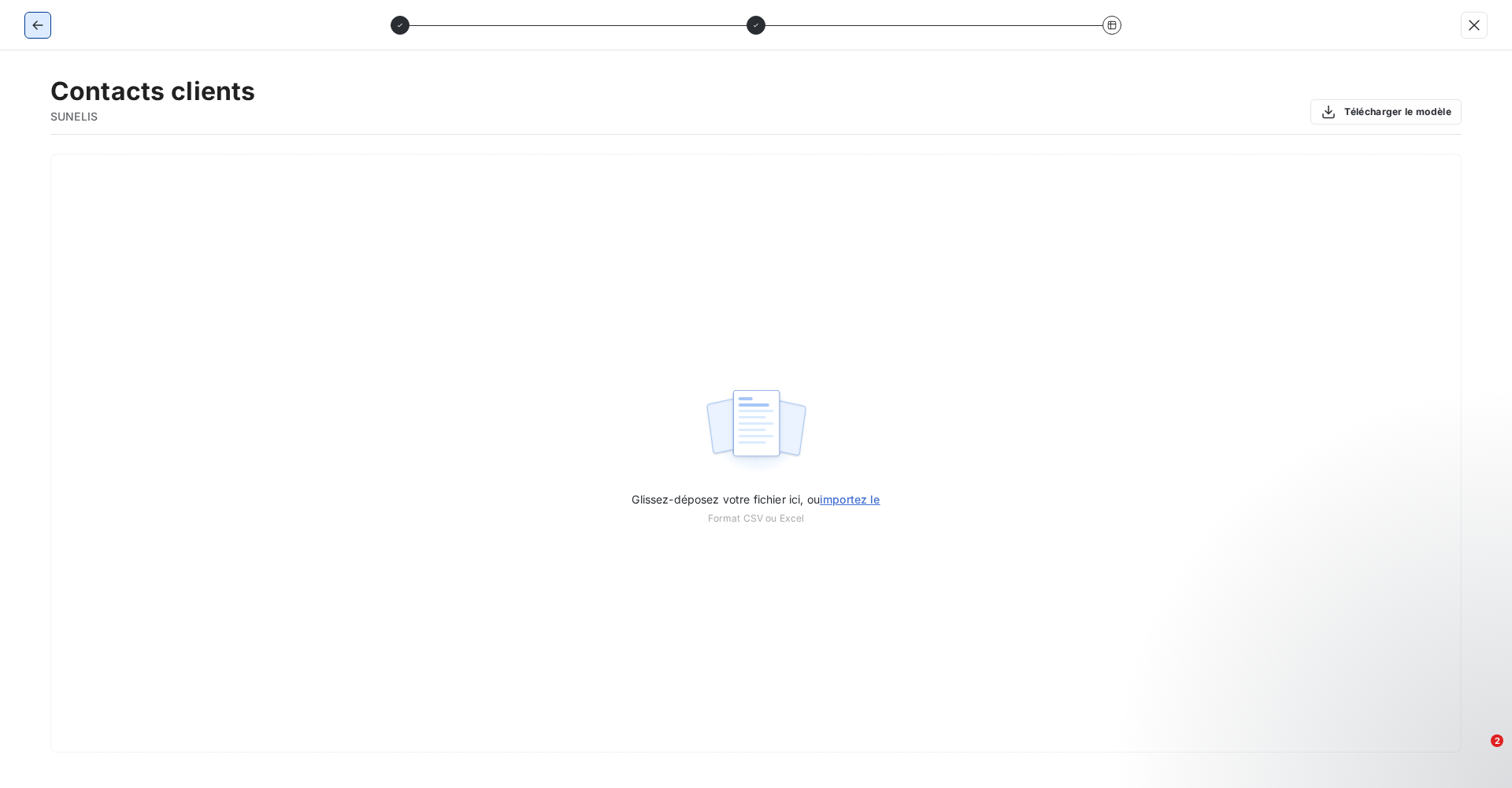
click at [39, 30] on icon "button" at bounding box center [37, 25] width 15 height 15
